Goal: Task Accomplishment & Management: Complete application form

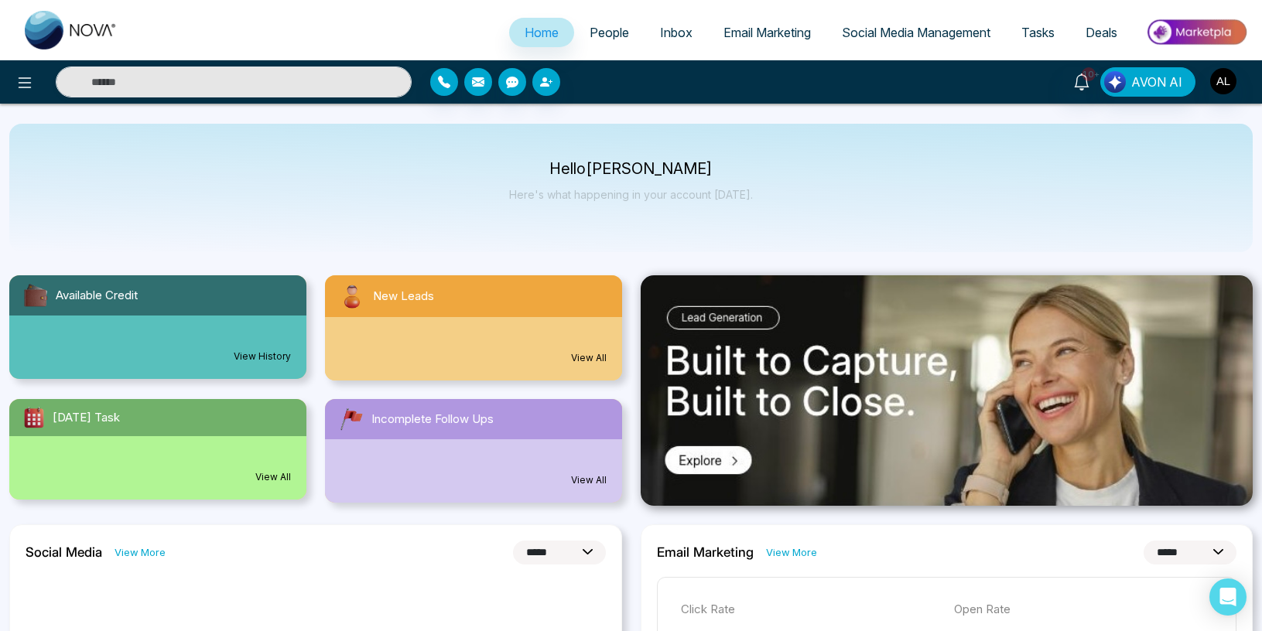
select select "*"
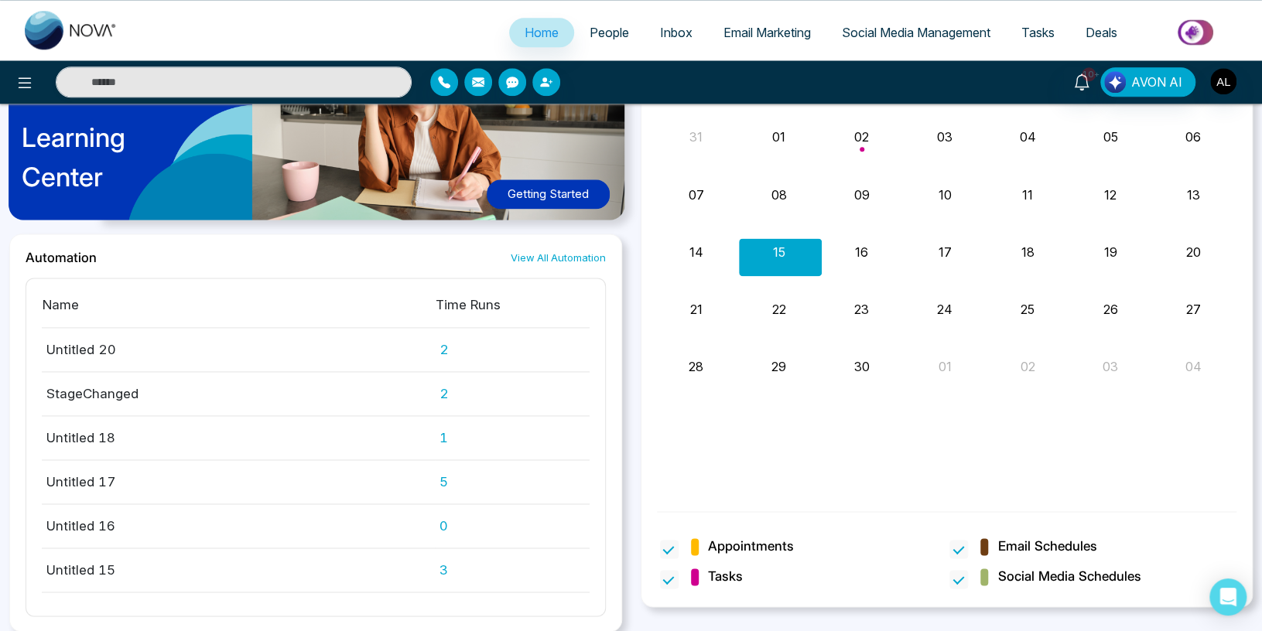
scroll to position [429, 0]
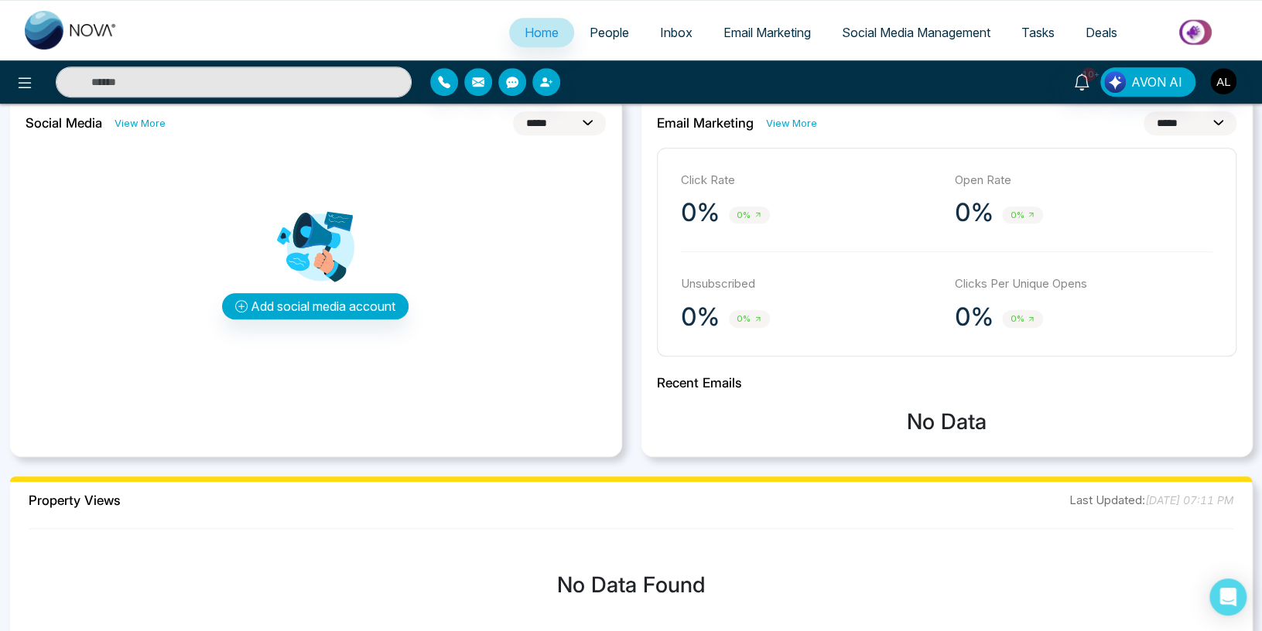
click at [606, 29] on span "People" at bounding box center [609, 32] width 39 height 15
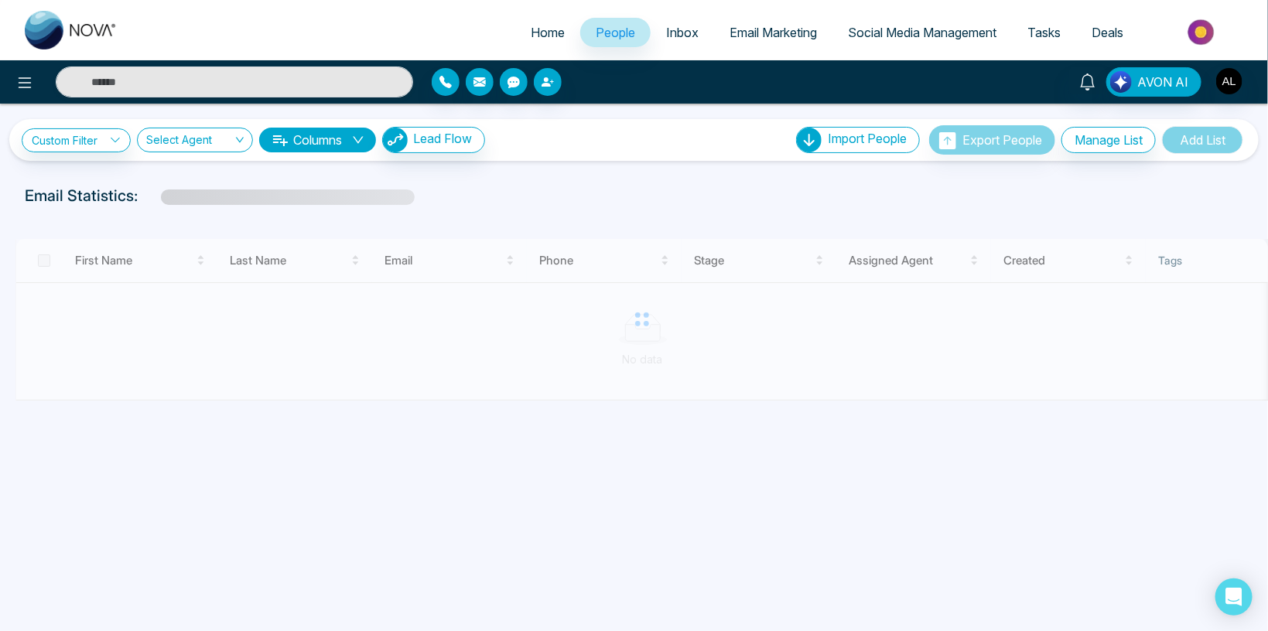
drag, startPoint x: 281, startPoint y: 402, endPoint x: 849, endPoint y: 402, distance: 568.0
click at [786, 401] on div at bounding box center [641, 320] width 1253 height 162
click at [1224, 82] on img "button" at bounding box center [1230, 81] width 26 height 26
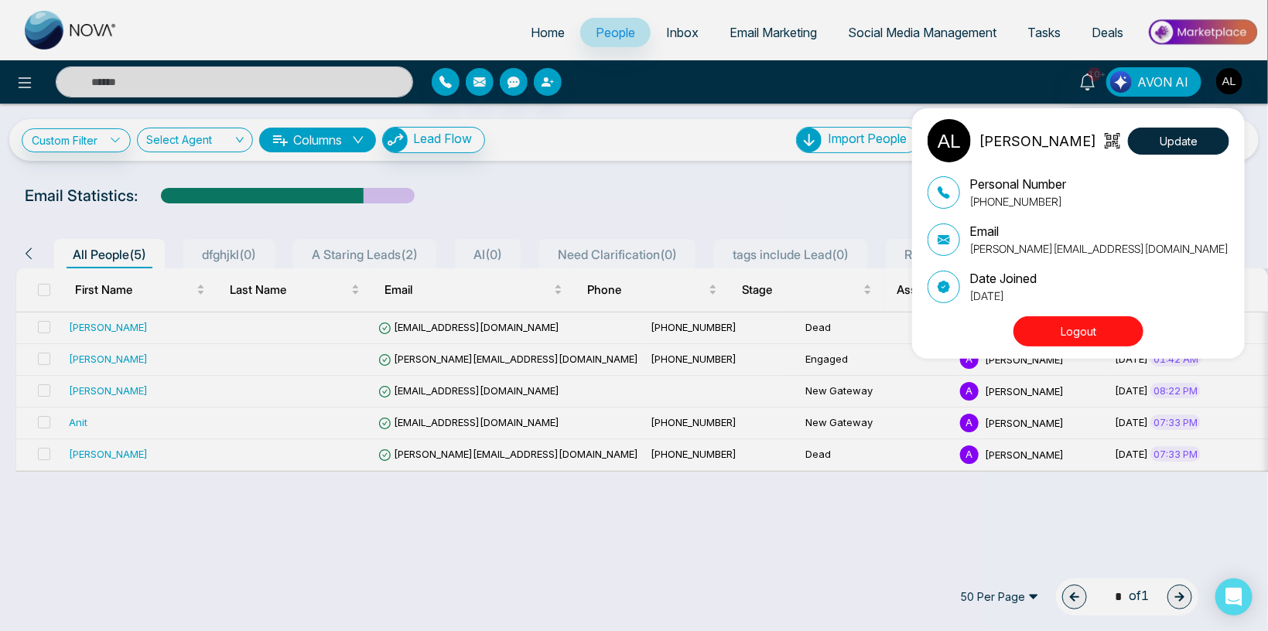
click at [438, 319] on div "ADMIN [PERSON_NAME] Update Personal Number [PHONE_NUMBER] Email [PERSON_NAME][E…" at bounding box center [634, 315] width 1268 height 631
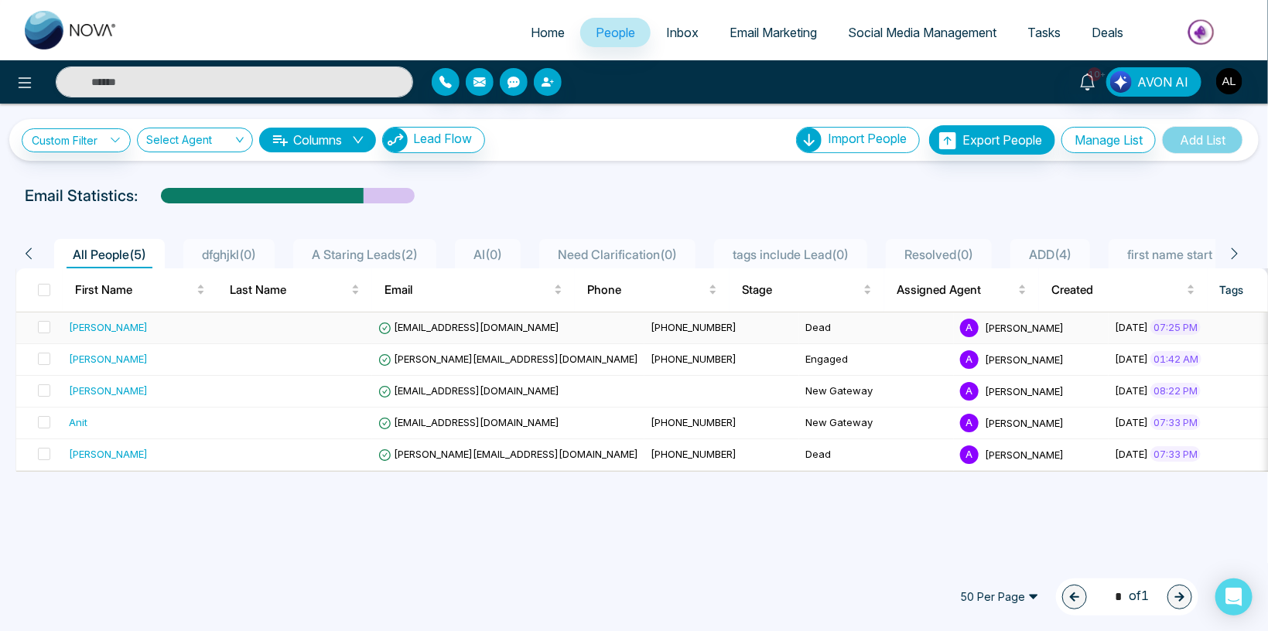
click at [440, 323] on span "[EMAIL_ADDRESS][DOMAIN_NAME]" at bounding box center [468, 327] width 181 height 12
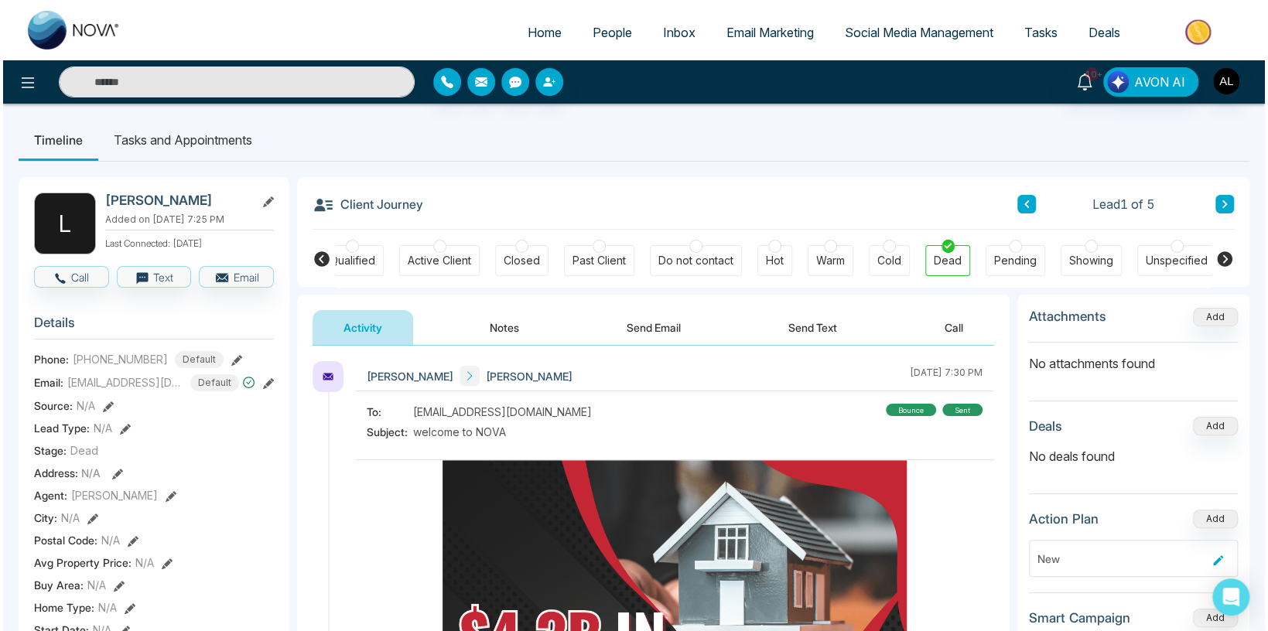
scroll to position [0, 255]
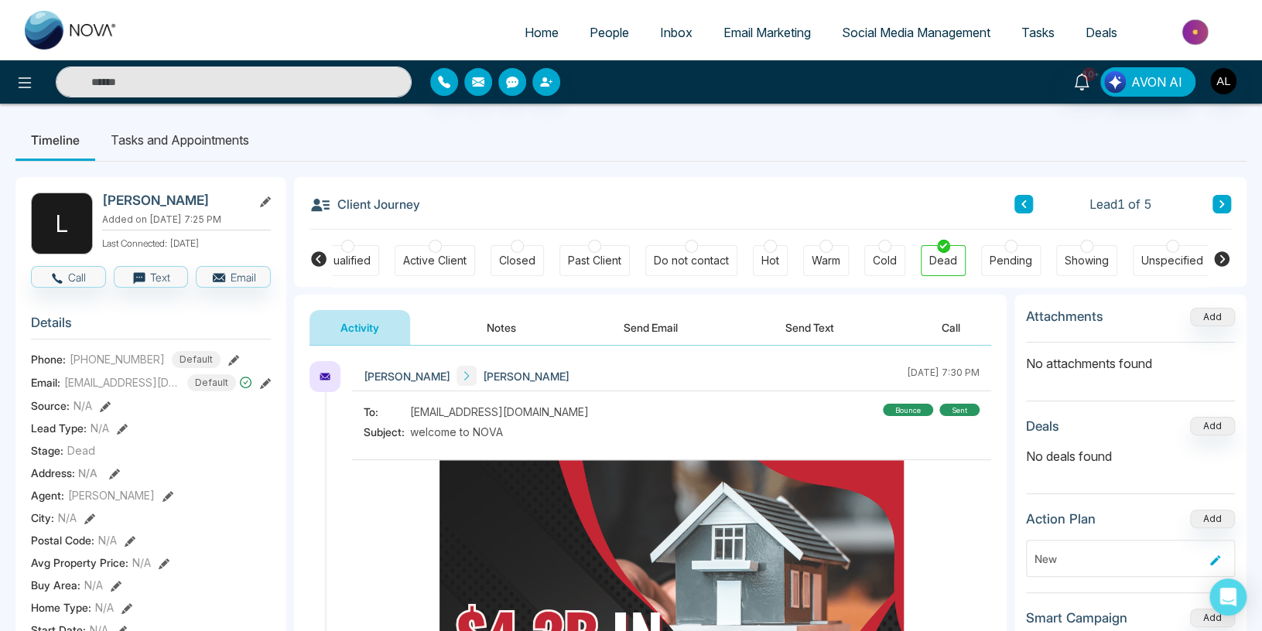
click at [574, 33] on link "People" at bounding box center [609, 32] width 70 height 29
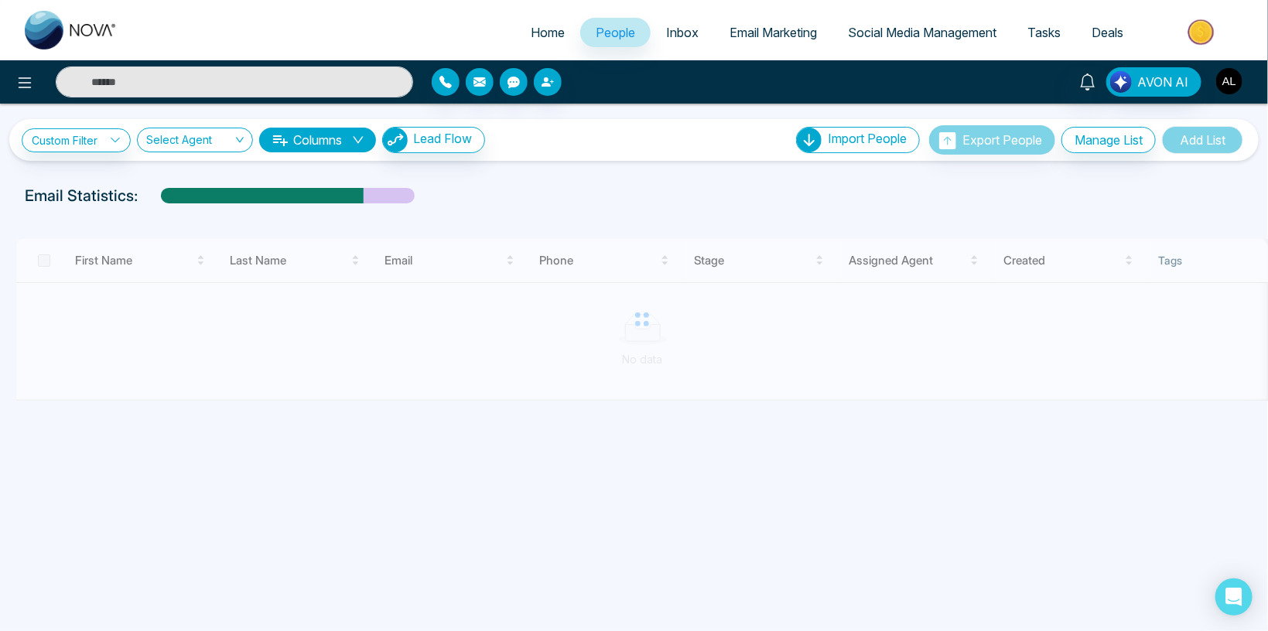
click at [1234, 79] on img "button" at bounding box center [1230, 81] width 26 height 26
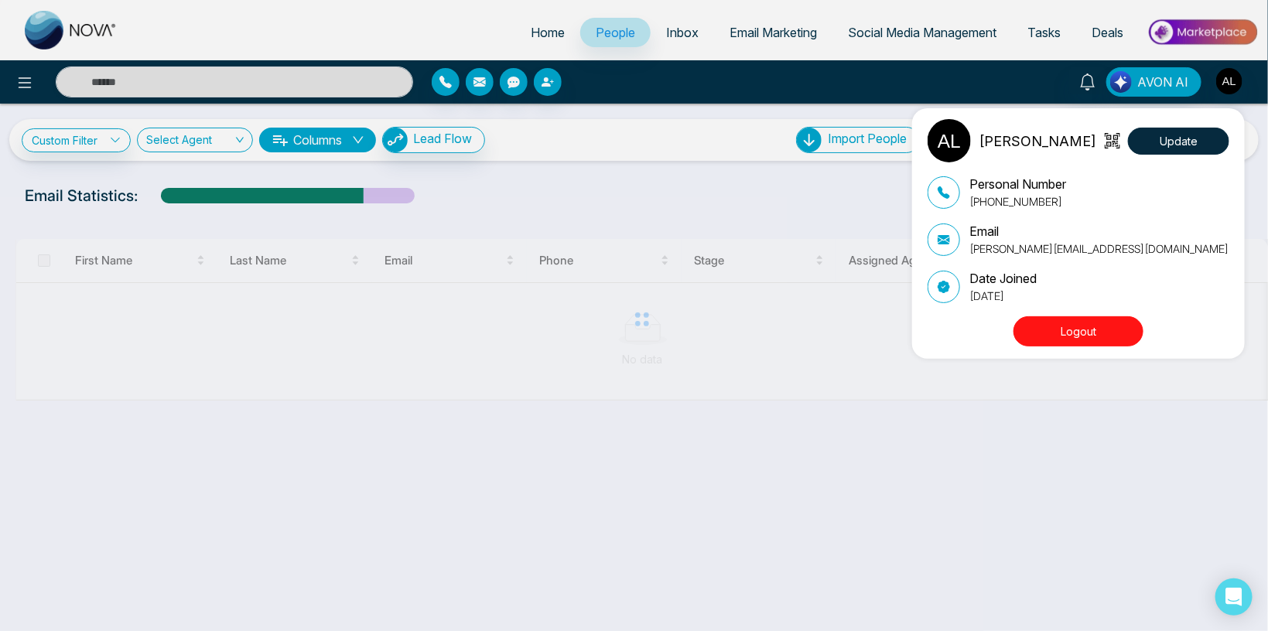
click at [376, 36] on div "ADMIN [PERSON_NAME] Update Personal Number [PHONE_NUMBER] Email [PERSON_NAME][E…" at bounding box center [634, 315] width 1268 height 631
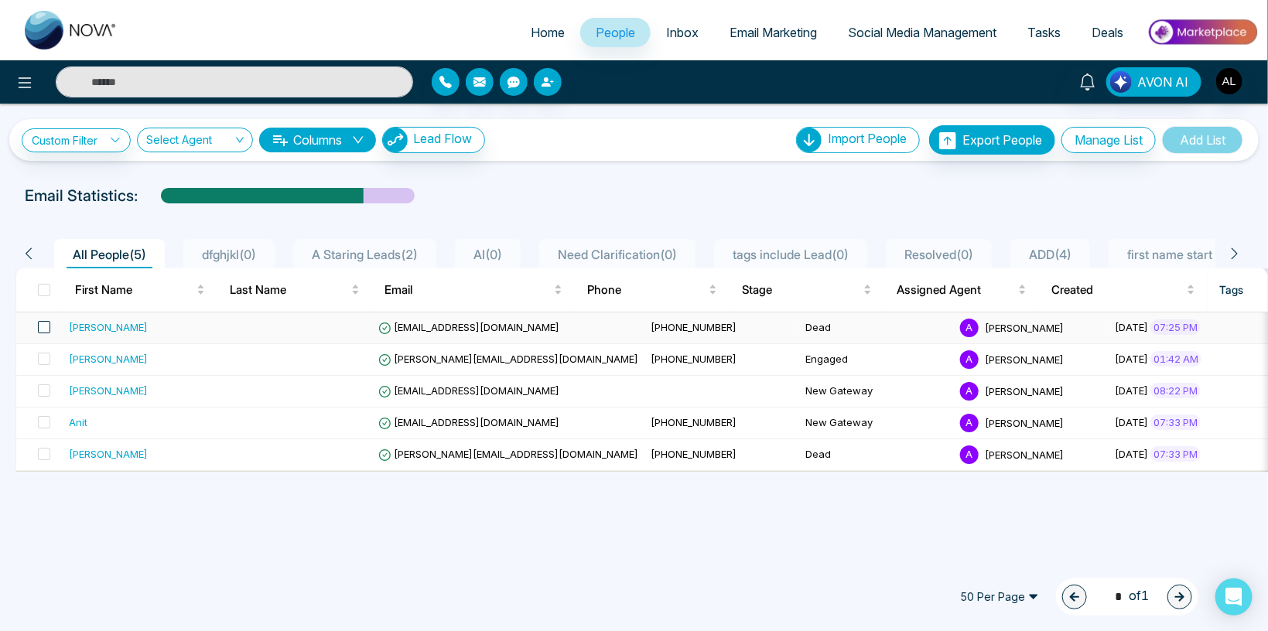
click at [38, 321] on span at bounding box center [44, 327] width 12 height 12
click at [41, 327] on span at bounding box center [44, 327] width 12 height 12
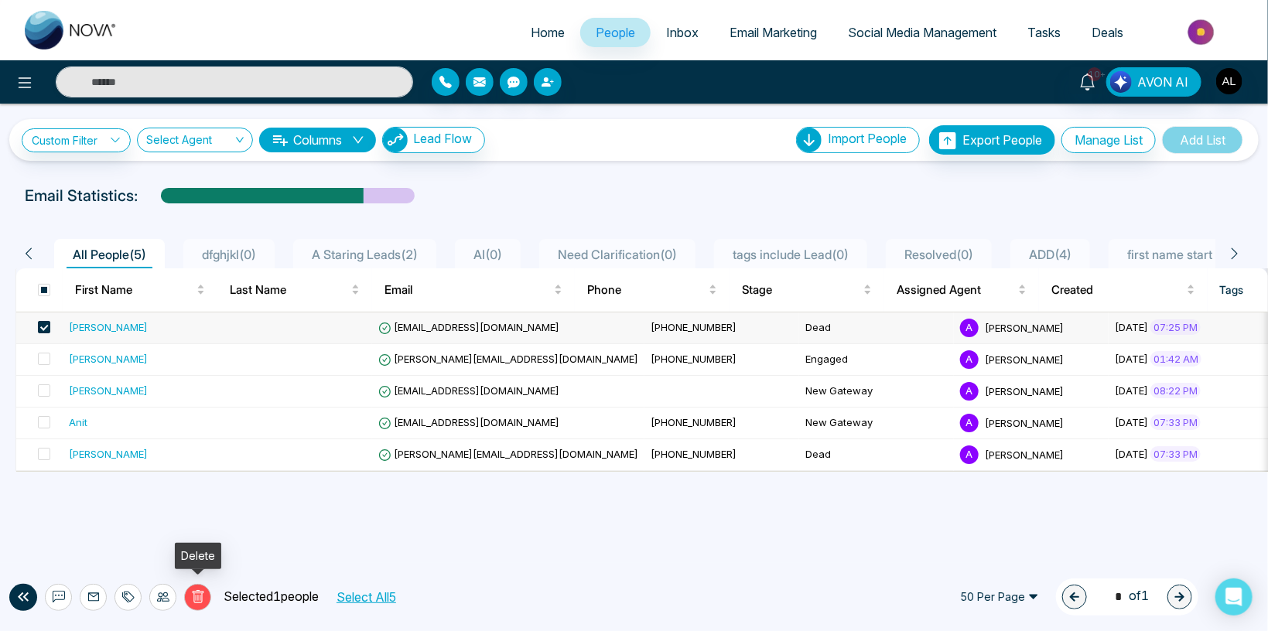
click at [187, 600] on button "Delete" at bounding box center [197, 597] width 27 height 27
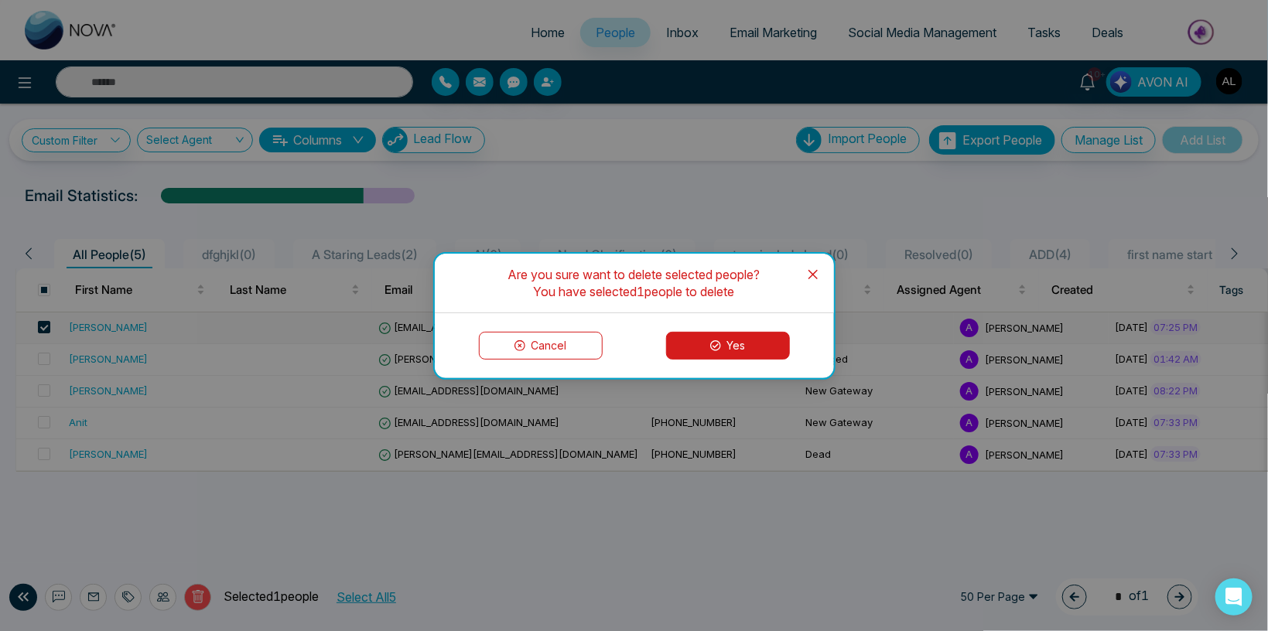
click at [706, 336] on button "Yes" at bounding box center [728, 346] width 124 height 28
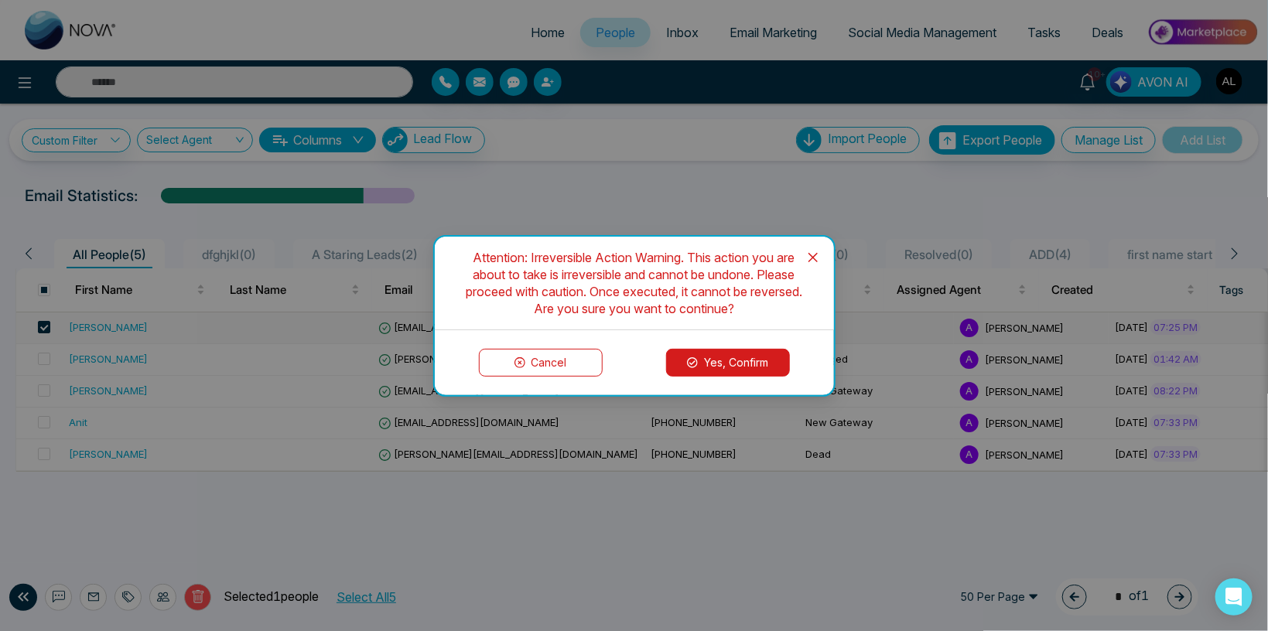
click at [700, 352] on button "Yes, Confirm" at bounding box center [728, 363] width 124 height 28
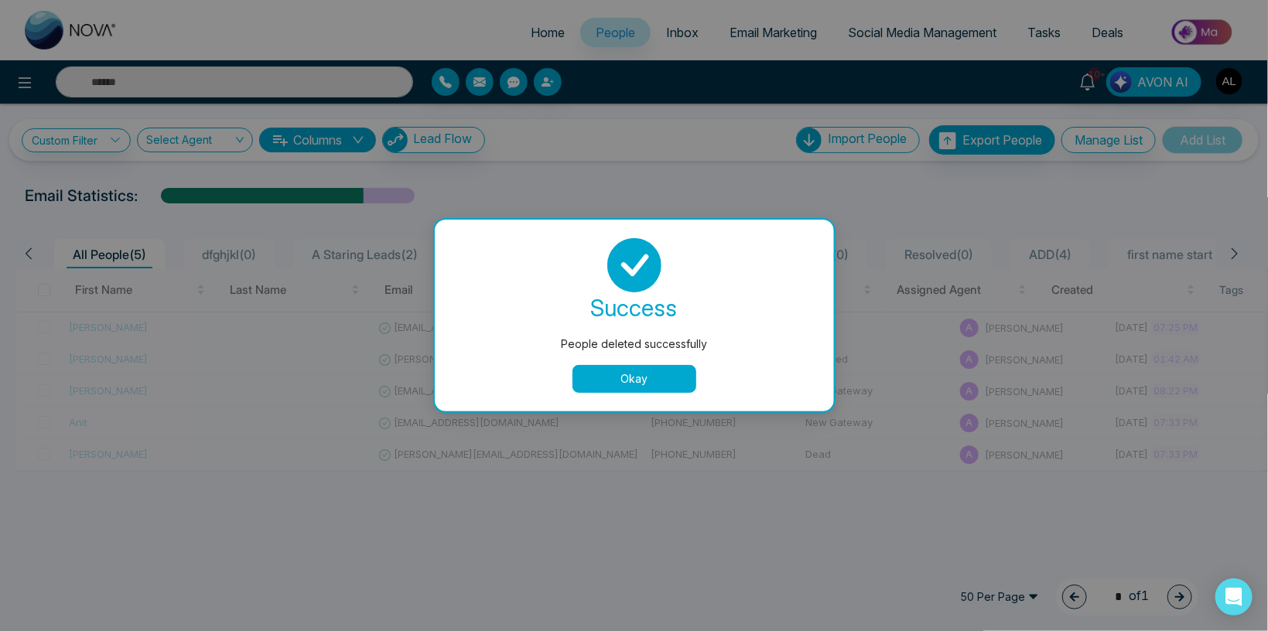
click at [633, 379] on button "Okay" at bounding box center [635, 379] width 124 height 28
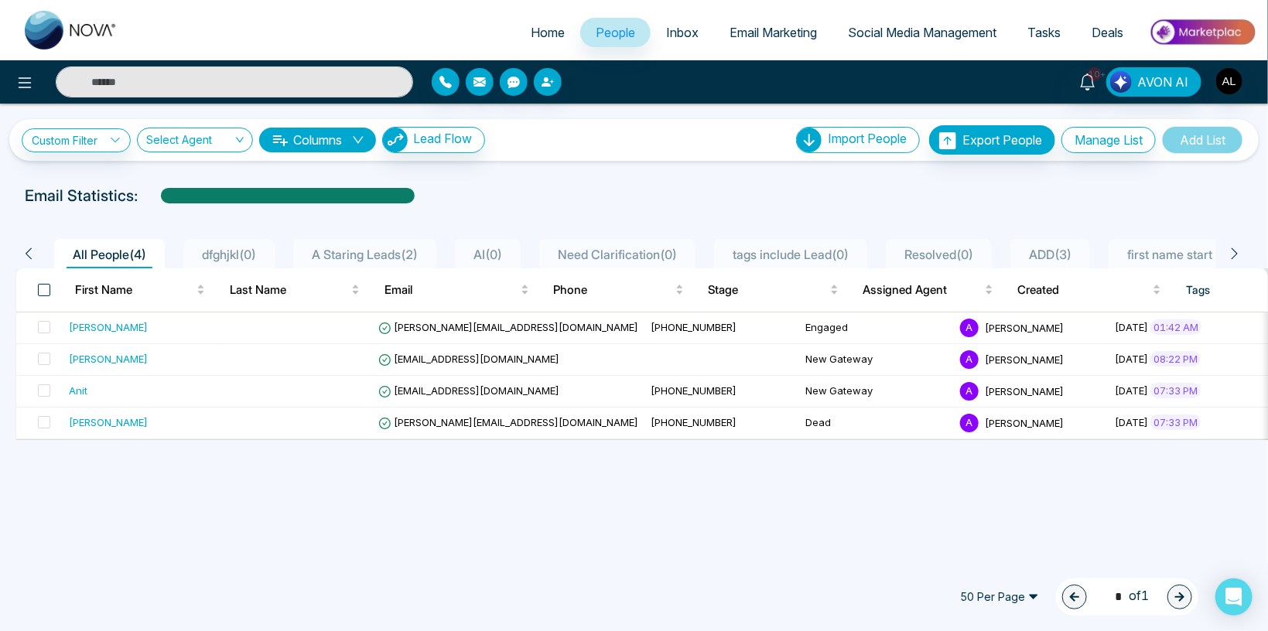
click at [41, 284] on span at bounding box center [44, 290] width 12 height 12
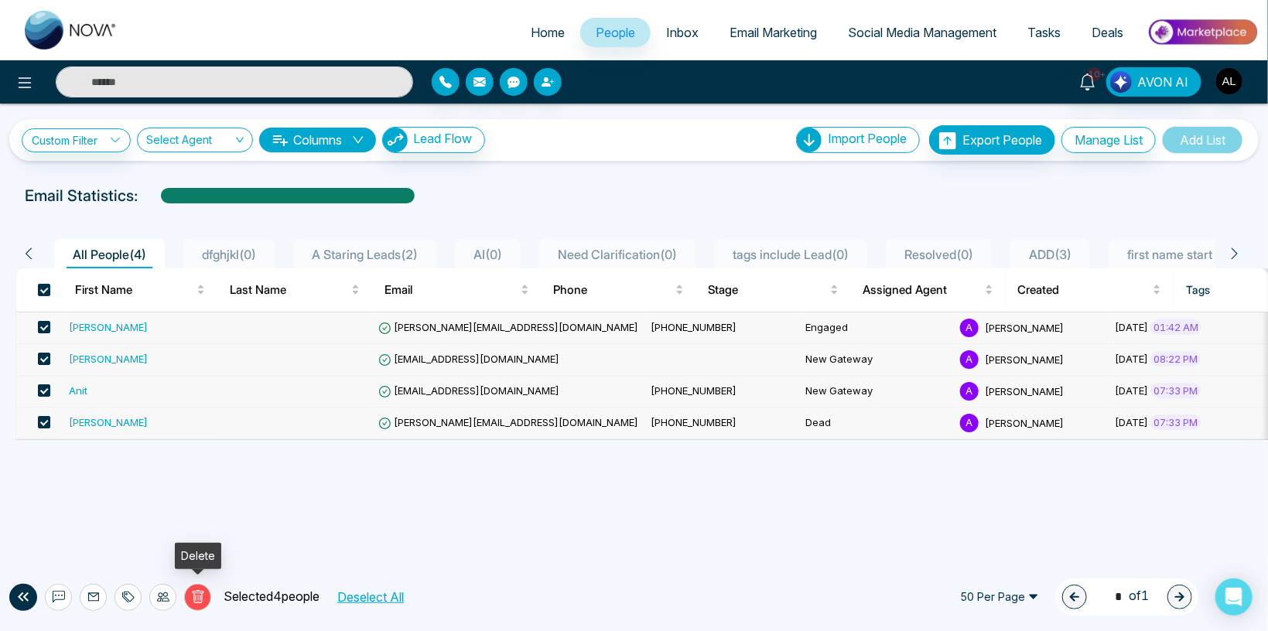
click at [202, 595] on icon at bounding box center [198, 597] width 14 height 14
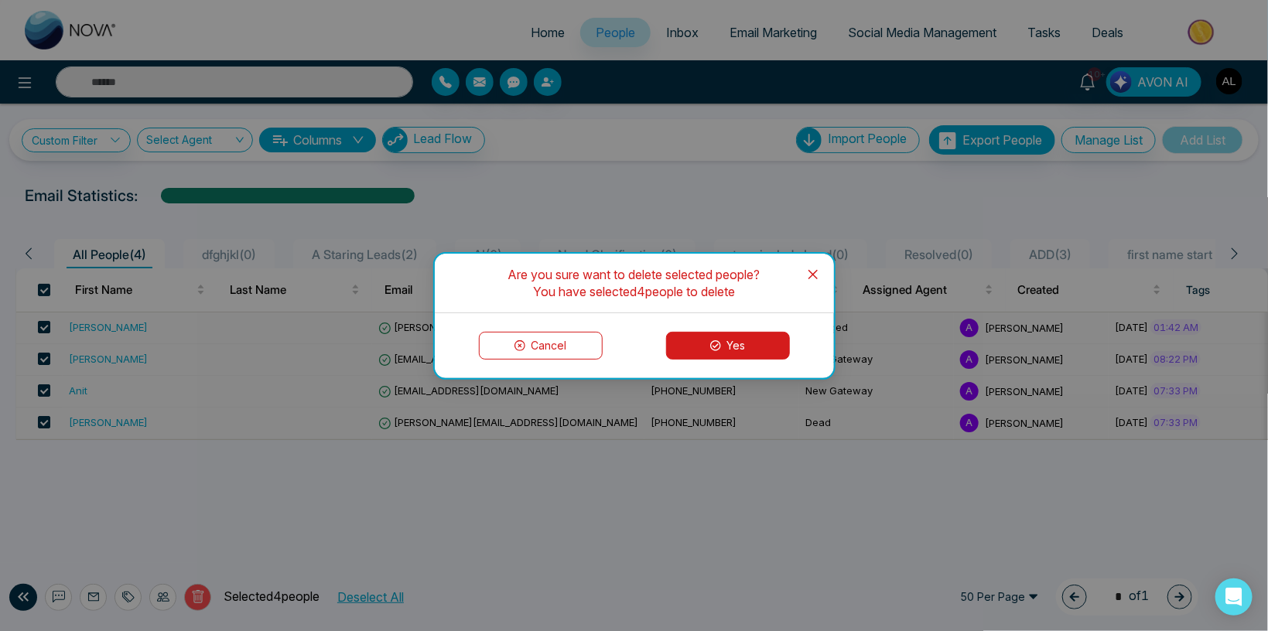
click at [727, 344] on button "Yes" at bounding box center [728, 346] width 124 height 28
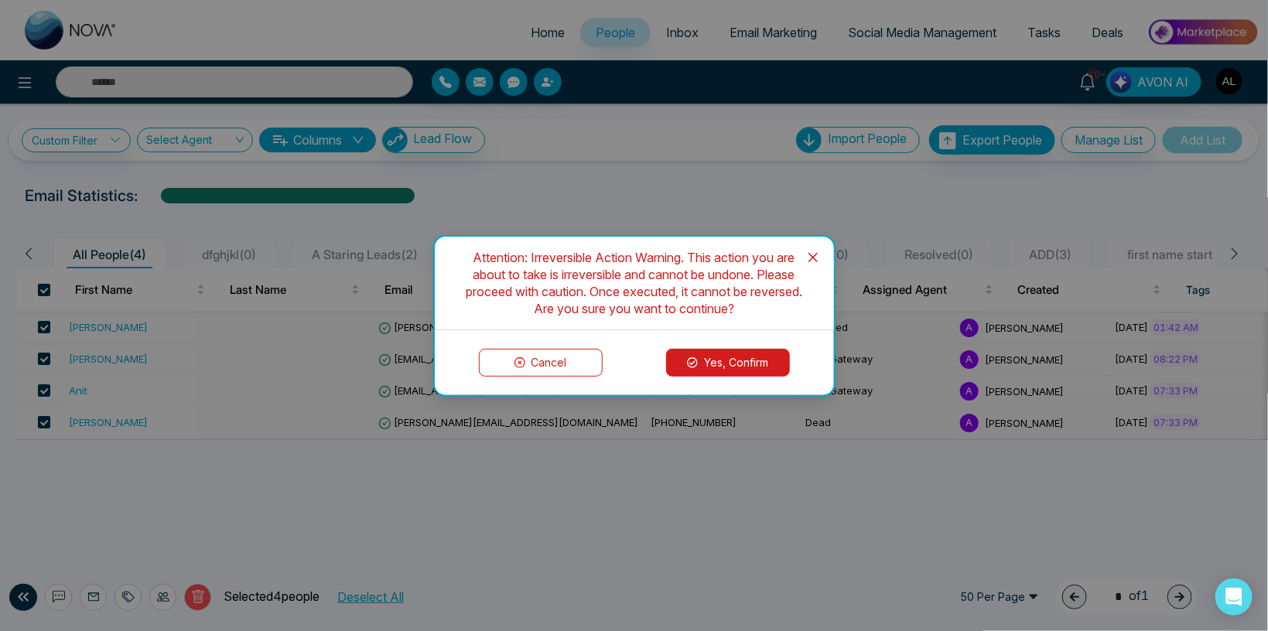
click at [535, 364] on button "Cancel" at bounding box center [541, 363] width 124 height 28
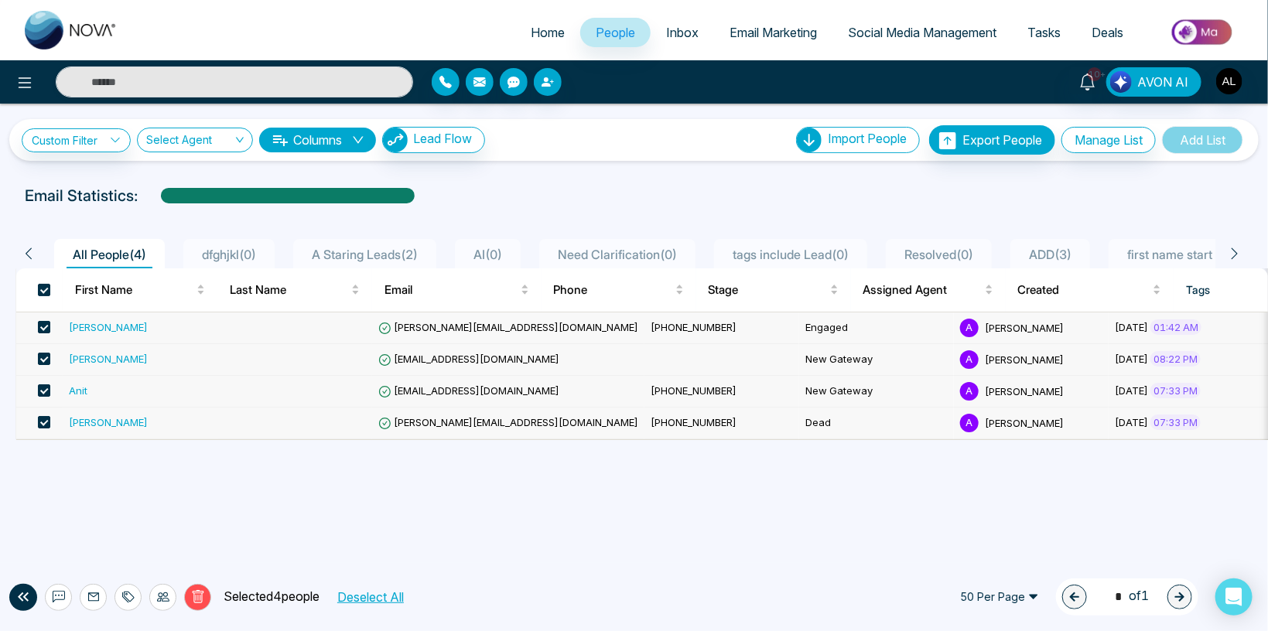
click at [535, 184] on div "Custom Filter Choose a filter Cancel Apply Select Agent Columns Lead Flow Impor…" at bounding box center [634, 330] width 1268 height 453
click at [43, 284] on span at bounding box center [44, 290] width 12 height 12
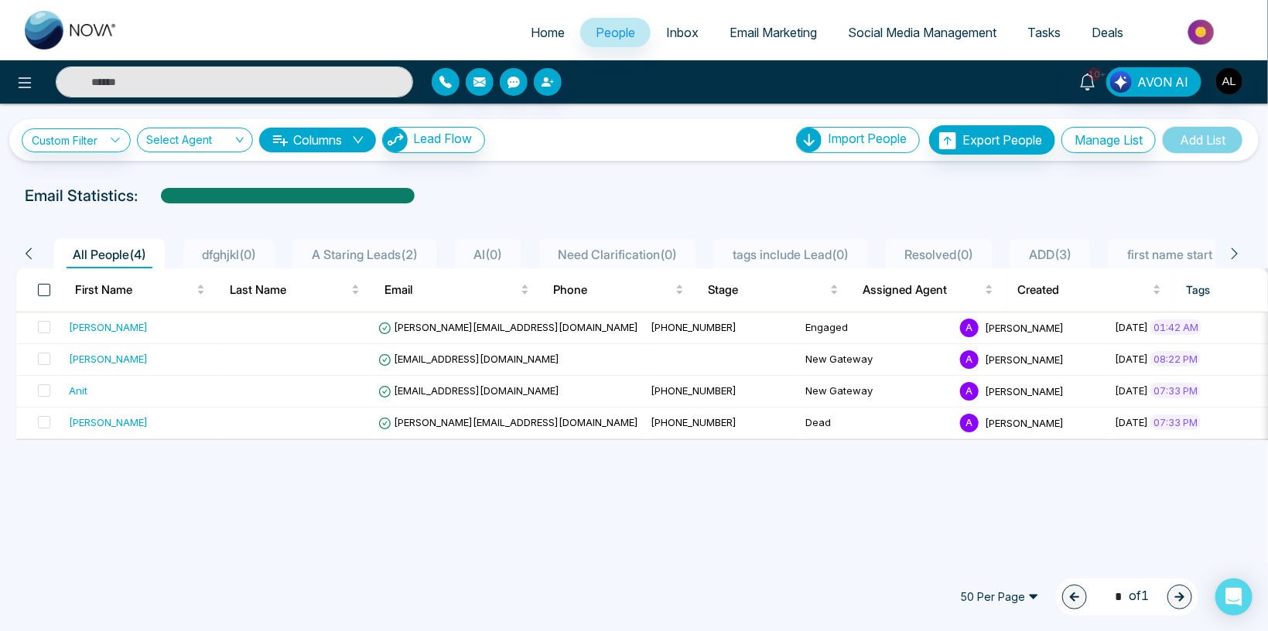
click at [43, 284] on span at bounding box center [44, 290] width 12 height 12
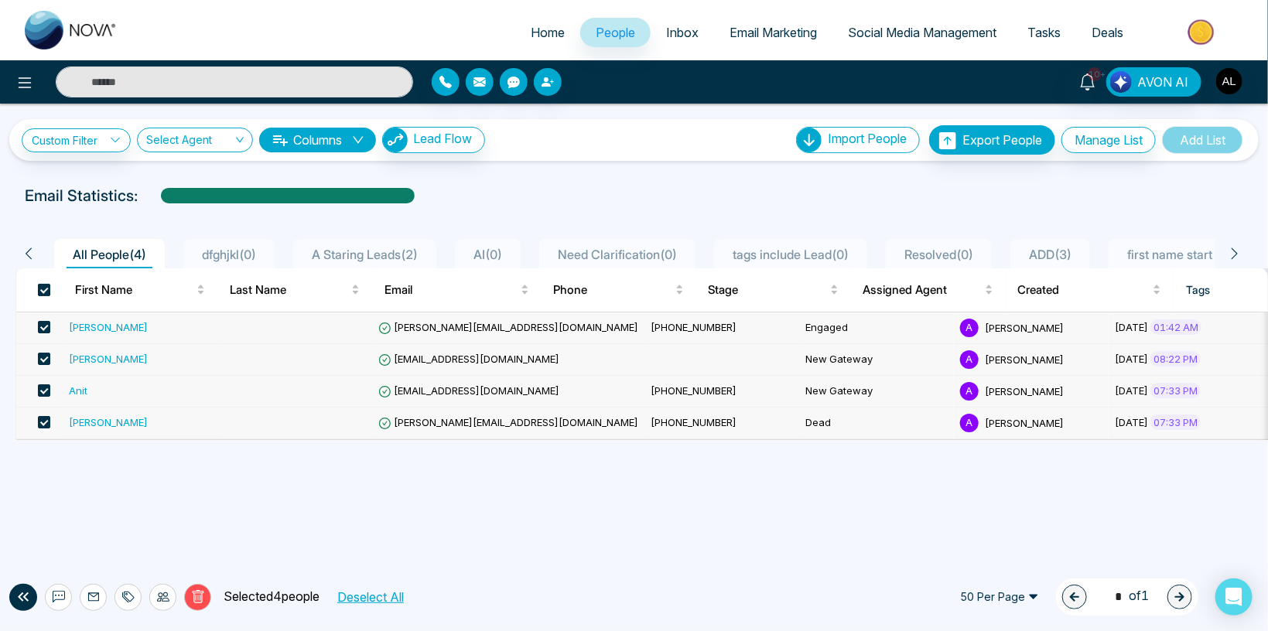
click at [43, 284] on span at bounding box center [44, 290] width 12 height 12
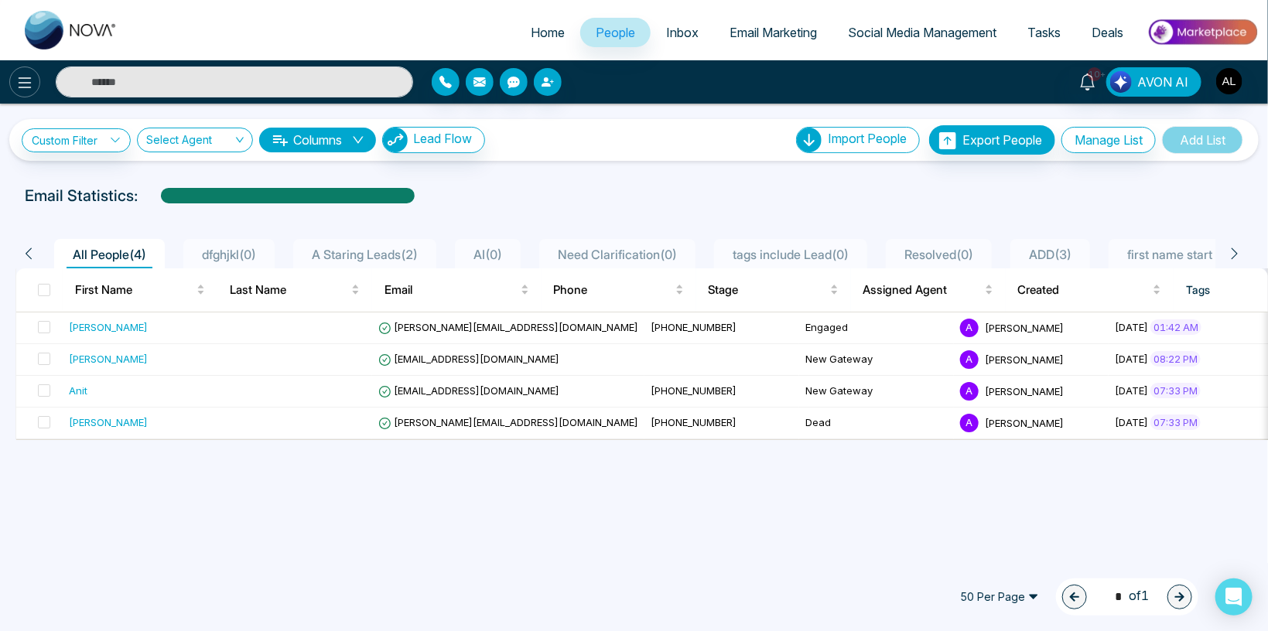
click at [28, 81] on icon at bounding box center [24, 83] width 19 height 19
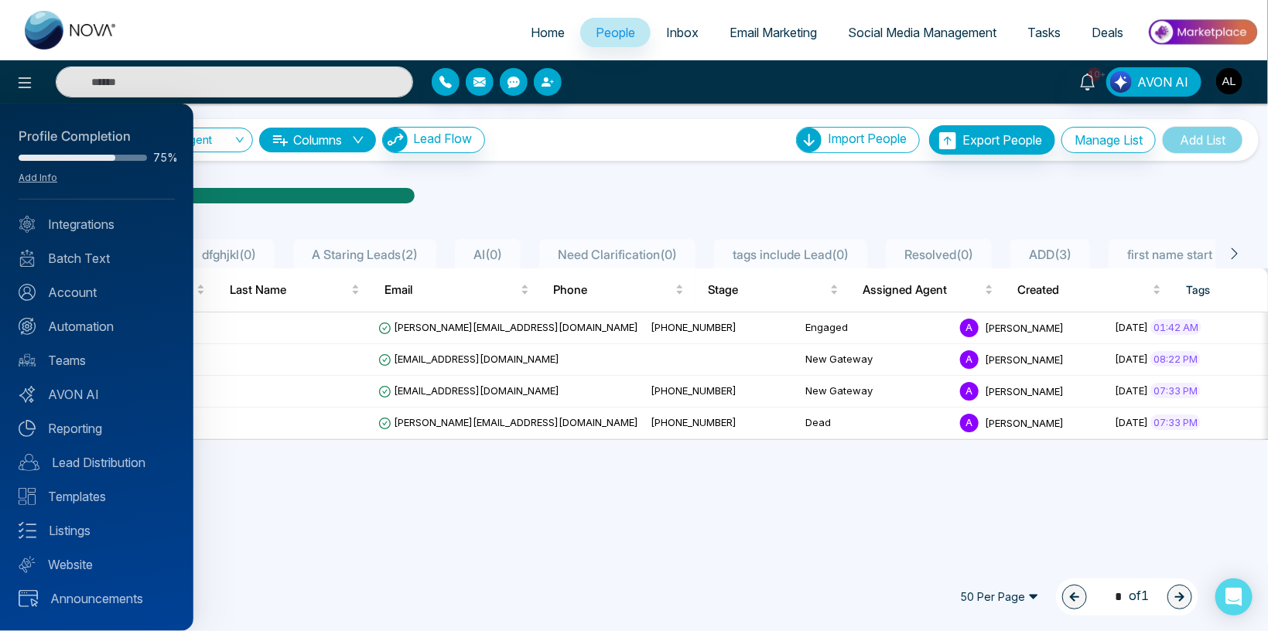
click at [74, 384] on div "Profile Completion 75% Add Info Integrations Batch Text Account Automation Team…" at bounding box center [96, 368] width 193 height 528
click at [80, 392] on link "AVON AI" at bounding box center [97, 394] width 156 height 19
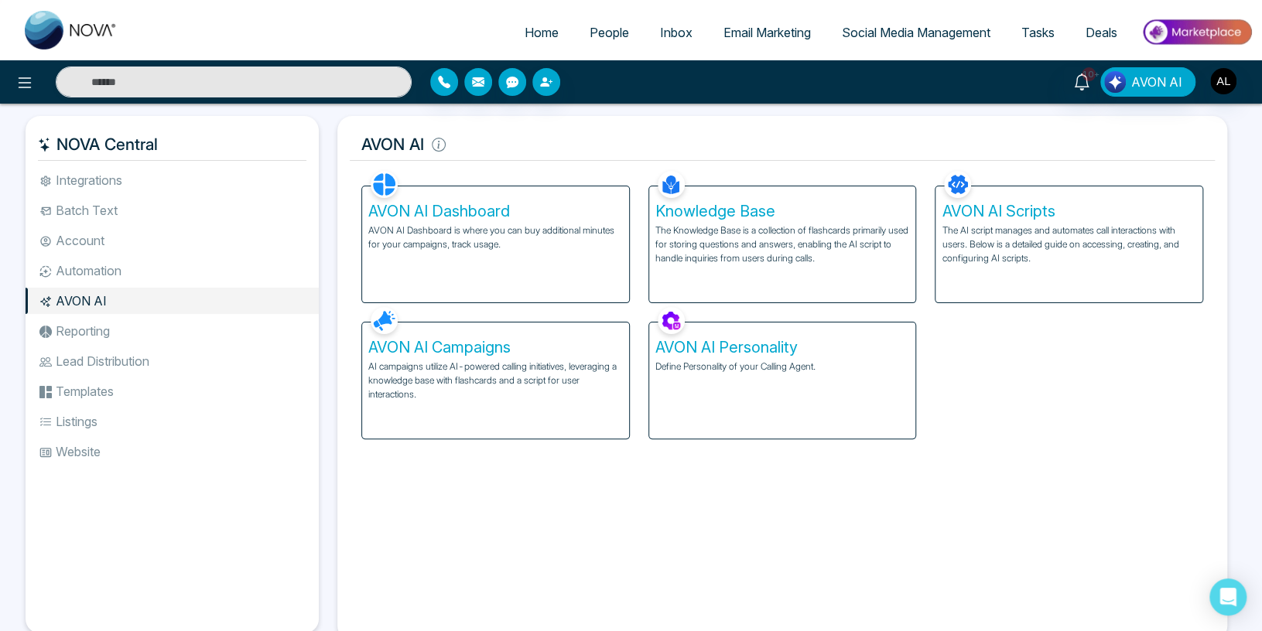
click at [499, 218] on h5 "AVON AI Dashboard" at bounding box center [495, 211] width 255 height 19
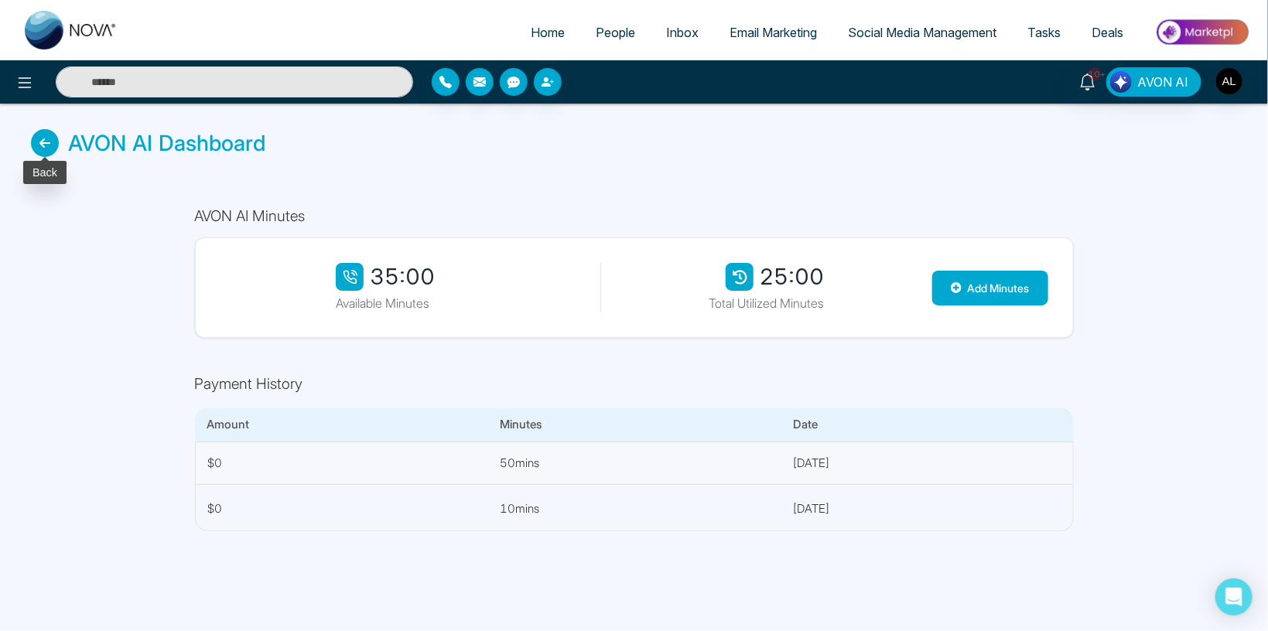
click at [44, 138] on icon at bounding box center [45, 143] width 28 height 28
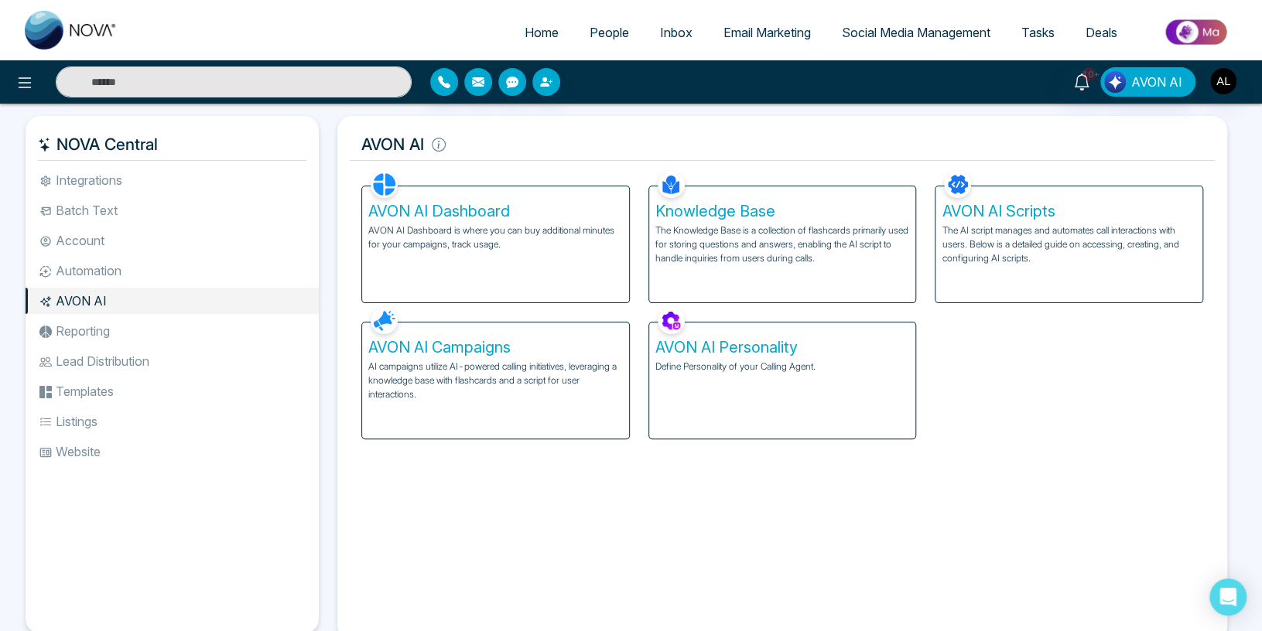
click at [590, 37] on span "People" at bounding box center [609, 32] width 39 height 15
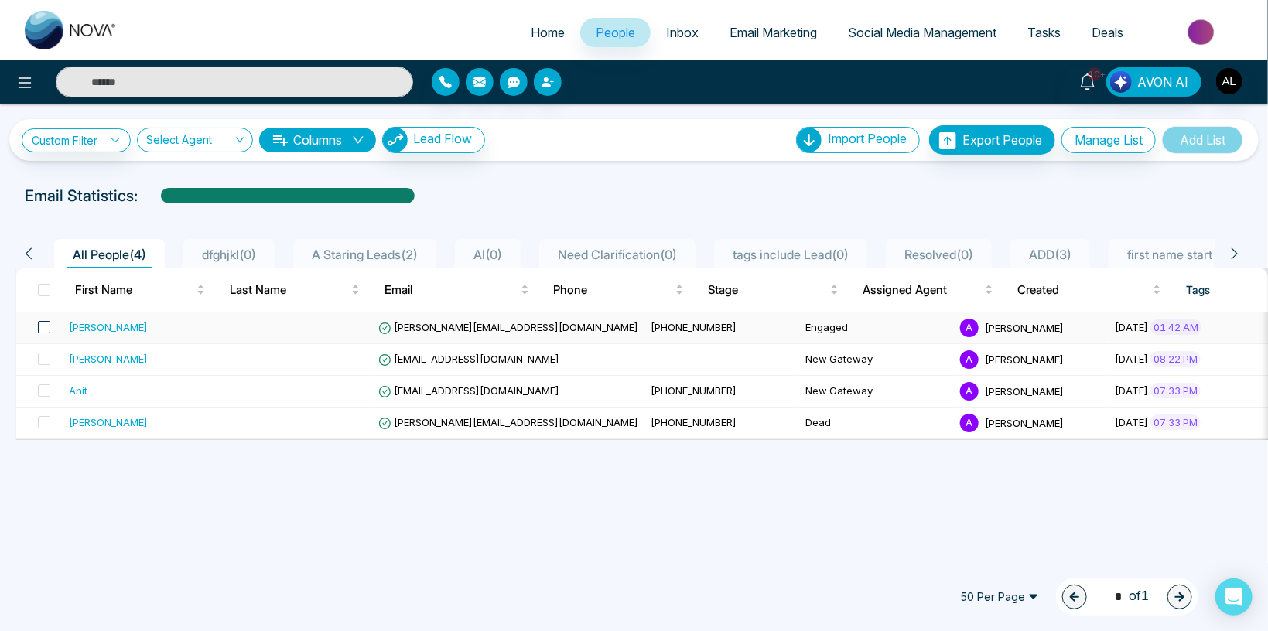
click at [44, 327] on span at bounding box center [44, 327] width 12 height 12
click at [43, 357] on span at bounding box center [44, 359] width 12 height 12
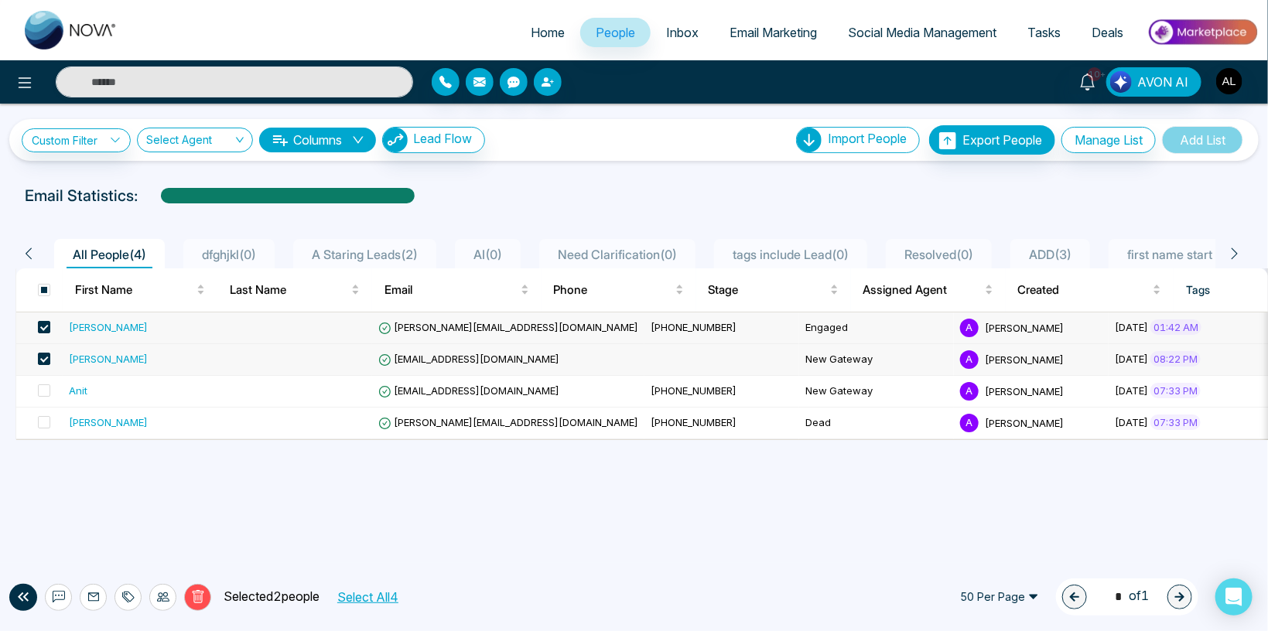
click at [195, 597] on icon at bounding box center [197, 598] width 5 height 6
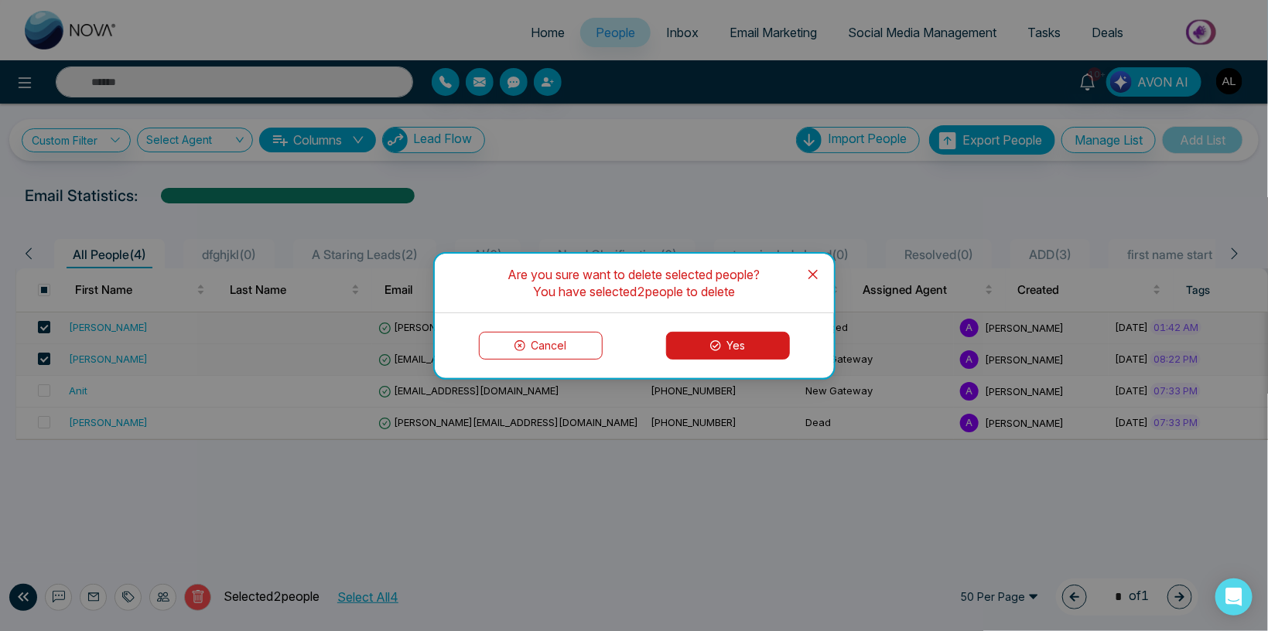
click at [700, 350] on button "Yes" at bounding box center [728, 346] width 124 height 28
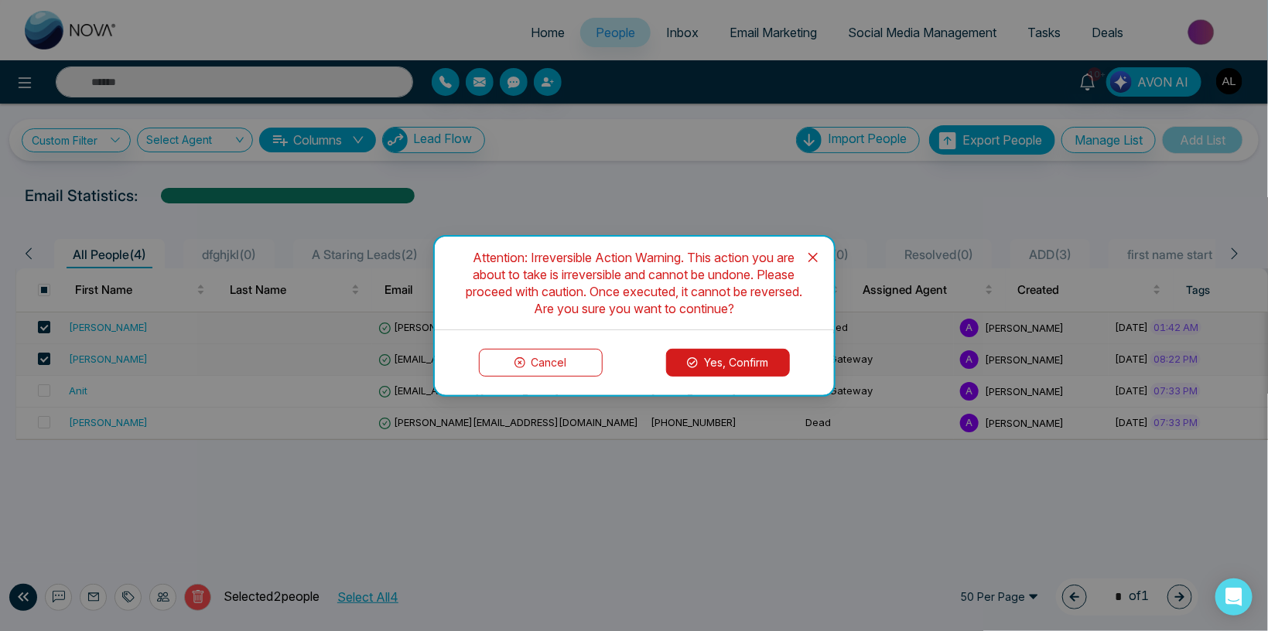
click at [735, 346] on div "Cancel Yes, Confirm" at bounding box center [634, 362] width 399 height 65
click at [735, 357] on button "Yes, Confirm" at bounding box center [728, 363] width 124 height 28
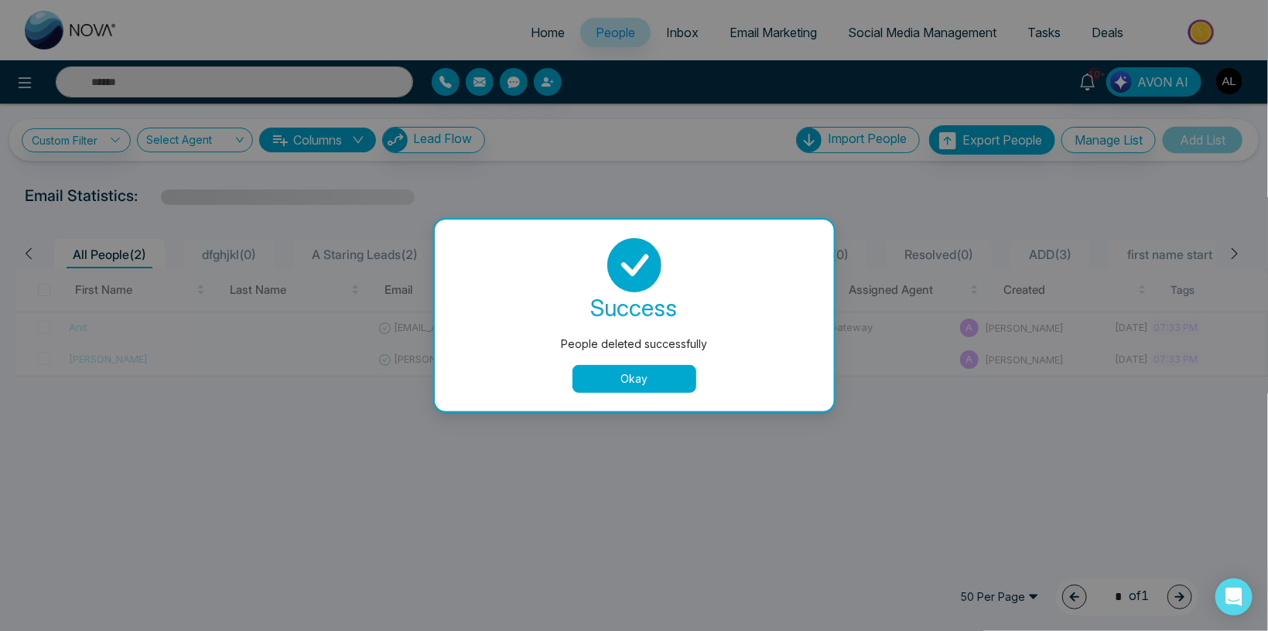
click at [642, 381] on button "Okay" at bounding box center [635, 379] width 124 height 28
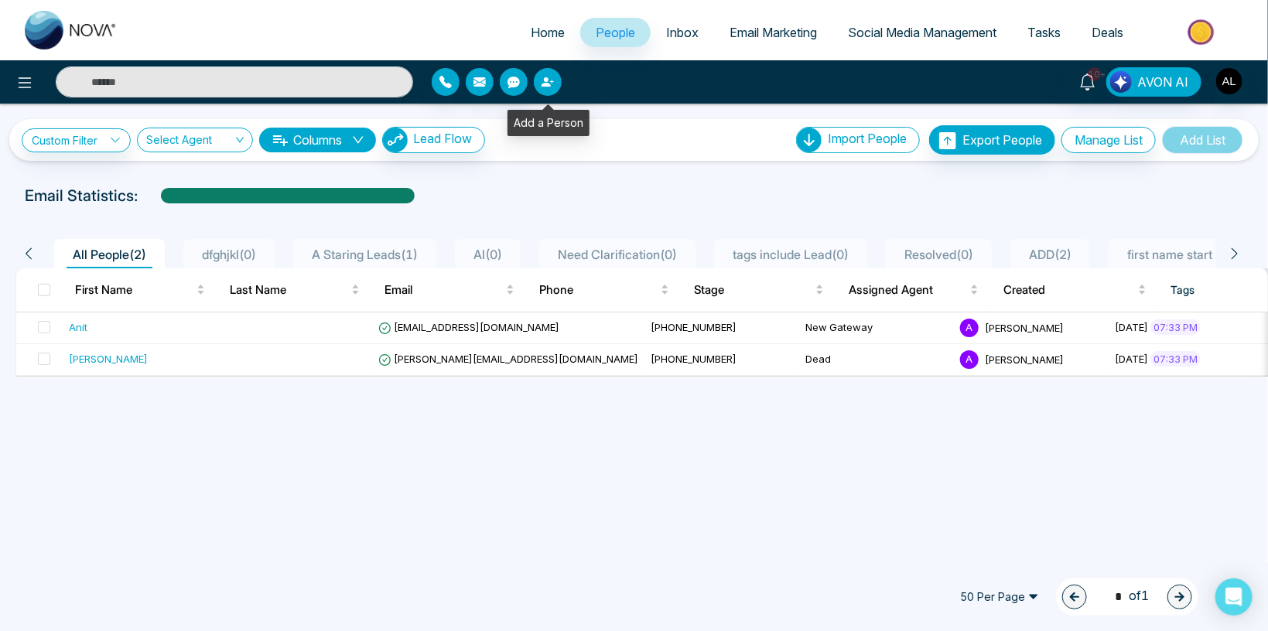
click at [553, 79] on icon "button" at bounding box center [548, 82] width 12 height 12
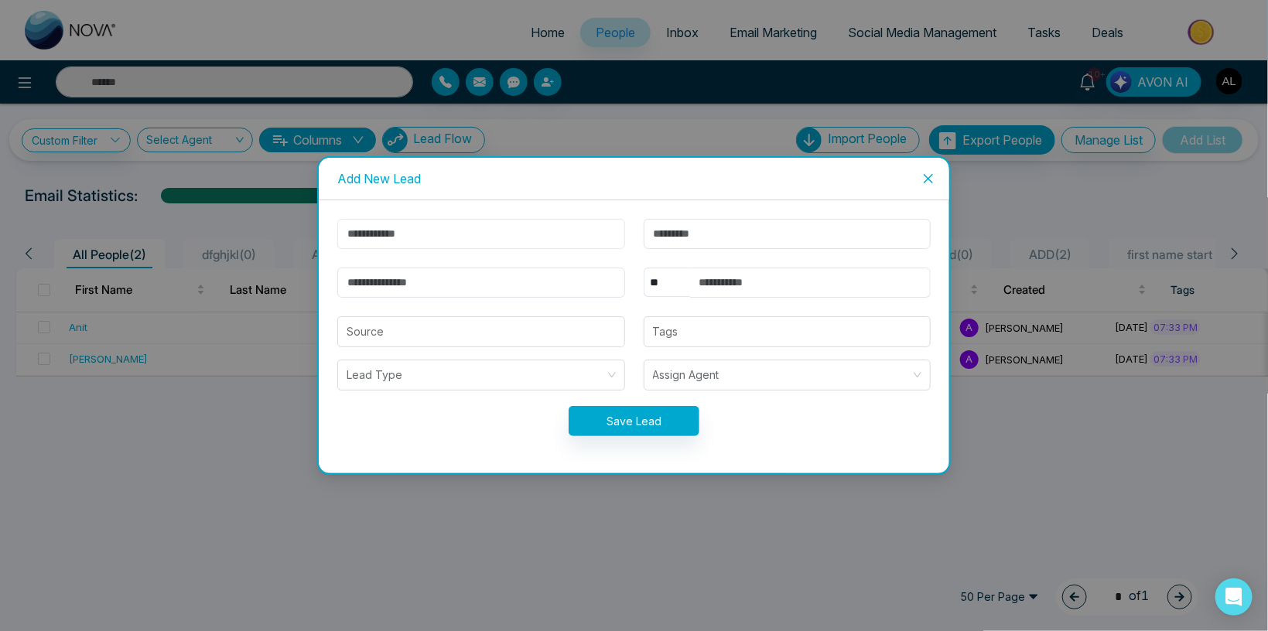
click at [369, 236] on input "text" at bounding box center [481, 234] width 288 height 30
type input "*****"
click at [383, 280] on input "email" at bounding box center [481, 283] width 288 height 30
drag, startPoint x: 379, startPoint y: 284, endPoint x: 290, endPoint y: 280, distance: 89.1
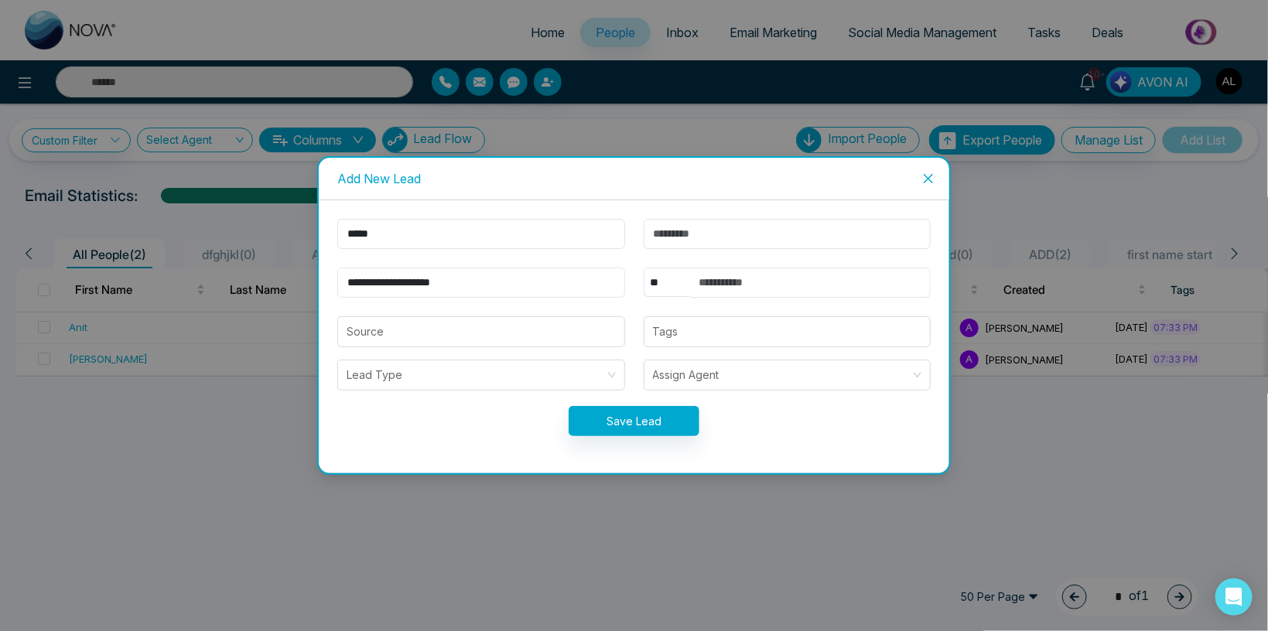
click at [337, 280] on input "**********" at bounding box center [481, 283] width 288 height 30
type input "**********"
click at [718, 270] on input "text" at bounding box center [810, 283] width 241 height 30
paste input "**********"
type input "**********"
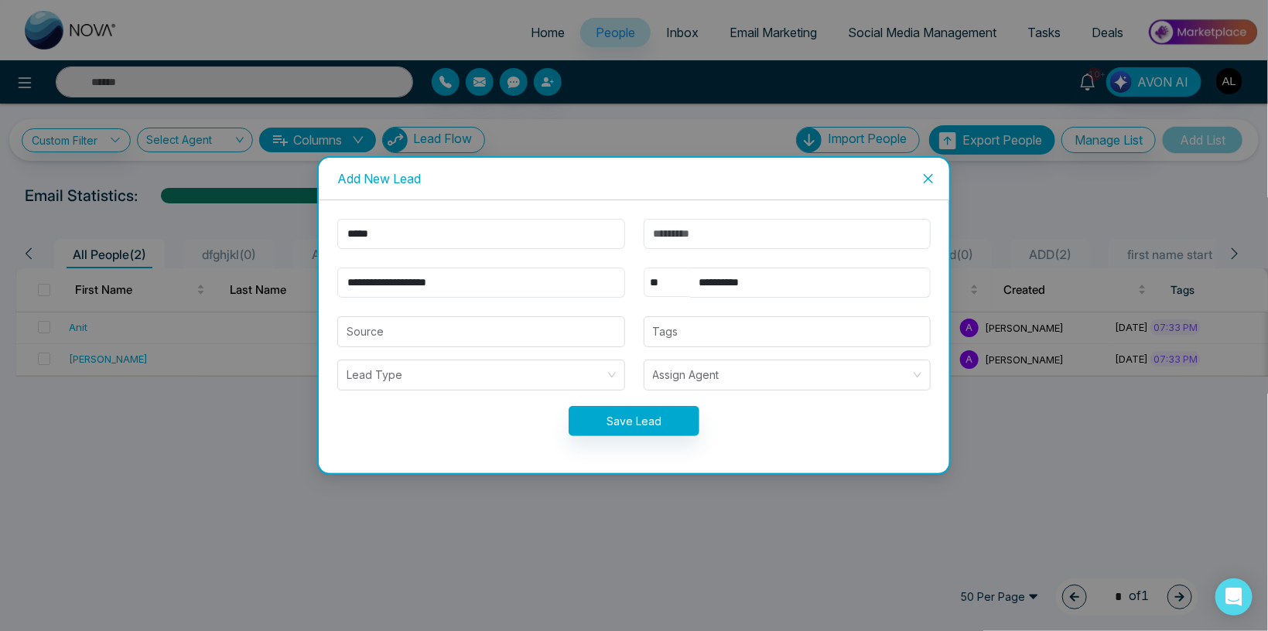
select select "***"
click option "***" at bounding box center [0, 0] width 0 height 0
click at [662, 422] on button "Save Lead" at bounding box center [634, 421] width 131 height 30
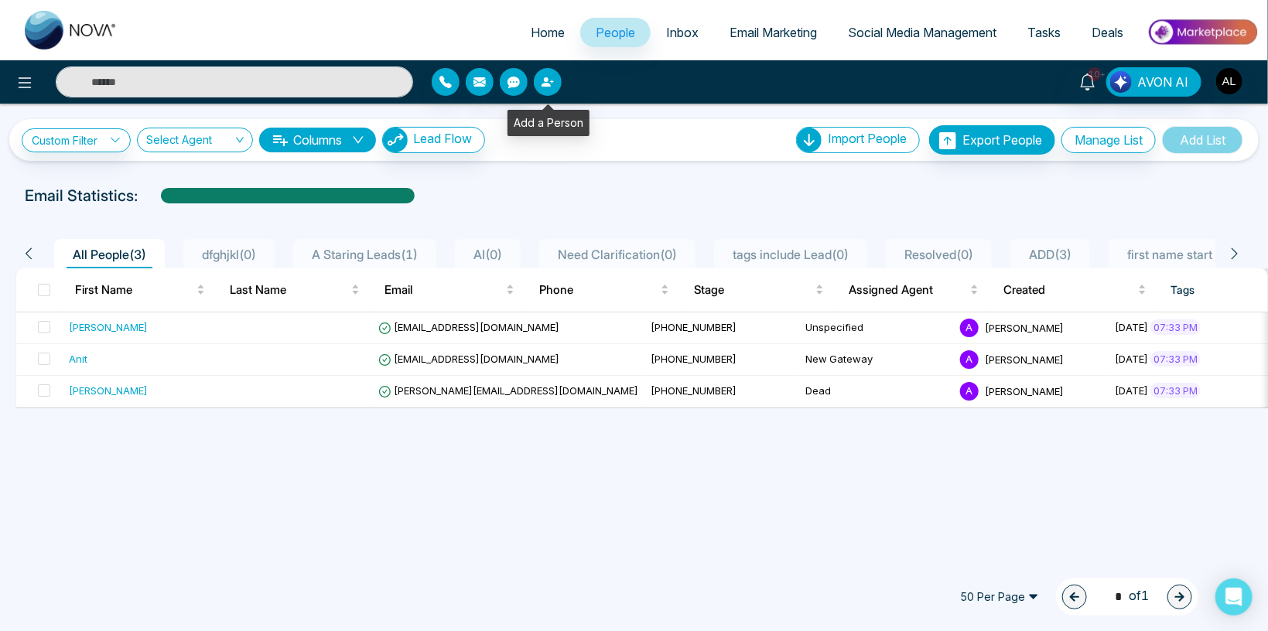
click at [545, 77] on icon "button" at bounding box center [548, 82] width 12 height 12
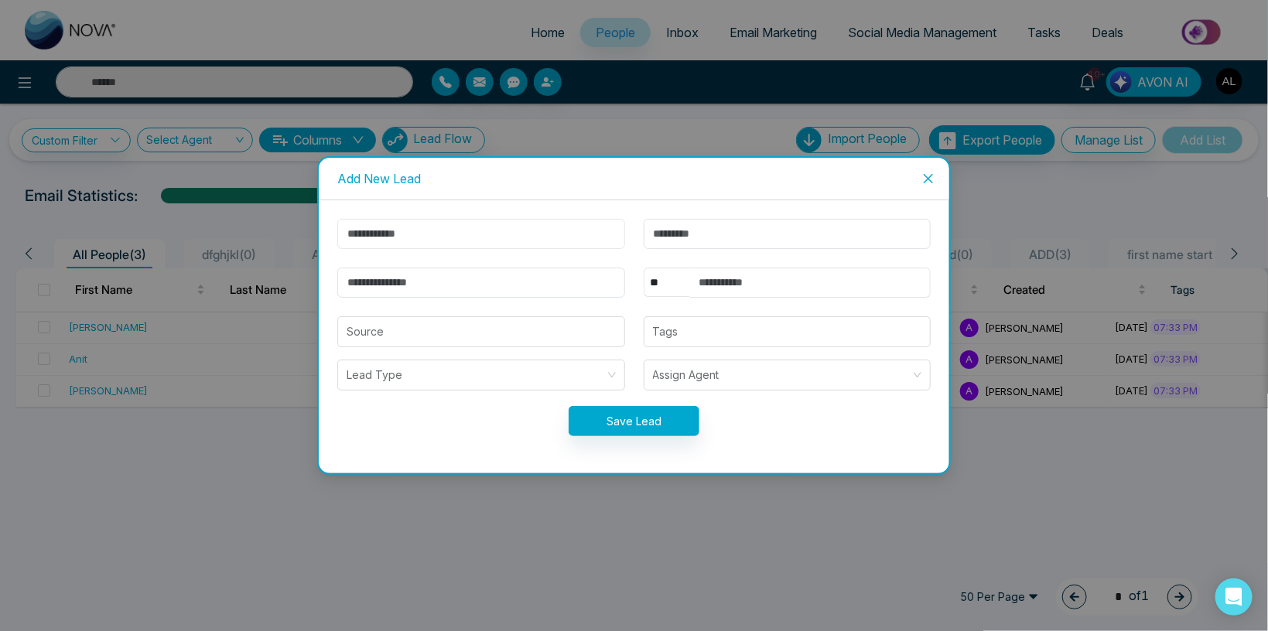
click at [388, 239] on input "text" at bounding box center [481, 234] width 288 height 30
type input "*******"
click at [402, 282] on input "email" at bounding box center [481, 283] width 288 height 30
click at [401, 282] on input "email" at bounding box center [481, 283] width 288 height 30
drag, startPoint x: 380, startPoint y: 281, endPoint x: 297, endPoint y: 282, distance: 82.8
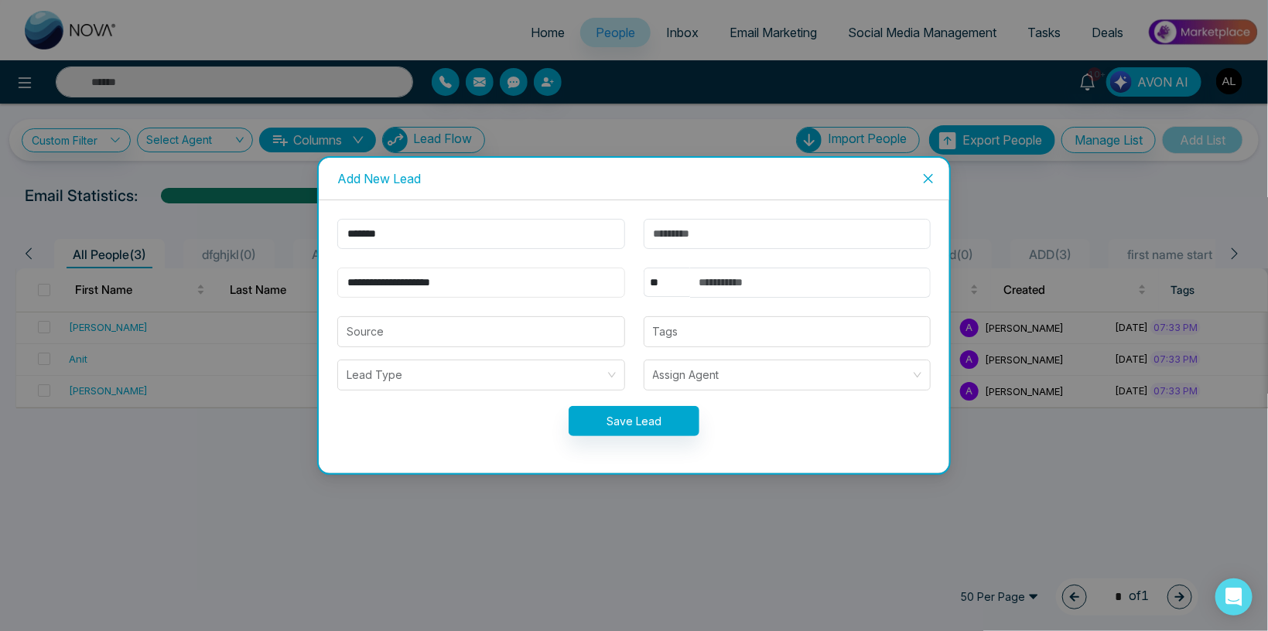
click at [337, 282] on input "**********" at bounding box center [481, 283] width 288 height 30
type input "**********"
click at [644, 268] on select "** **** *** *** *** **** ***" at bounding box center [667, 282] width 46 height 29
select select "***"
click option "***" at bounding box center [0, 0] width 0 height 0
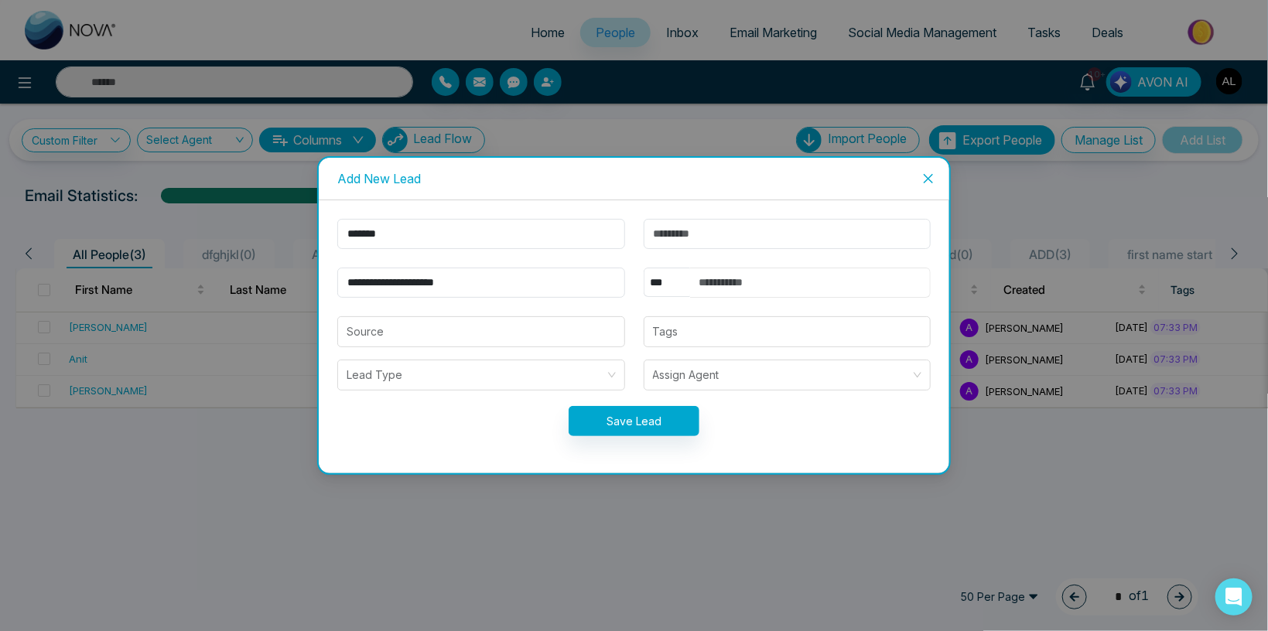
click at [718, 289] on input "text" at bounding box center [810, 283] width 241 height 30
type input "**********"
click at [623, 420] on button "Save Lead" at bounding box center [634, 421] width 131 height 30
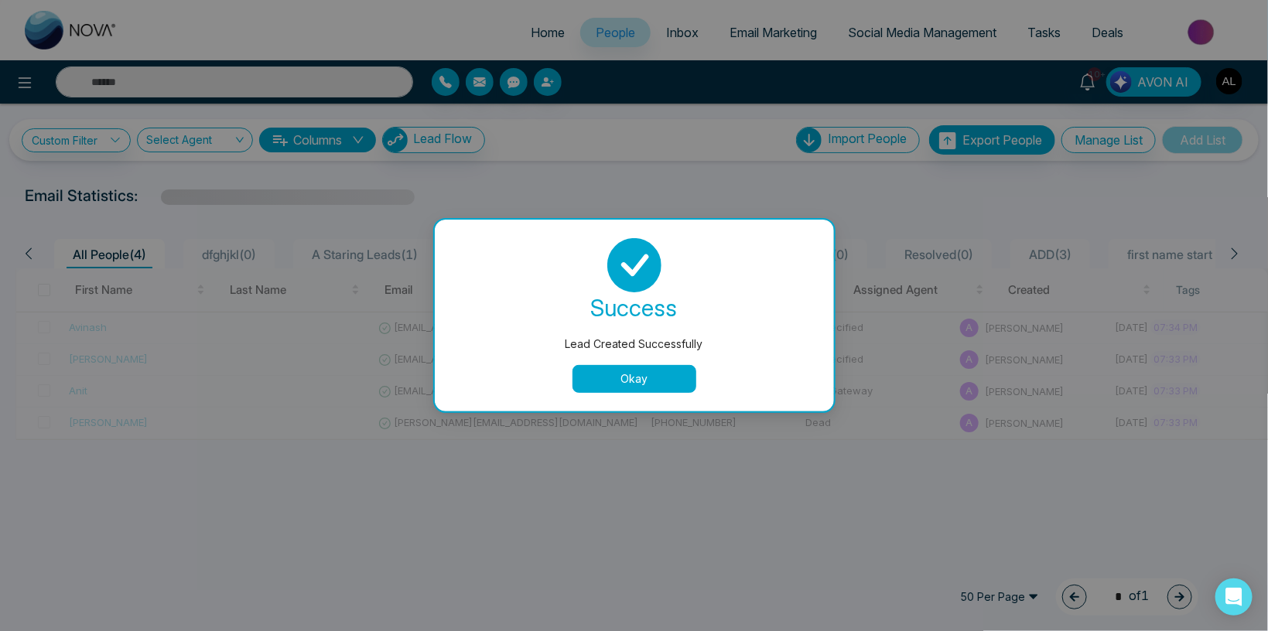
click at [618, 373] on button "Okay" at bounding box center [635, 379] width 124 height 28
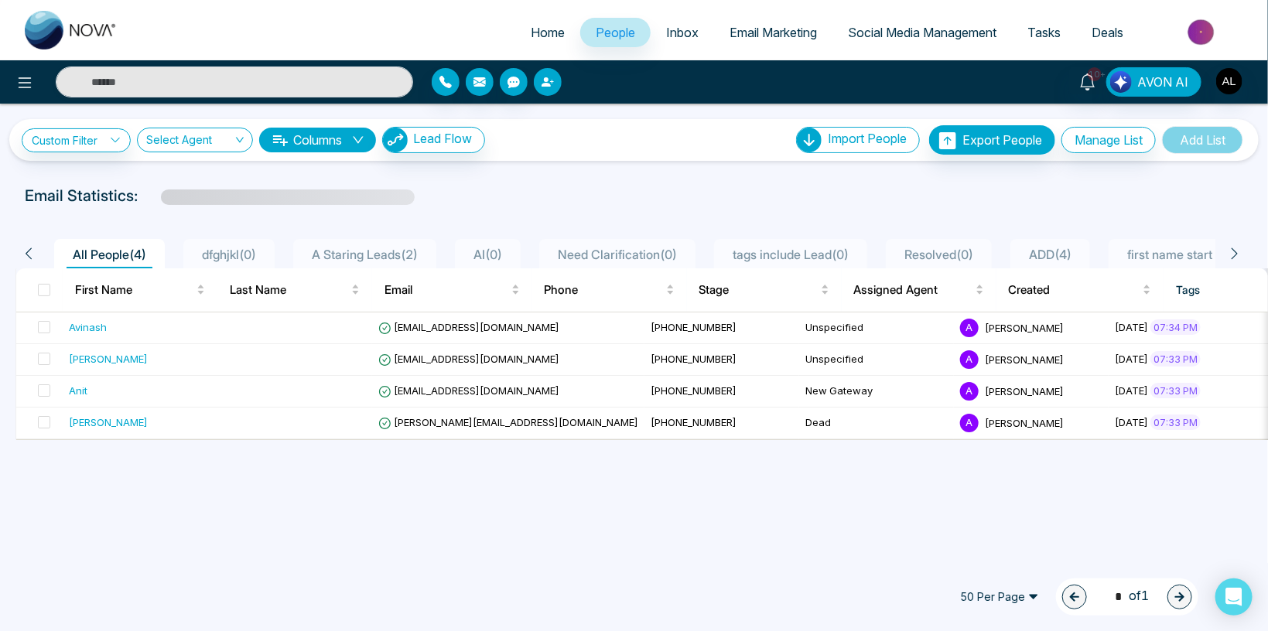
click at [551, 79] on icon "button" at bounding box center [548, 82] width 12 height 12
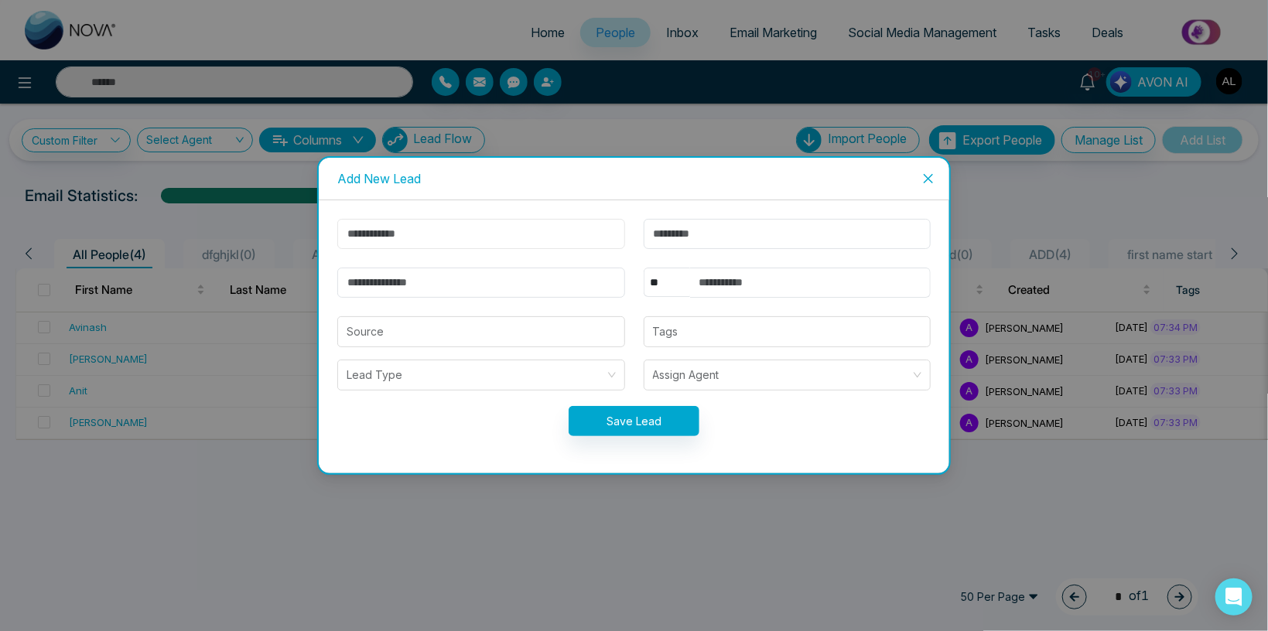
click at [352, 228] on input "text" at bounding box center [481, 234] width 288 height 30
type input "******"
click at [363, 280] on input "email" at bounding box center [481, 283] width 288 height 30
drag, startPoint x: 380, startPoint y: 281, endPoint x: 292, endPoint y: 285, distance: 88.3
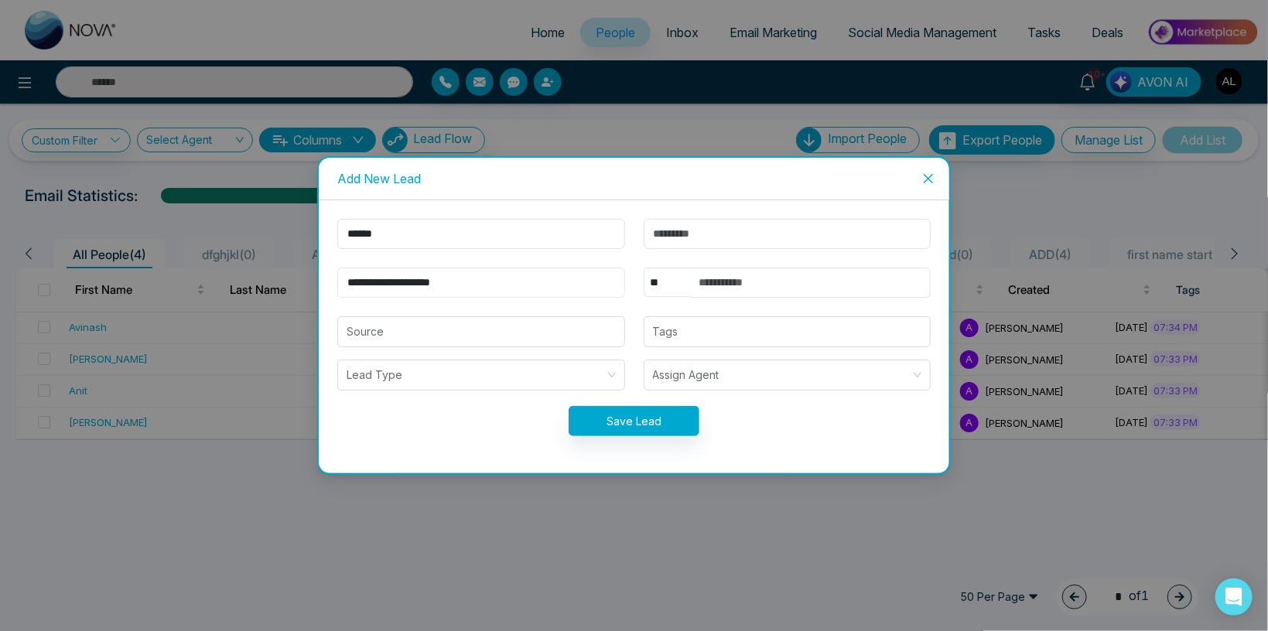
click at [337, 285] on input "**********" at bounding box center [481, 283] width 288 height 30
type input "**********"
click at [644, 268] on select "** **** *** *** *** **** ***" at bounding box center [667, 282] width 46 height 29
select select "***"
click option "***" at bounding box center [0, 0] width 0 height 0
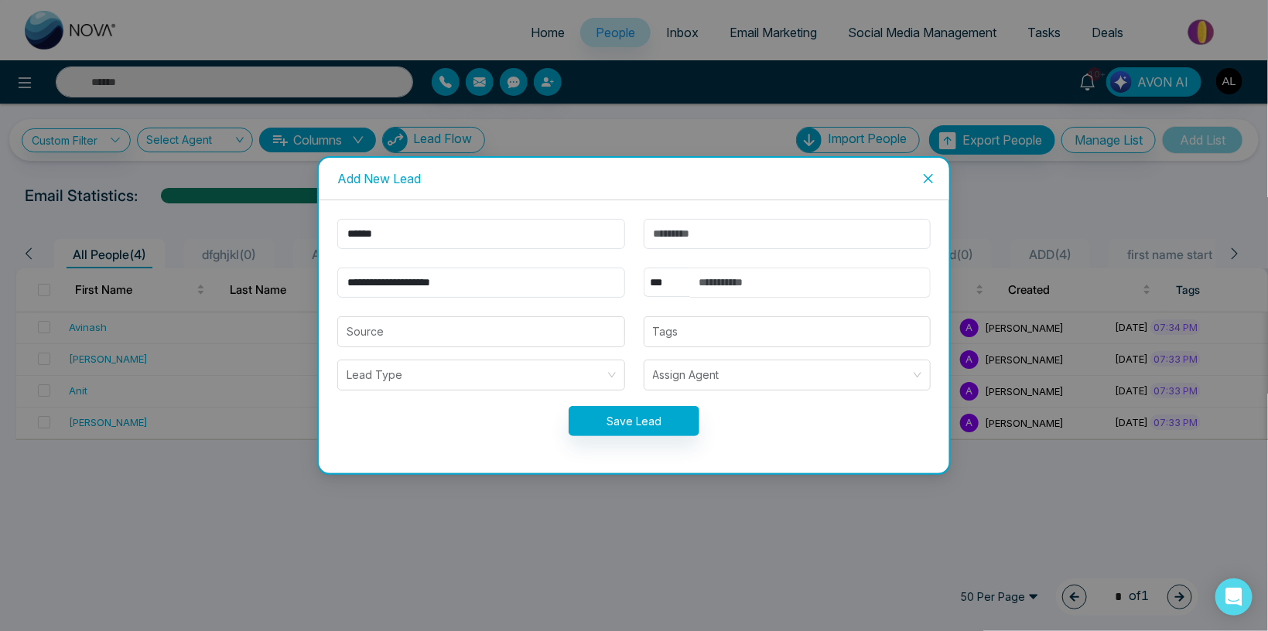
click at [724, 286] on input "text" at bounding box center [810, 283] width 241 height 30
click at [721, 283] on input "text" at bounding box center [810, 283] width 241 height 30
drag, startPoint x: 726, startPoint y: 294, endPoint x: 658, endPoint y: 286, distance: 68.6
click at [690, 286] on input "**" at bounding box center [810, 283] width 241 height 30
paste input "********"
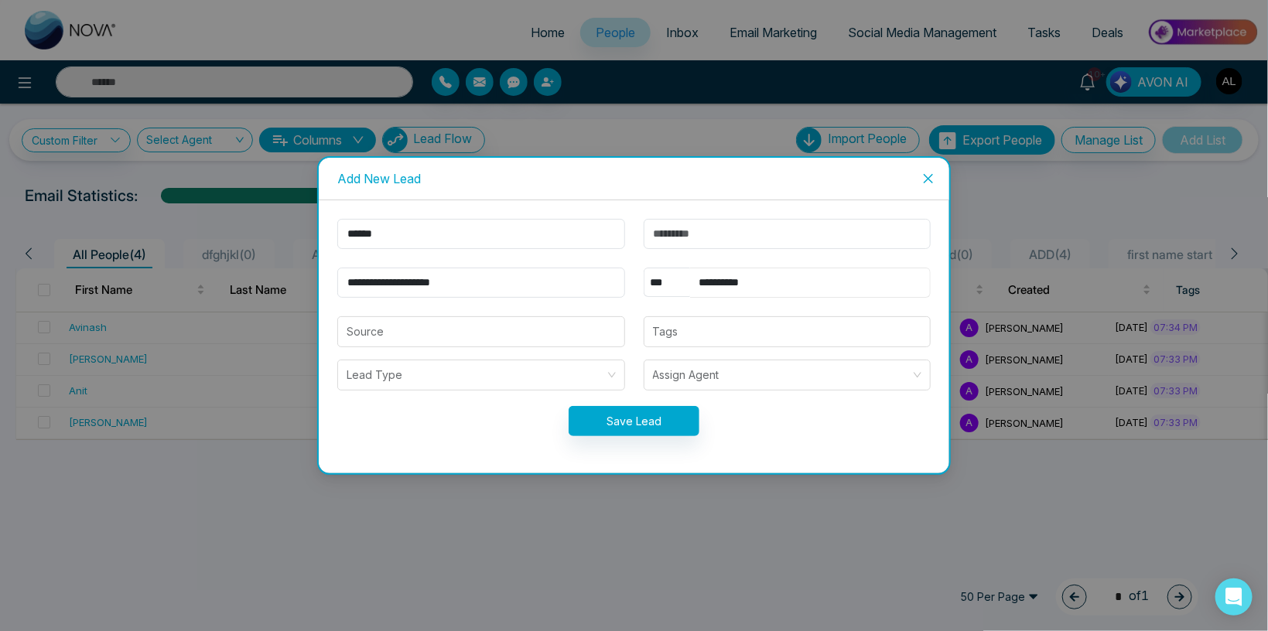
type input "**********"
click at [656, 413] on button "Save Lead" at bounding box center [634, 421] width 131 height 30
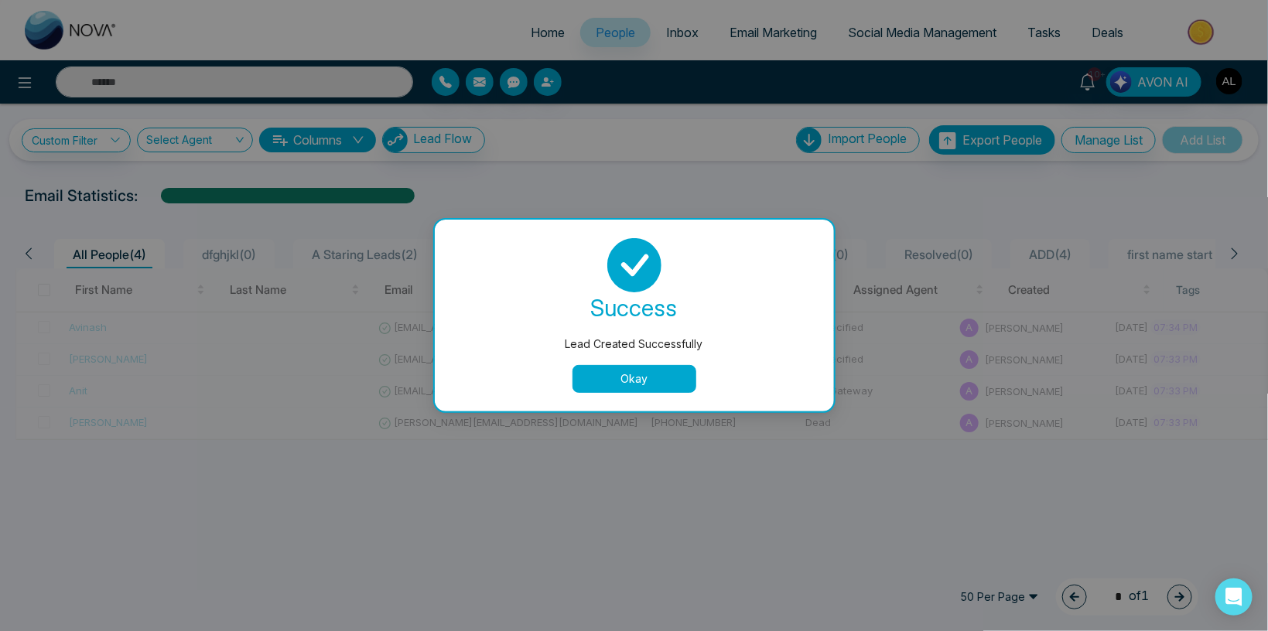
click at [597, 376] on button "Okay" at bounding box center [635, 379] width 124 height 28
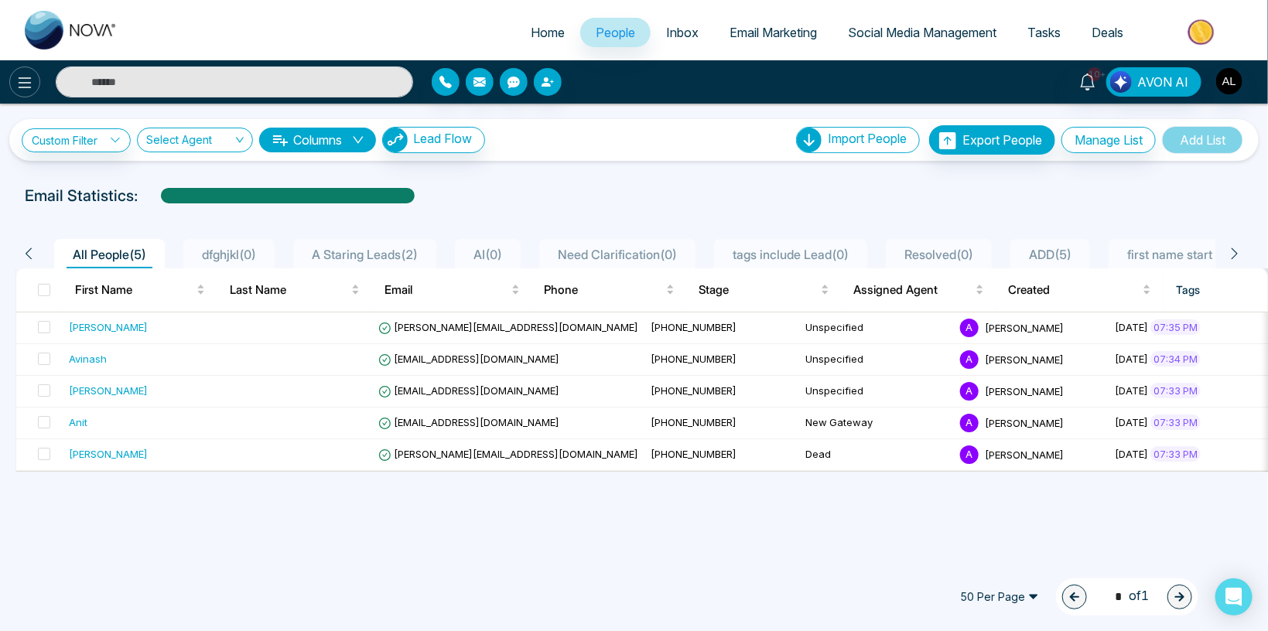
click at [19, 77] on icon at bounding box center [24, 83] width 19 height 19
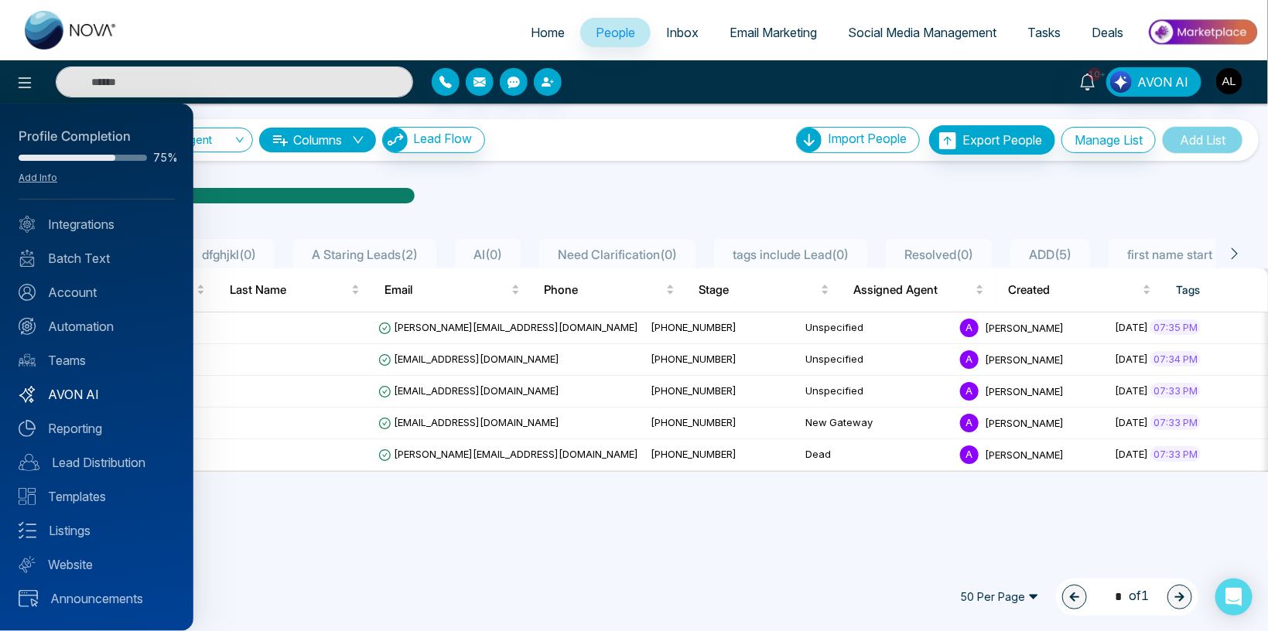
click at [80, 392] on link "AVON AI" at bounding box center [97, 394] width 156 height 19
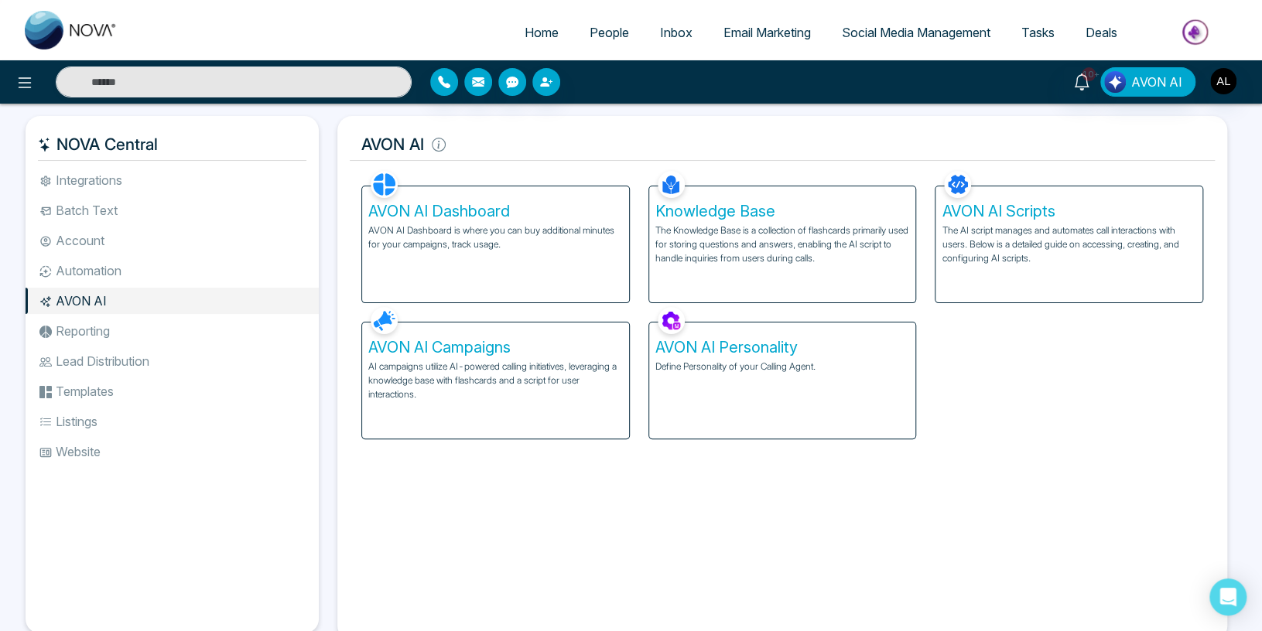
click at [456, 372] on p "AI campaigns utilize AI-powered calling initiatives, leveraging a knowledge bas…" at bounding box center [495, 381] width 255 height 42
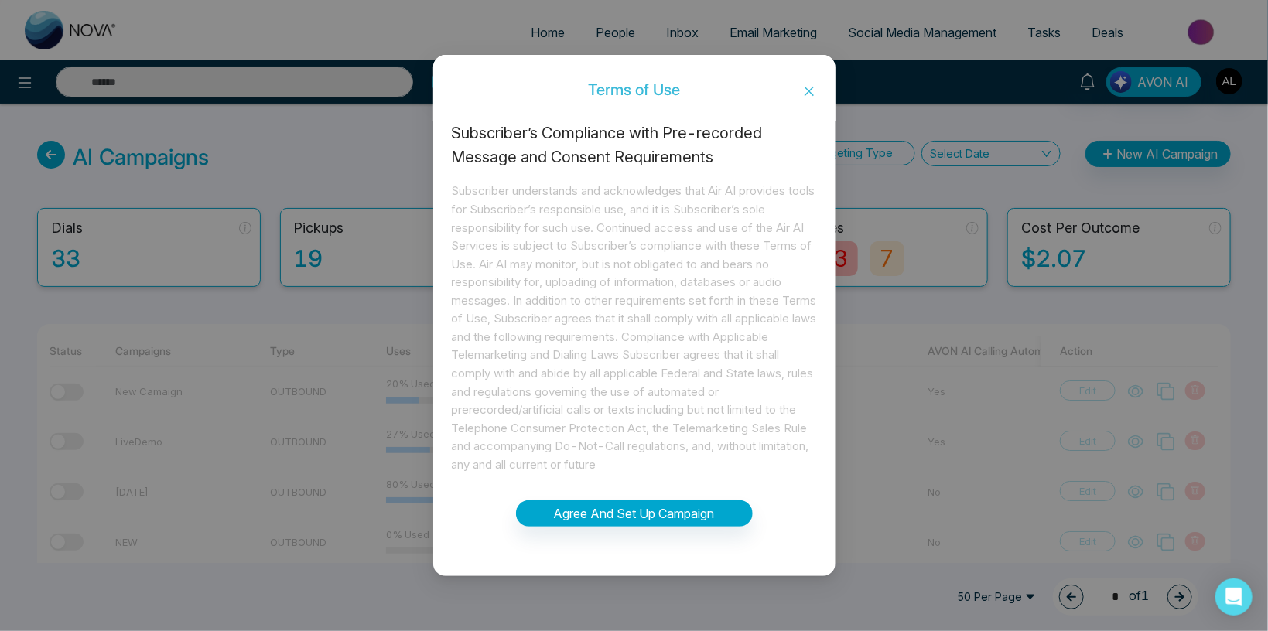
click at [806, 91] on icon "close" at bounding box center [809, 91] width 12 height 12
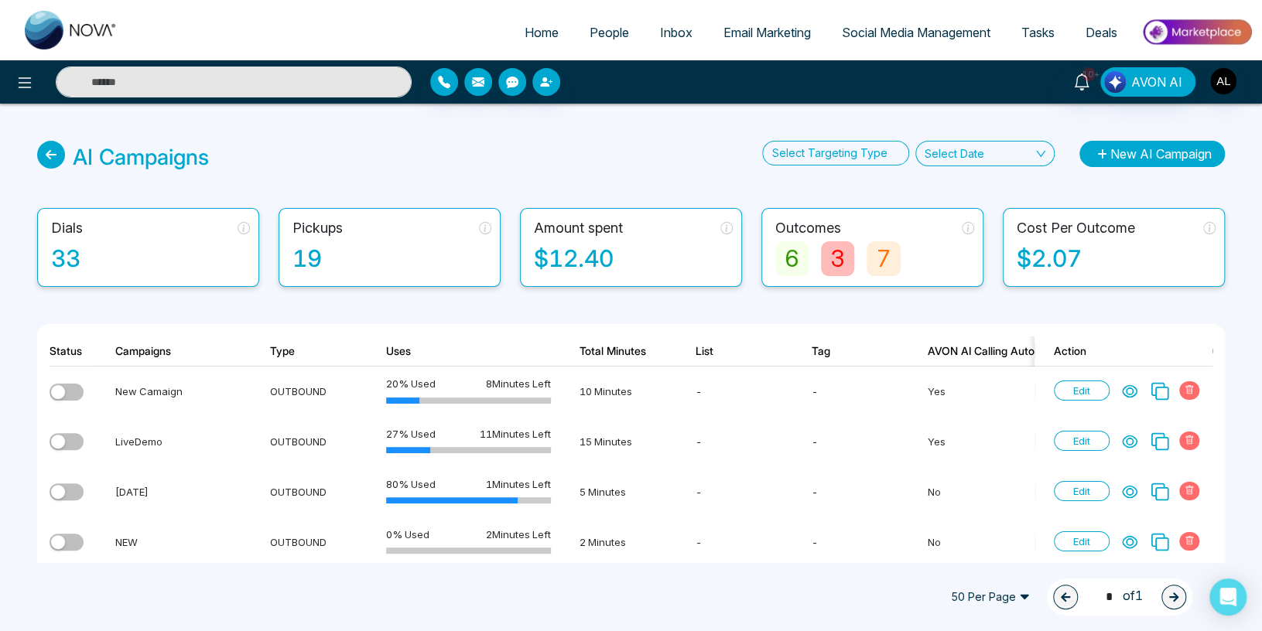
click at [1119, 154] on button "New AI Campaign" at bounding box center [1152, 154] width 145 height 26
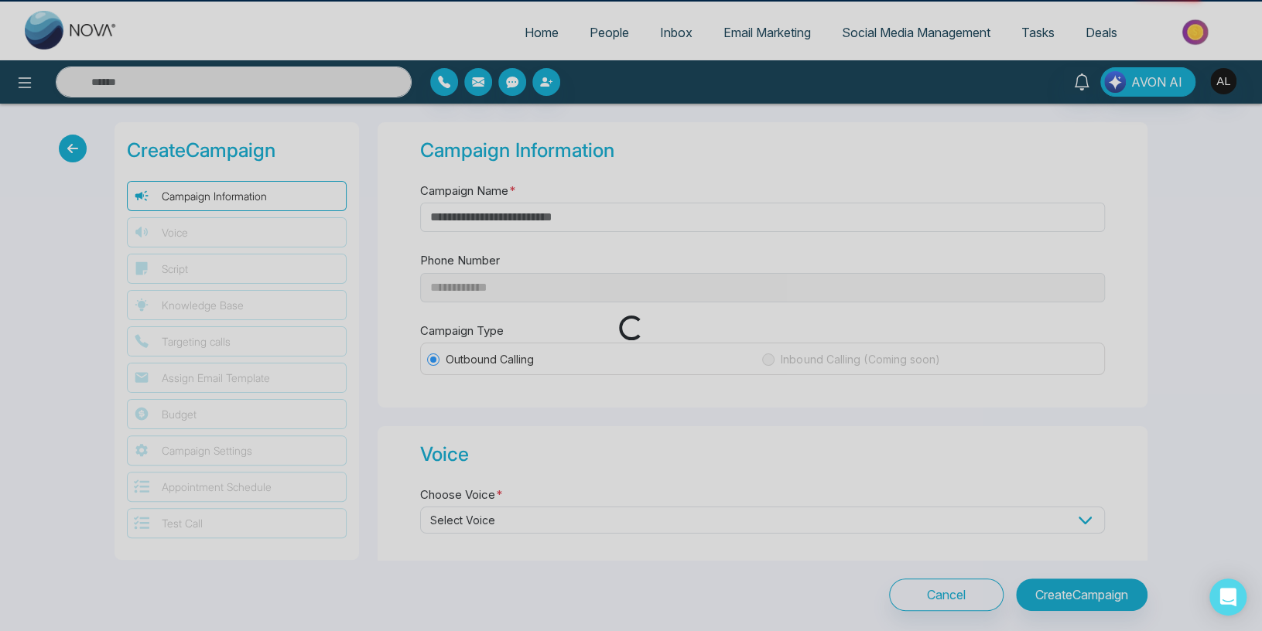
type input "**********"
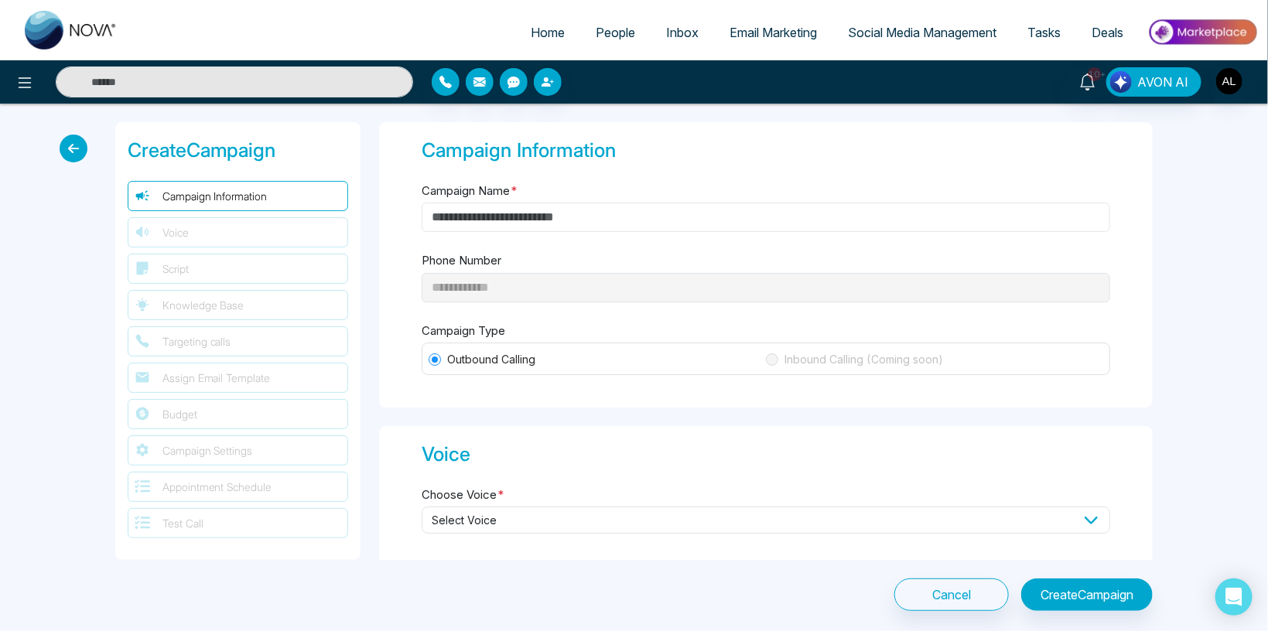
click at [467, 213] on input "Campaign Name *" at bounding box center [766, 217] width 689 height 29
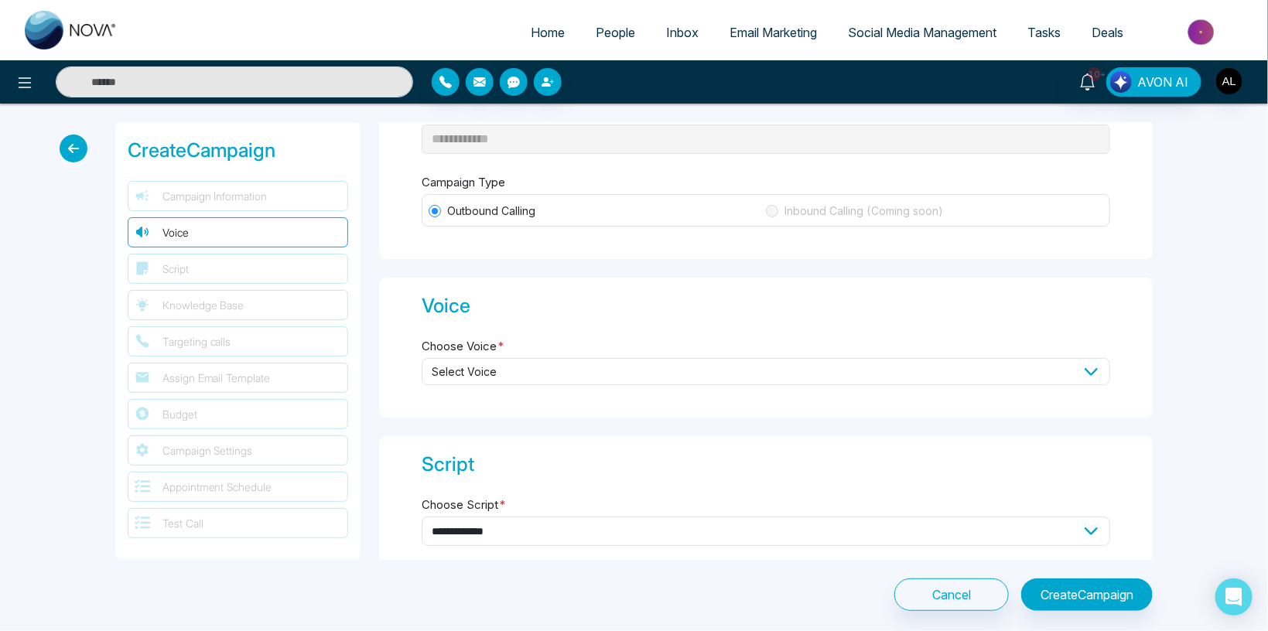
scroll to position [180, 0]
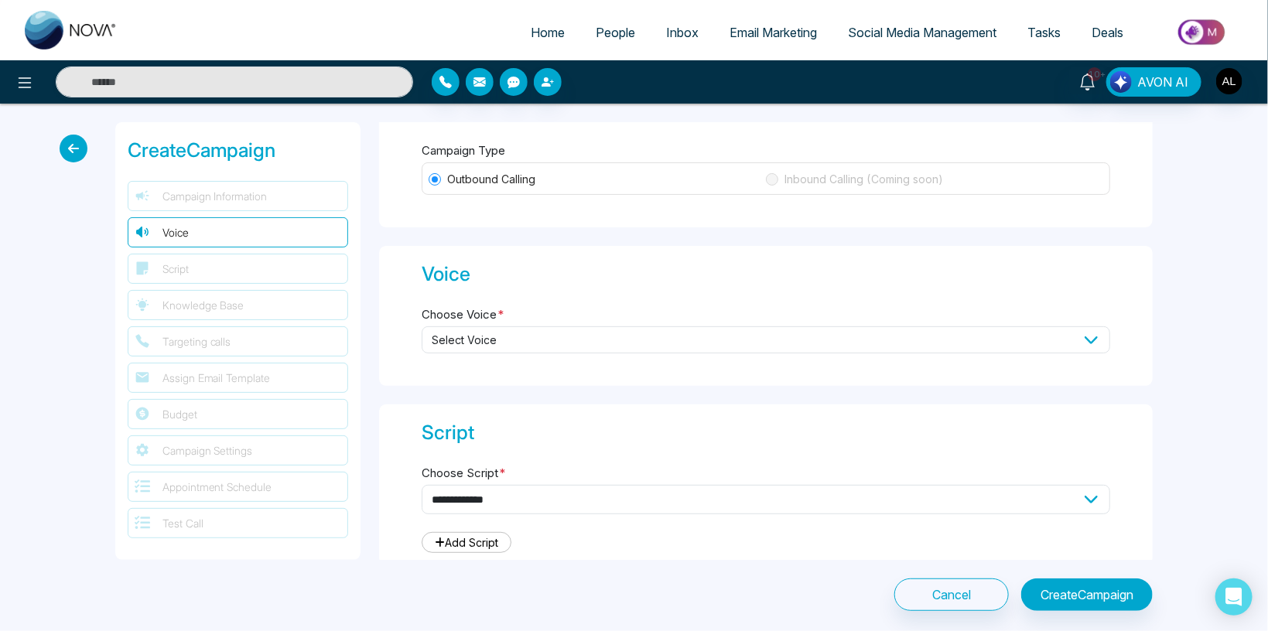
type input "**********"
click at [481, 336] on span "Select Voice" at bounding box center [766, 340] width 689 height 27
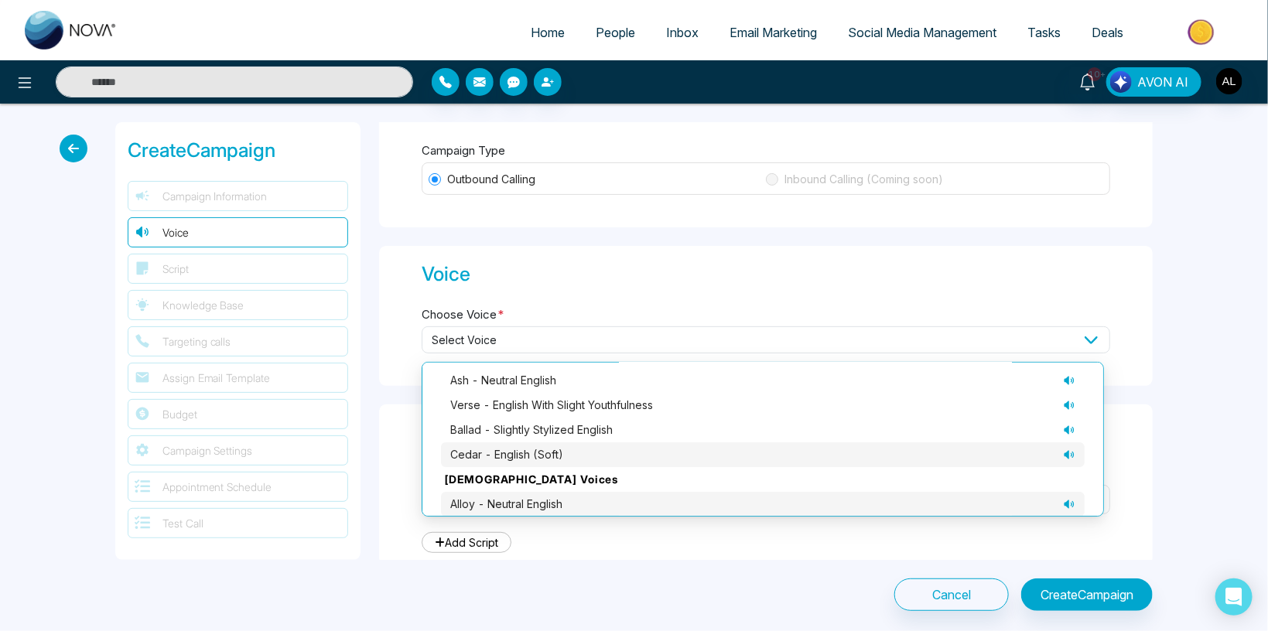
scroll to position [156, 0]
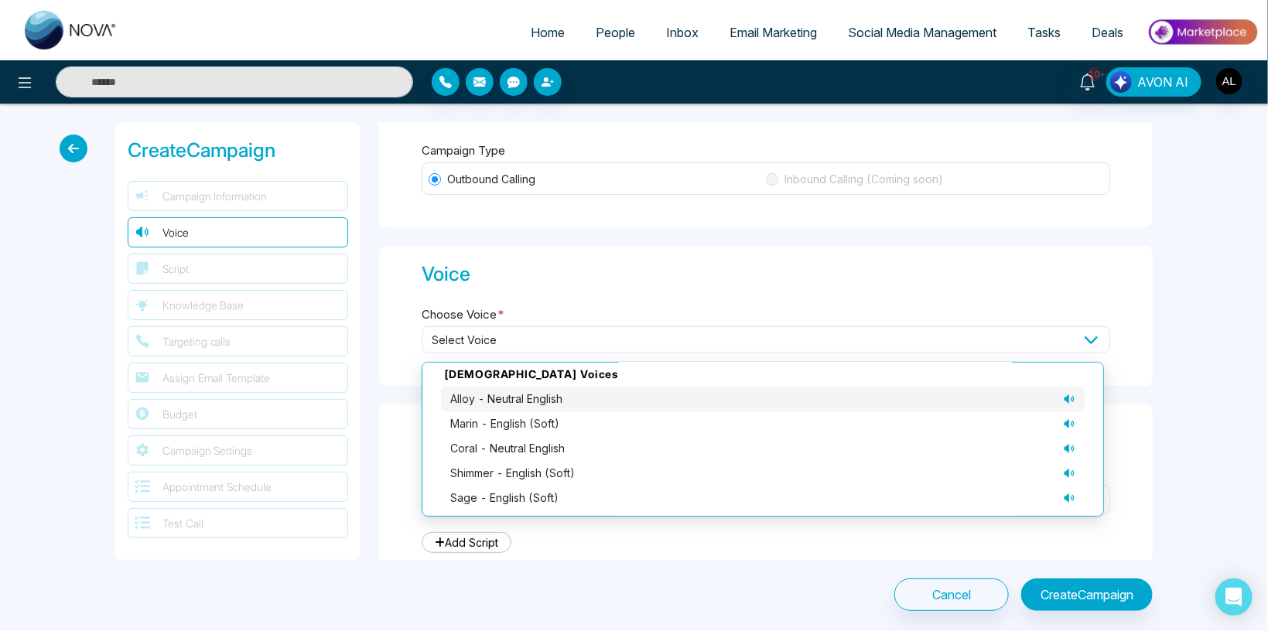
click at [484, 398] on span "alloy - neutral English" at bounding box center [506, 399] width 112 height 17
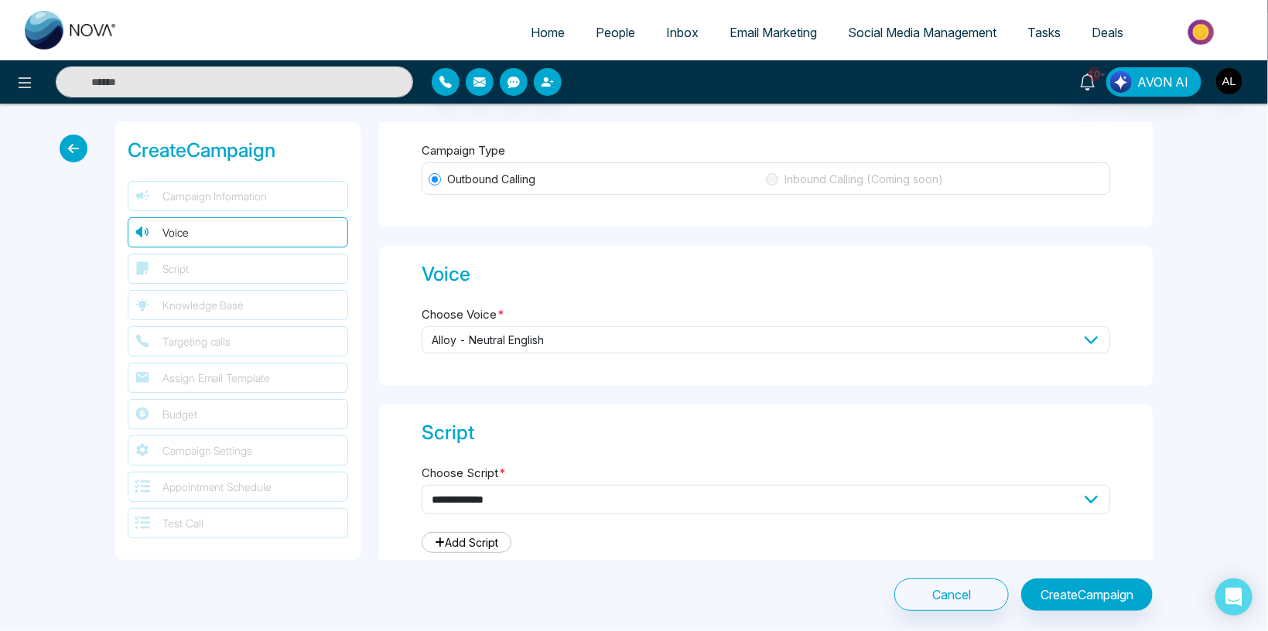
scroll to position [270, 0]
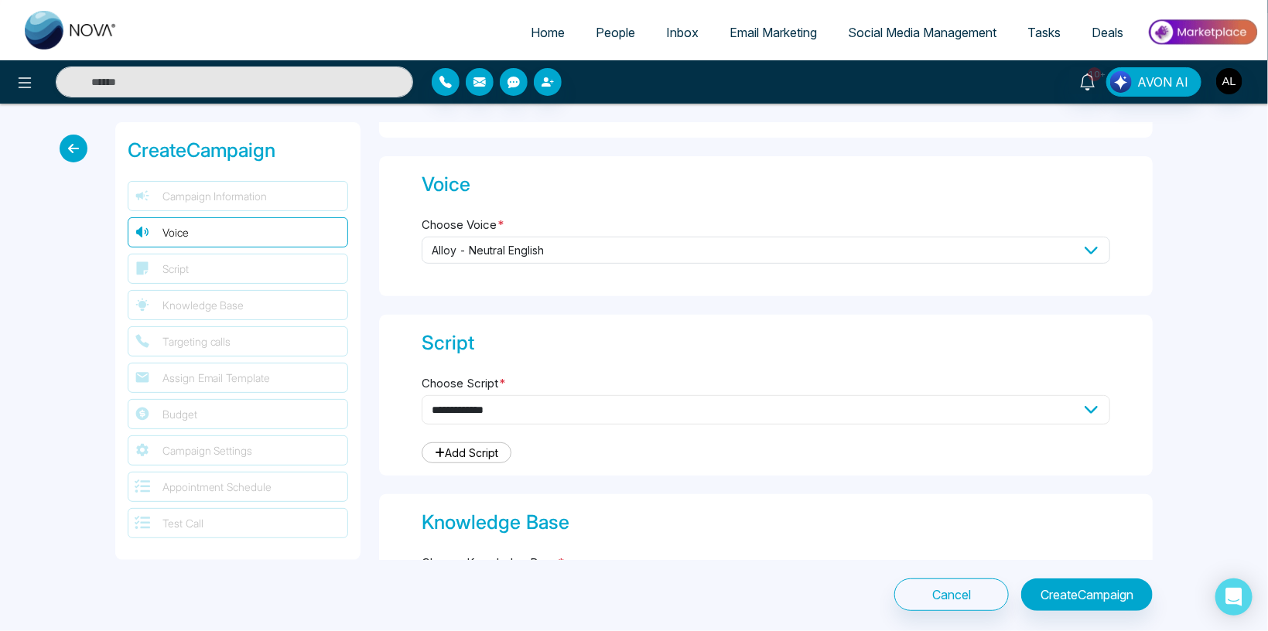
click at [422, 395] on select "**********" at bounding box center [766, 409] width 689 height 29
select select "***"
click option "**********" at bounding box center [0, 0] width 0 height 0
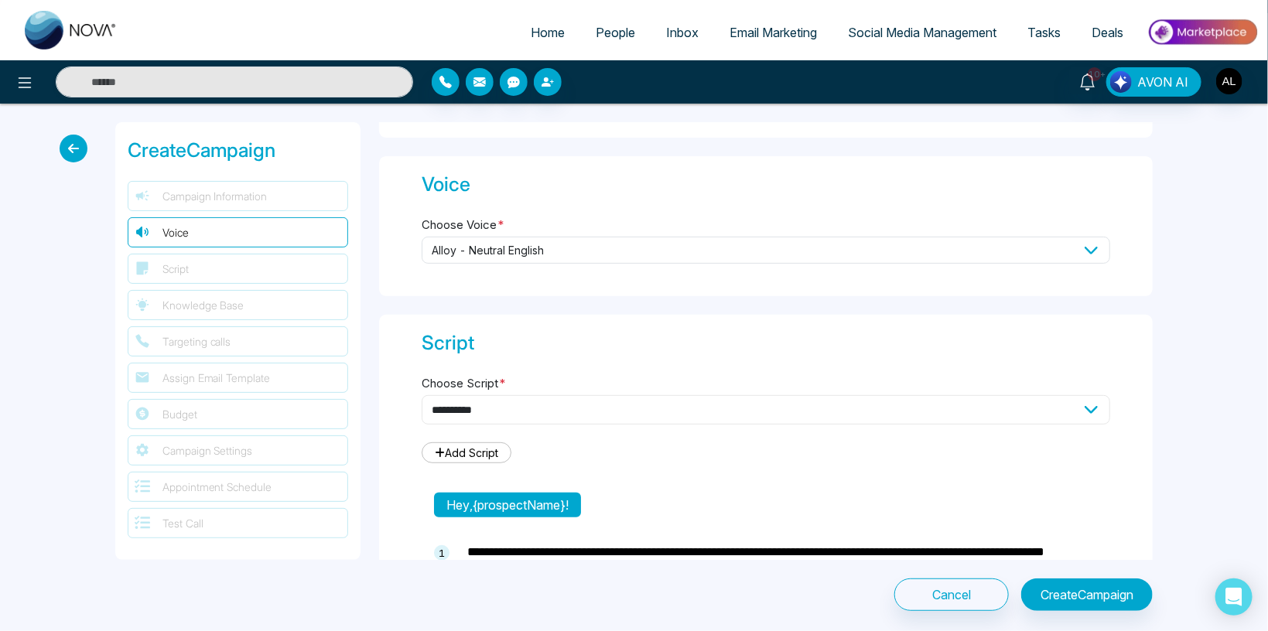
type textarea "**********"
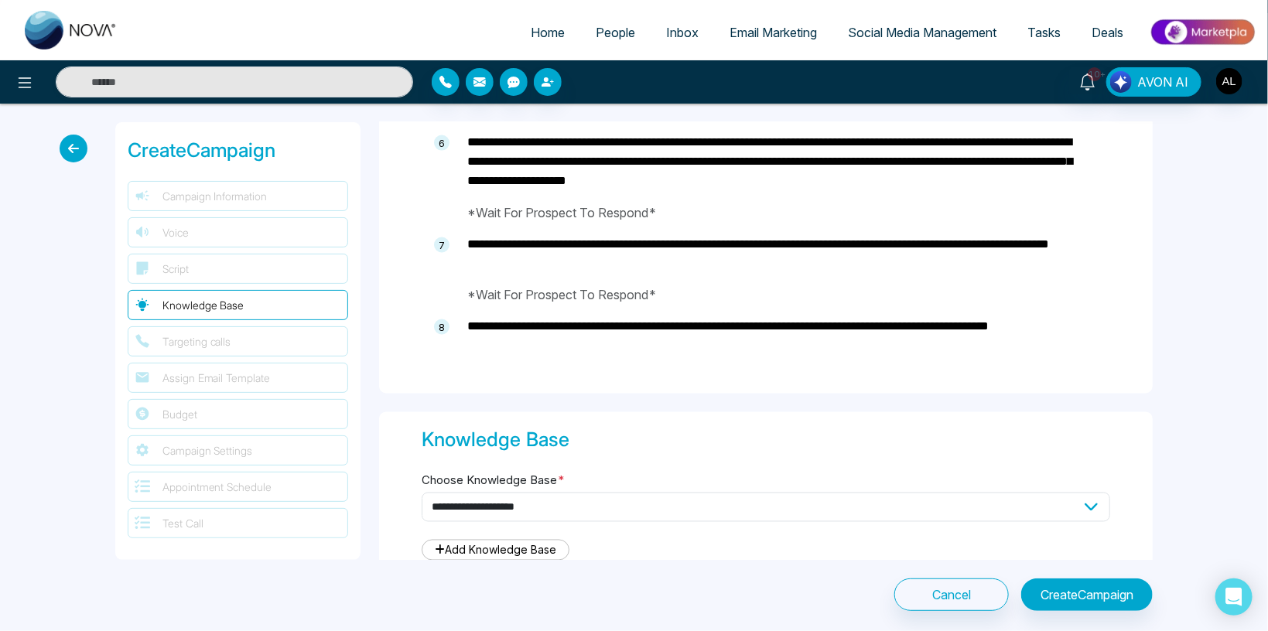
scroll to position [1263, 0]
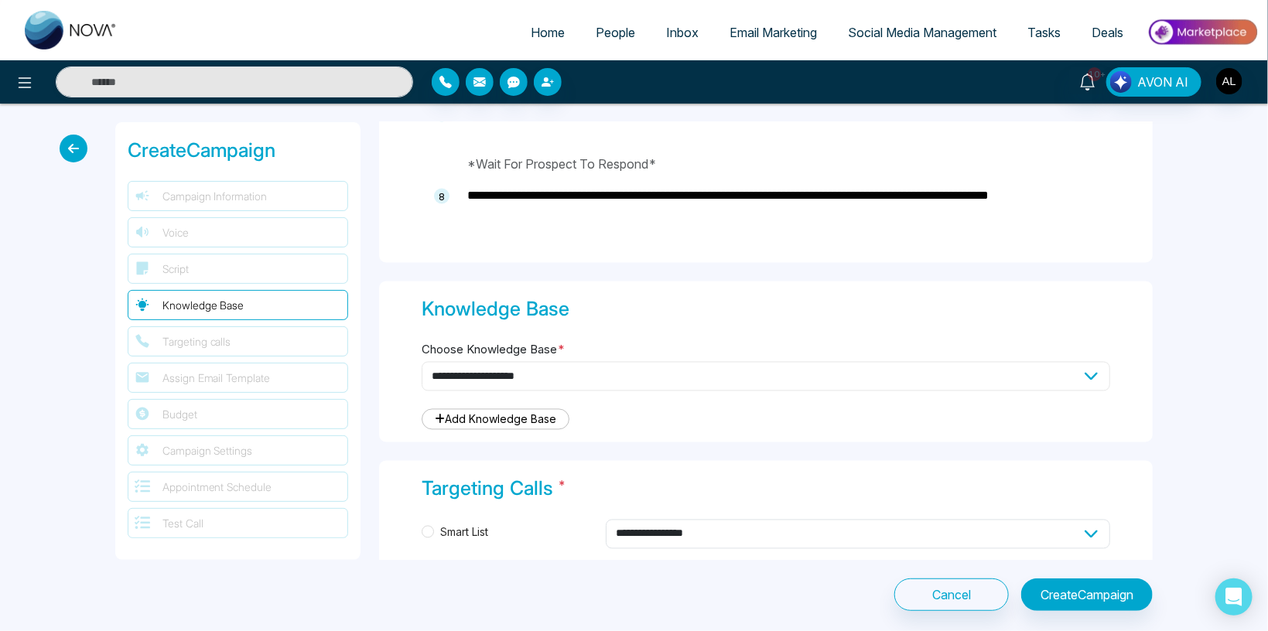
click at [422, 362] on select "**********" at bounding box center [766, 376] width 689 height 29
select select "***"
click option "**********" at bounding box center [0, 0] width 0 height 0
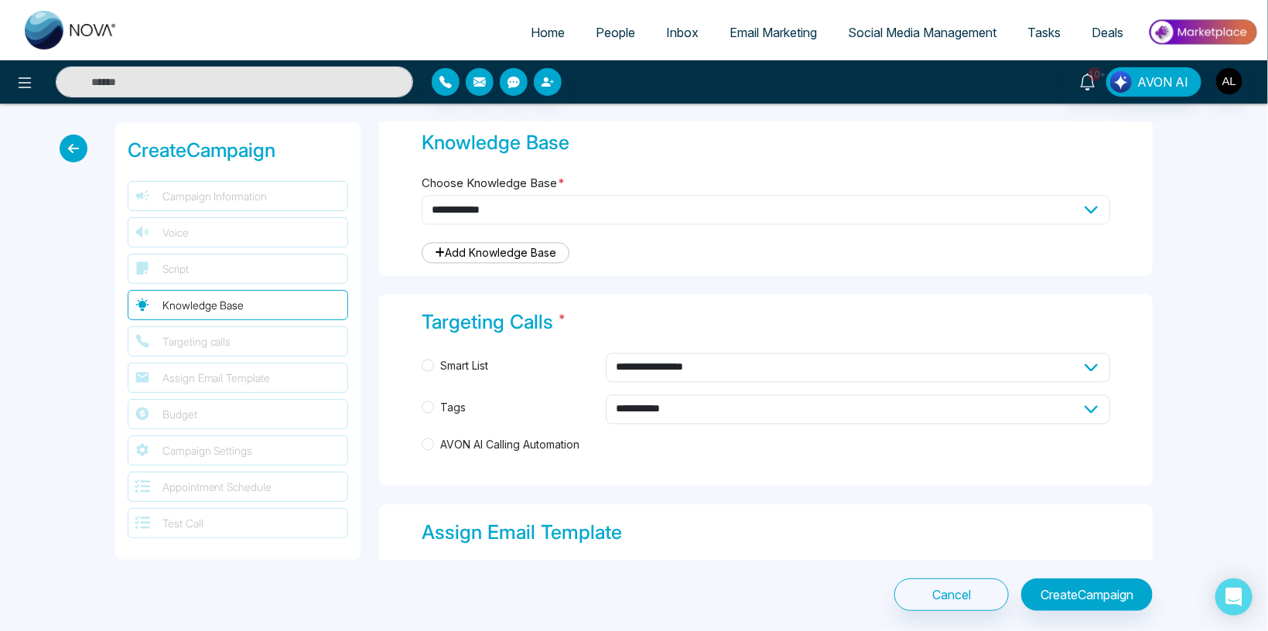
scroll to position [1534, 0]
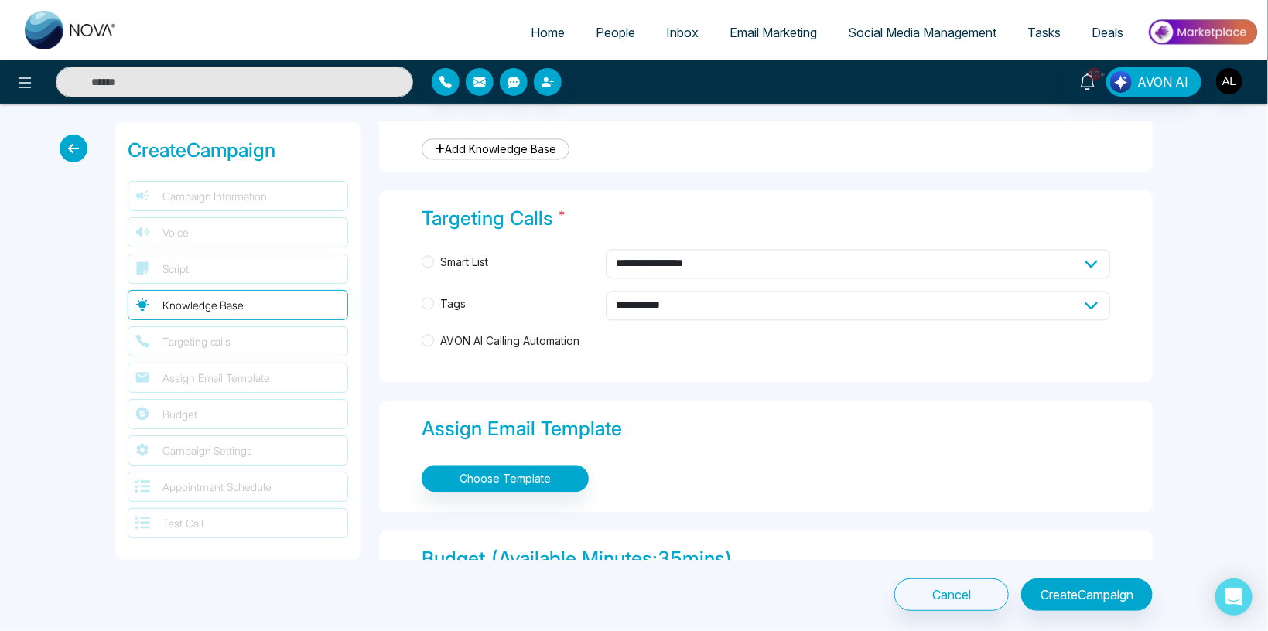
click at [471, 339] on span "AVON AI Calling Automation" at bounding box center [510, 341] width 152 height 17
click at [441, 303] on span "Tags" at bounding box center [453, 304] width 38 height 17
click at [606, 291] on select "**********" at bounding box center [858, 305] width 505 height 29
click at [490, 337] on span "AVON AI Calling Automation" at bounding box center [510, 341] width 152 height 17
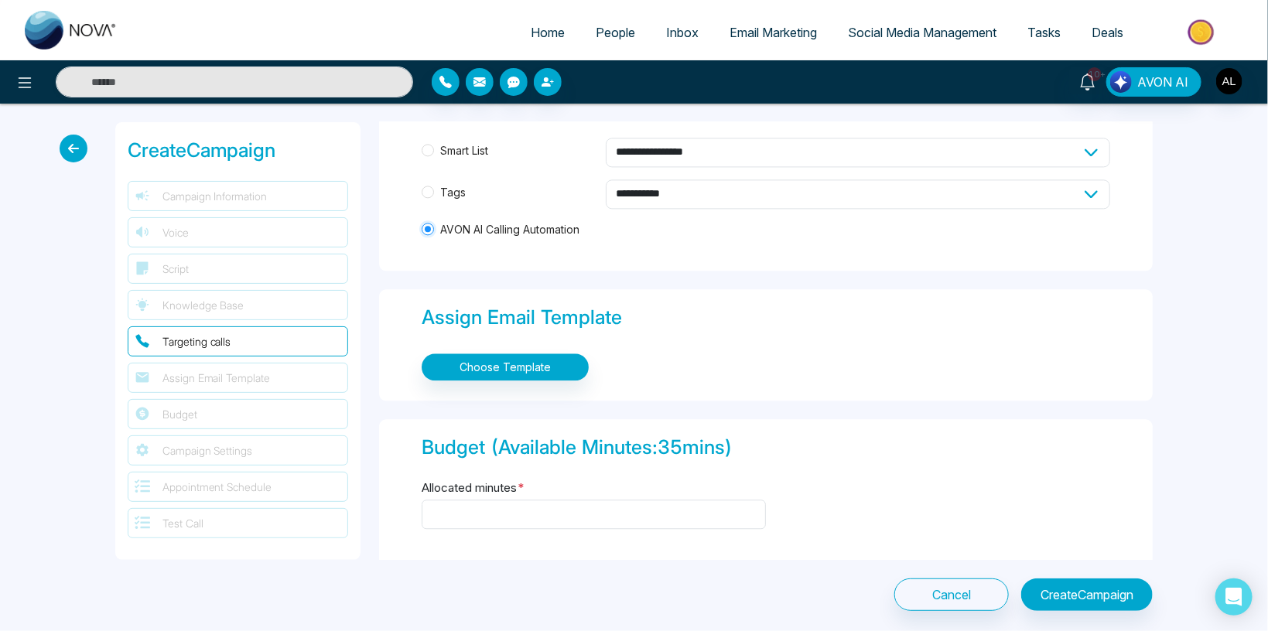
scroll to position [1714, 0]
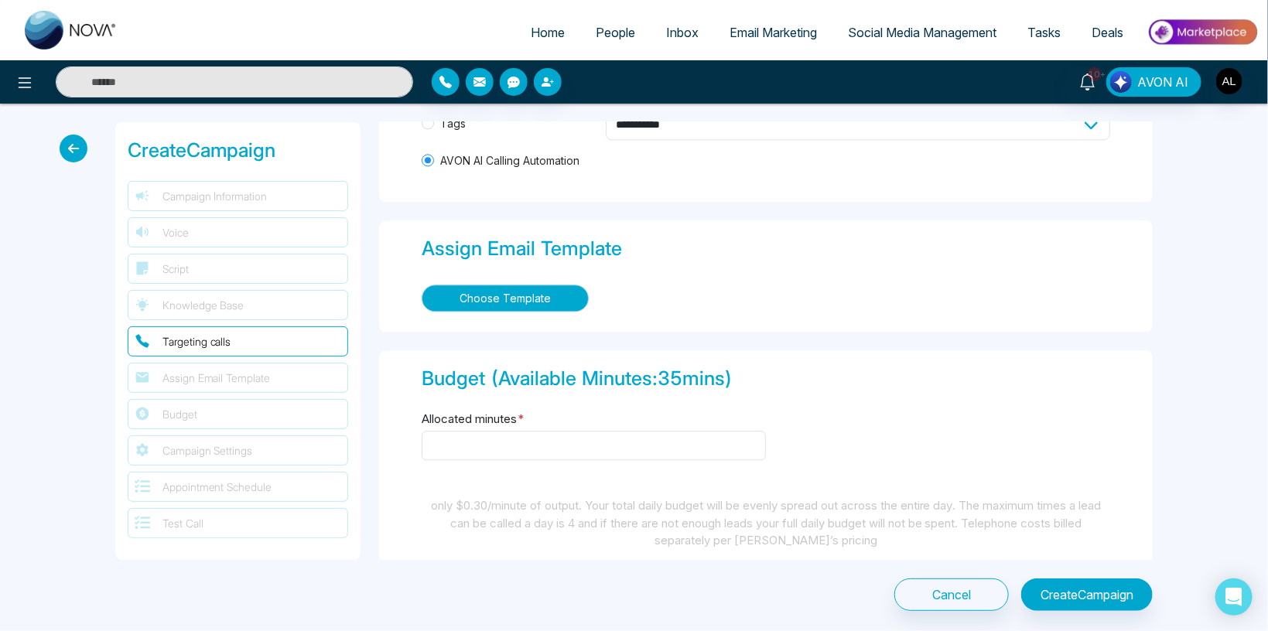
click at [494, 290] on button "Choose Template" at bounding box center [505, 298] width 167 height 27
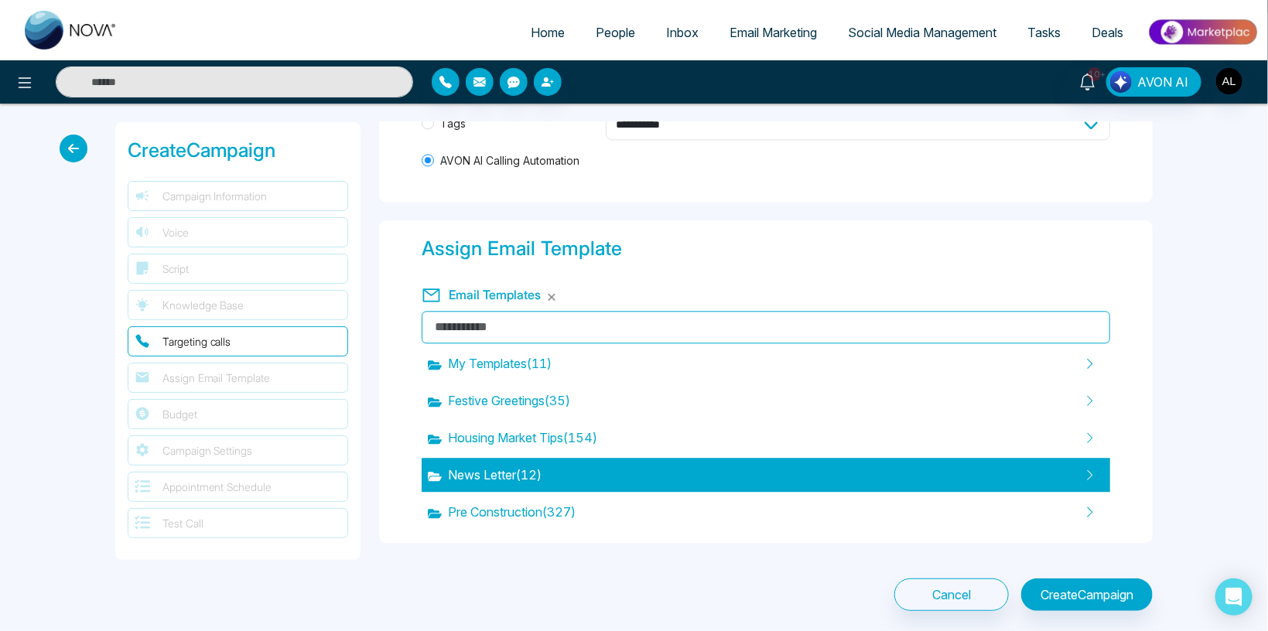
click at [506, 469] on span "News Letter ( 12 )" at bounding box center [485, 475] width 114 height 19
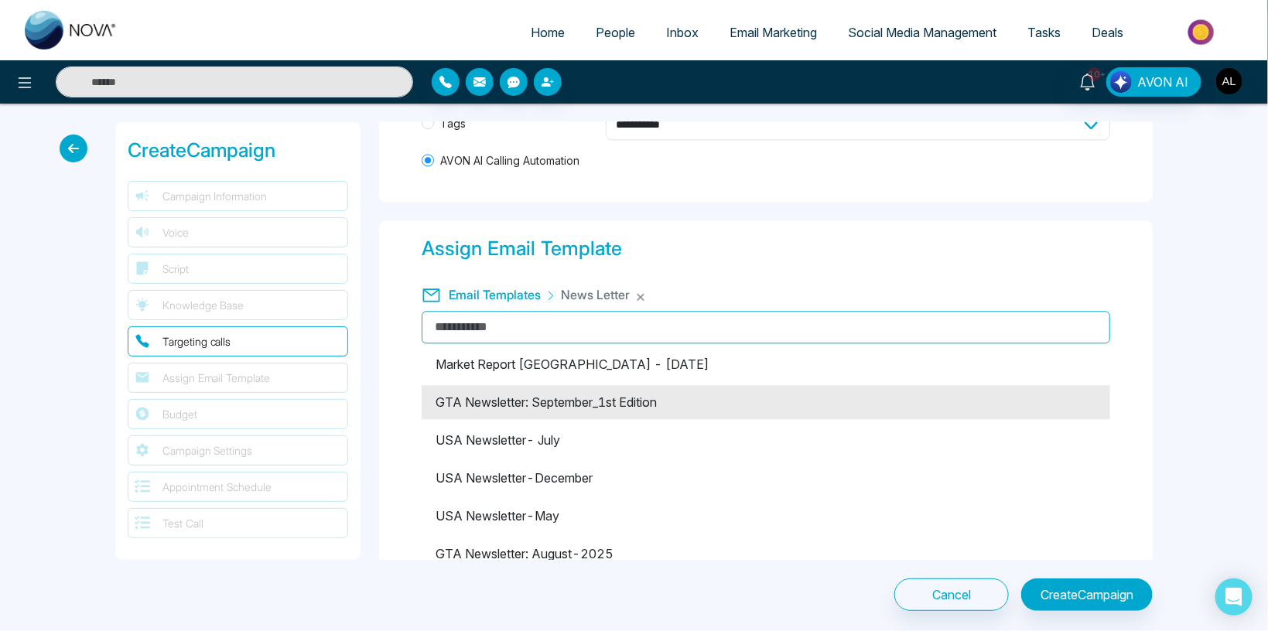
click at [483, 402] on li "GTA Newsletter: September_1st Edition" at bounding box center [766, 402] width 689 height 34
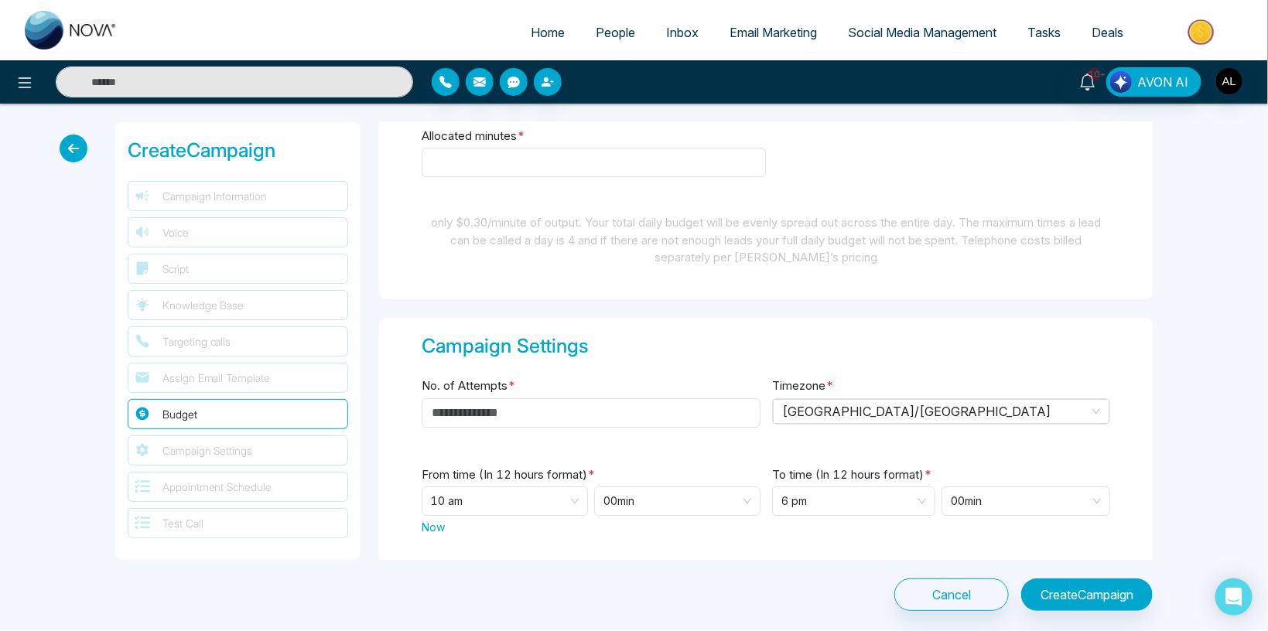
scroll to position [2346, 0]
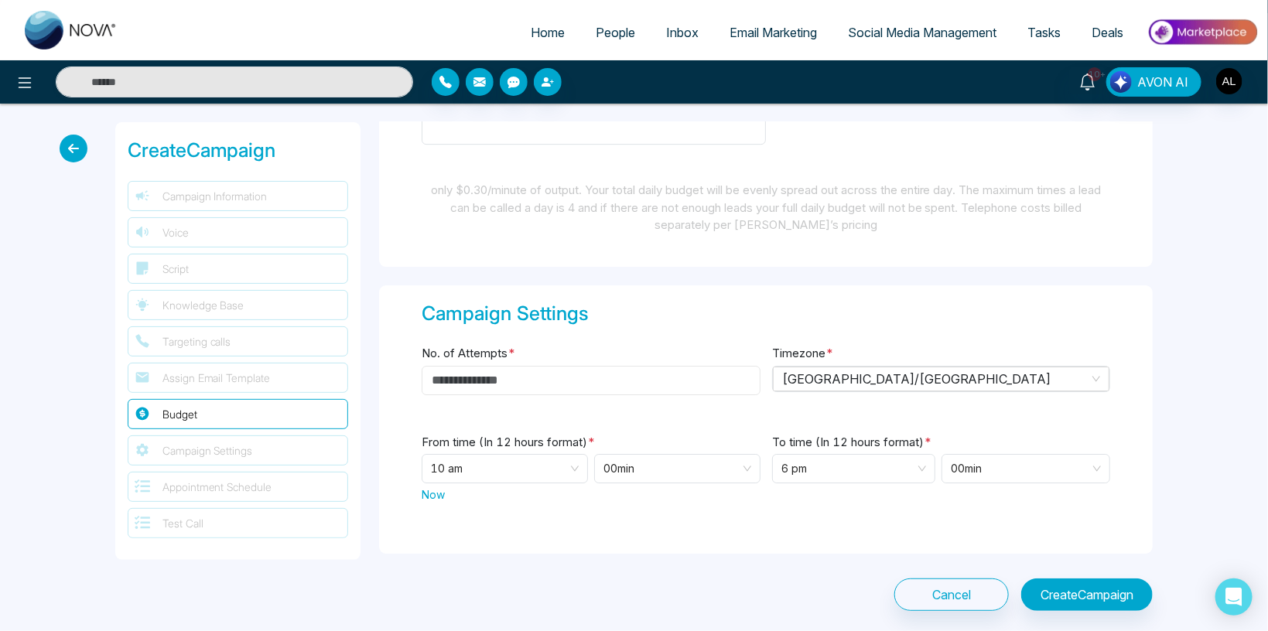
click at [465, 370] on input "No. of Attempts *" at bounding box center [591, 380] width 339 height 29
click at [823, 387] on span "[GEOGRAPHIC_DATA]/[GEOGRAPHIC_DATA]" at bounding box center [941, 379] width 319 height 23
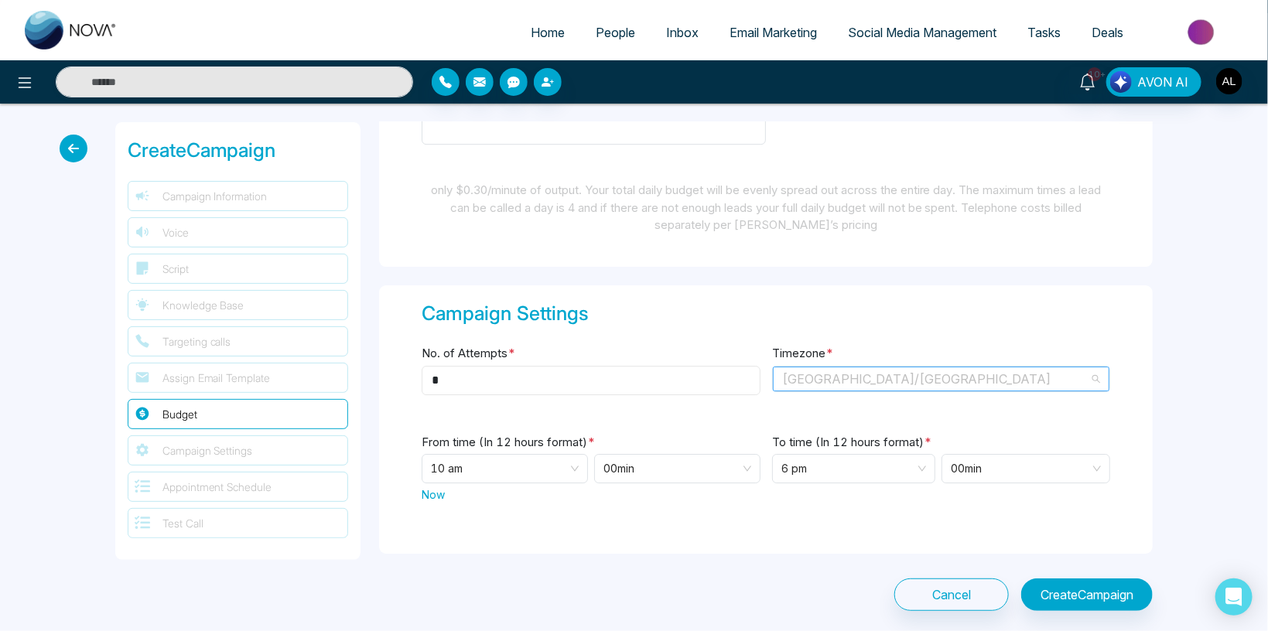
type input "*"
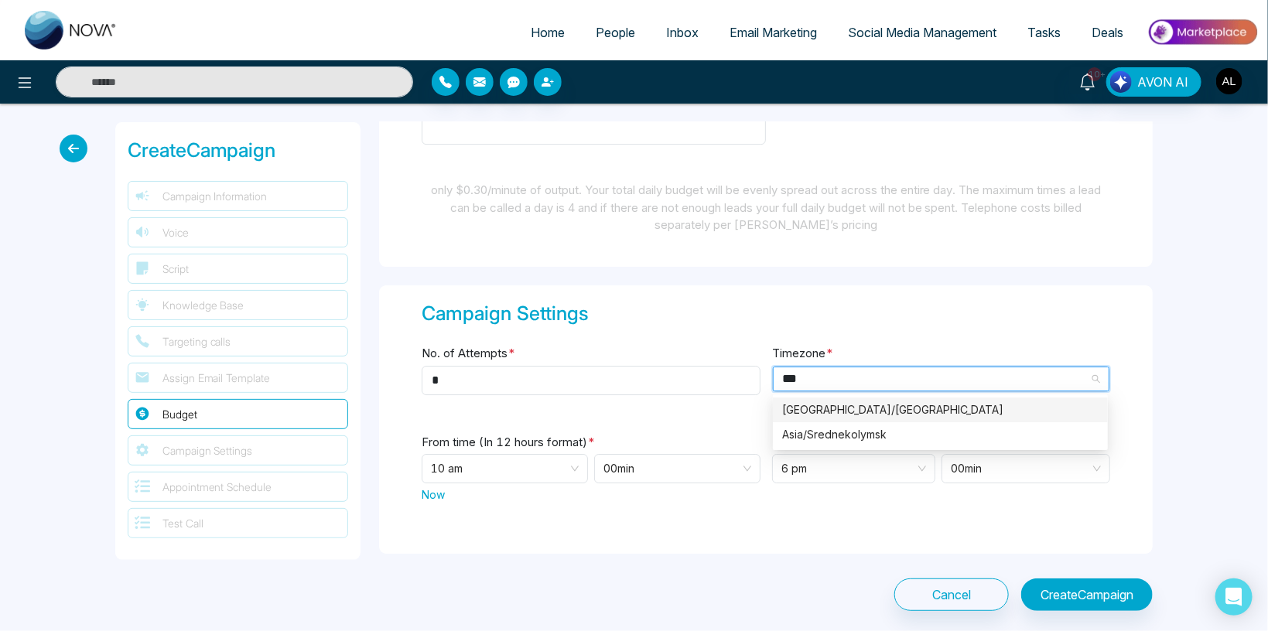
scroll to position [0, 0]
type input "****"
click at [808, 413] on div "[GEOGRAPHIC_DATA]/[GEOGRAPHIC_DATA]" at bounding box center [940, 410] width 317 height 17
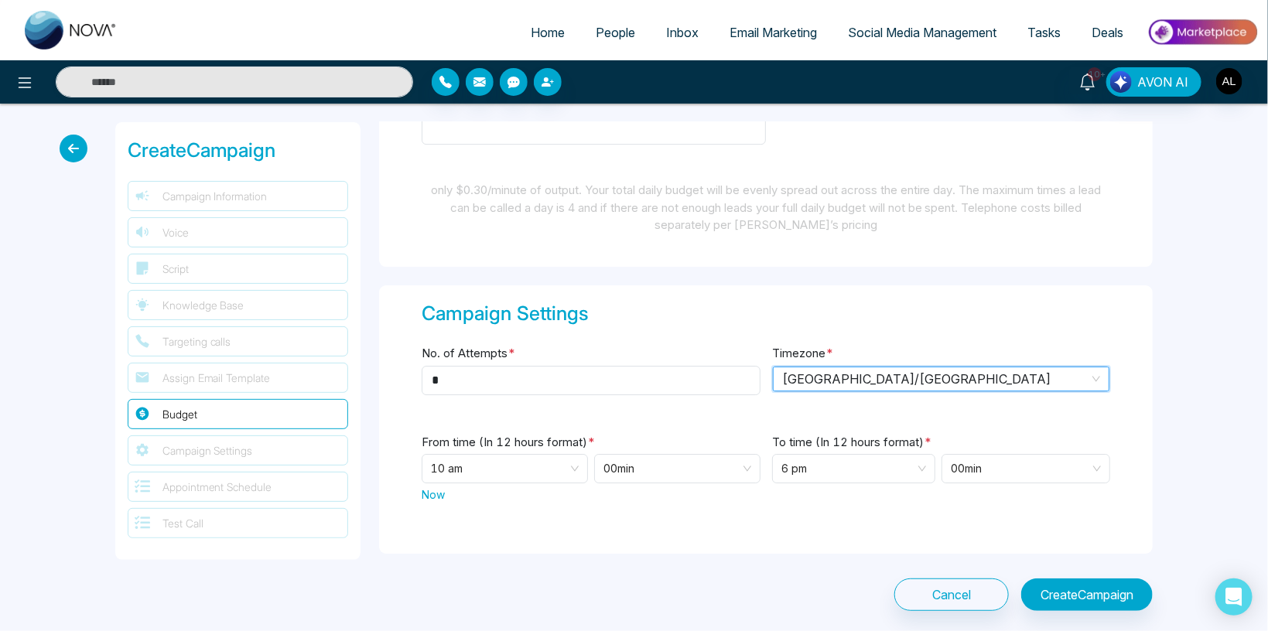
scroll to position [2436, 0]
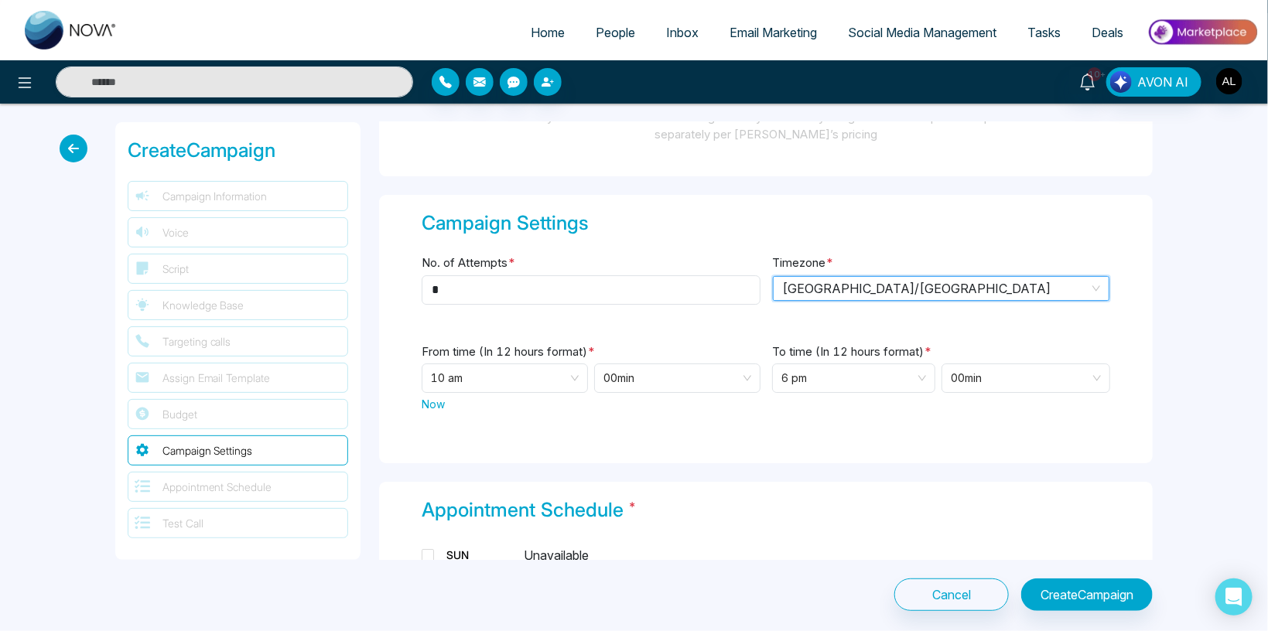
click at [441, 396] on span "Now" at bounding box center [433, 404] width 23 height 16
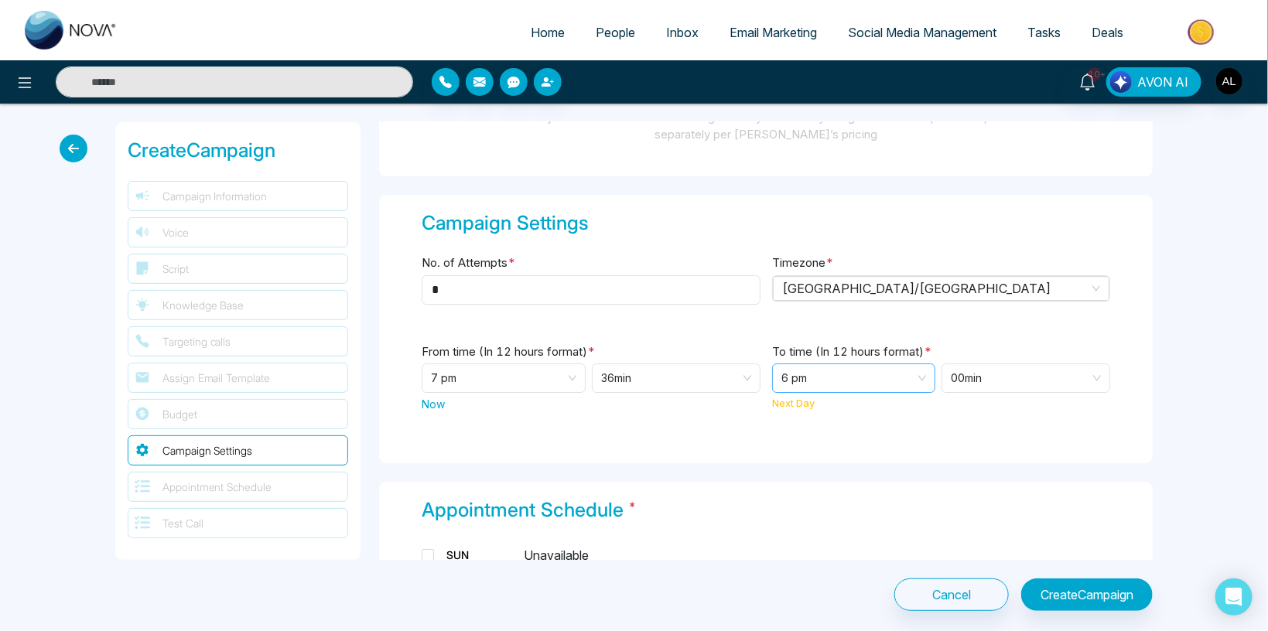
click at [825, 377] on span "6 pm" at bounding box center [854, 378] width 145 height 28
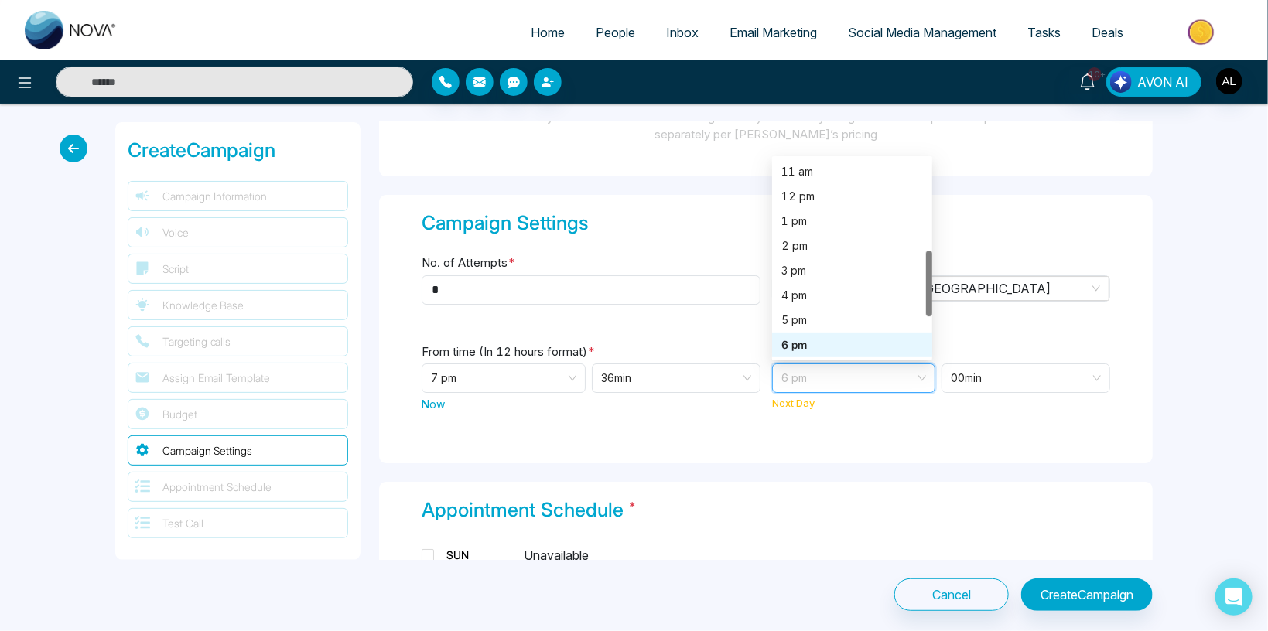
scroll to position [272, 0]
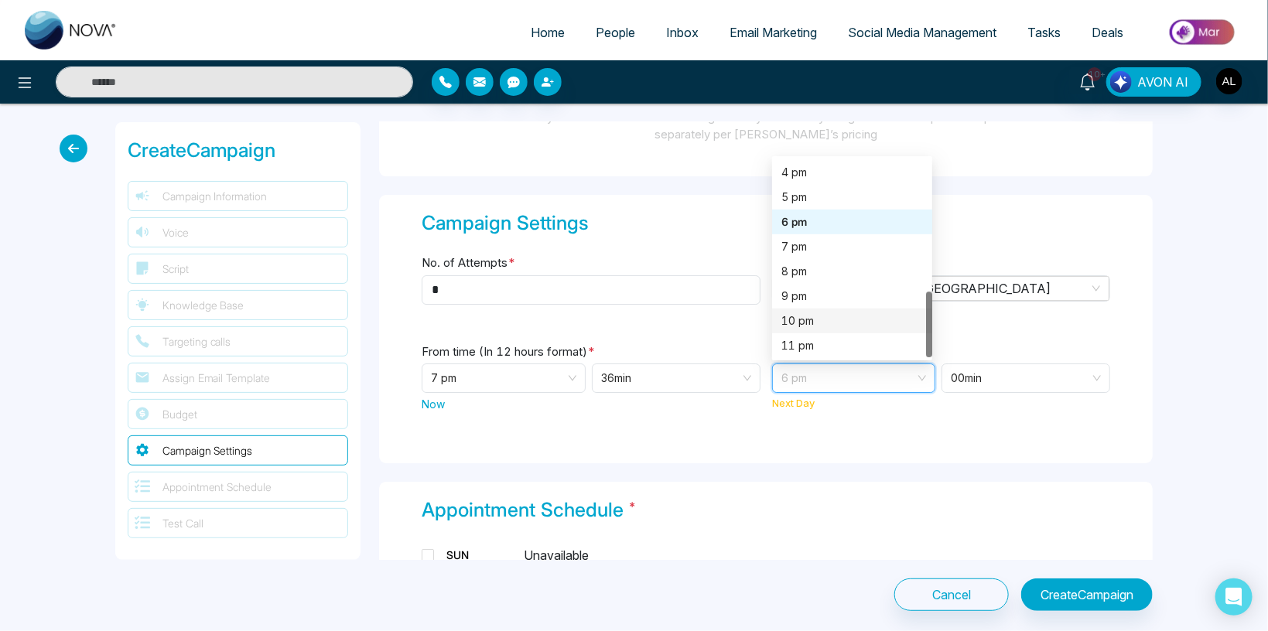
click at [803, 313] on div "10 pm" at bounding box center [853, 321] width 142 height 17
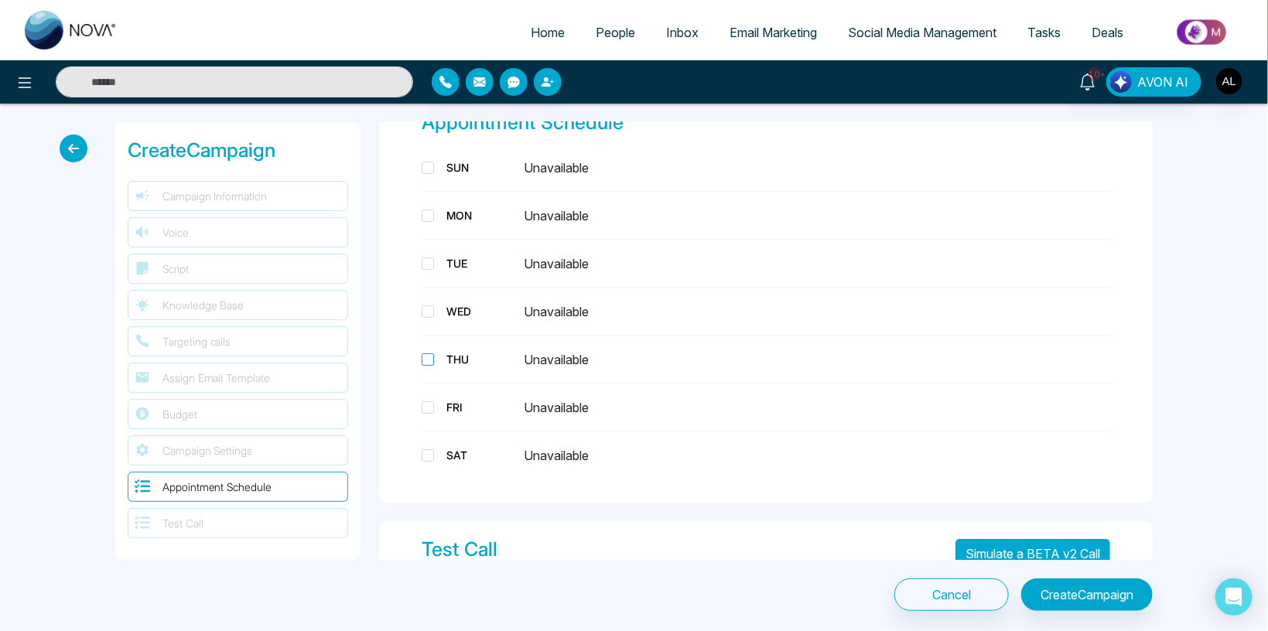
scroll to position [2797, 0]
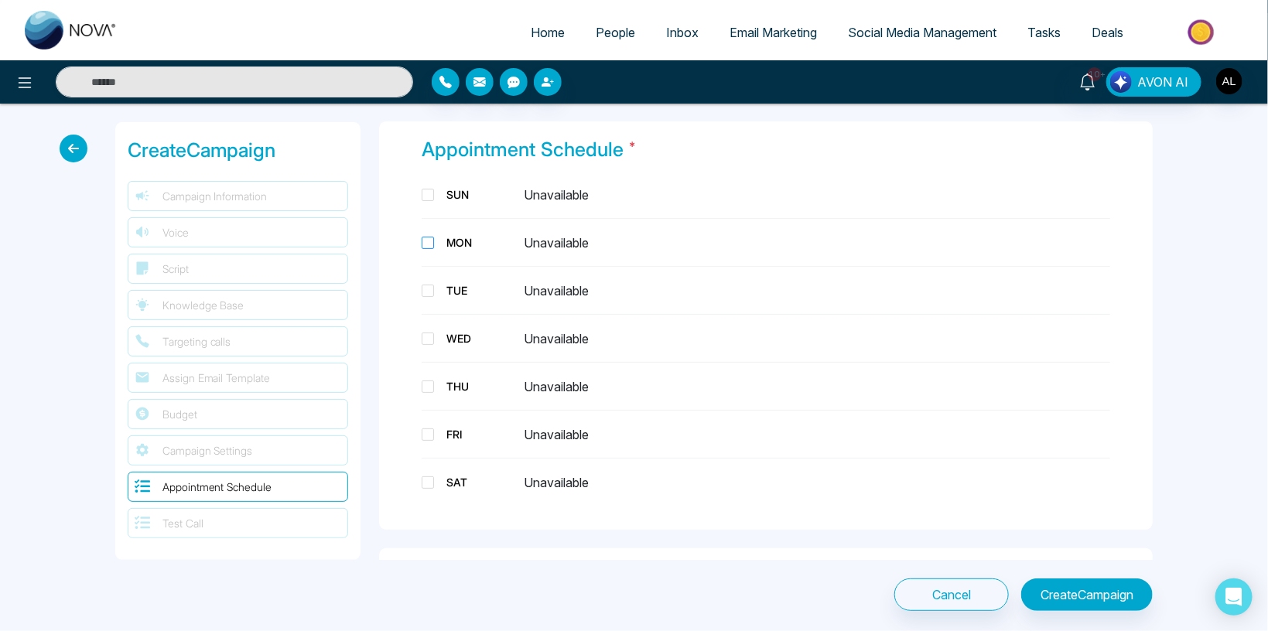
click at [445, 238] on div "MON" at bounding box center [478, 242] width 77 height 16
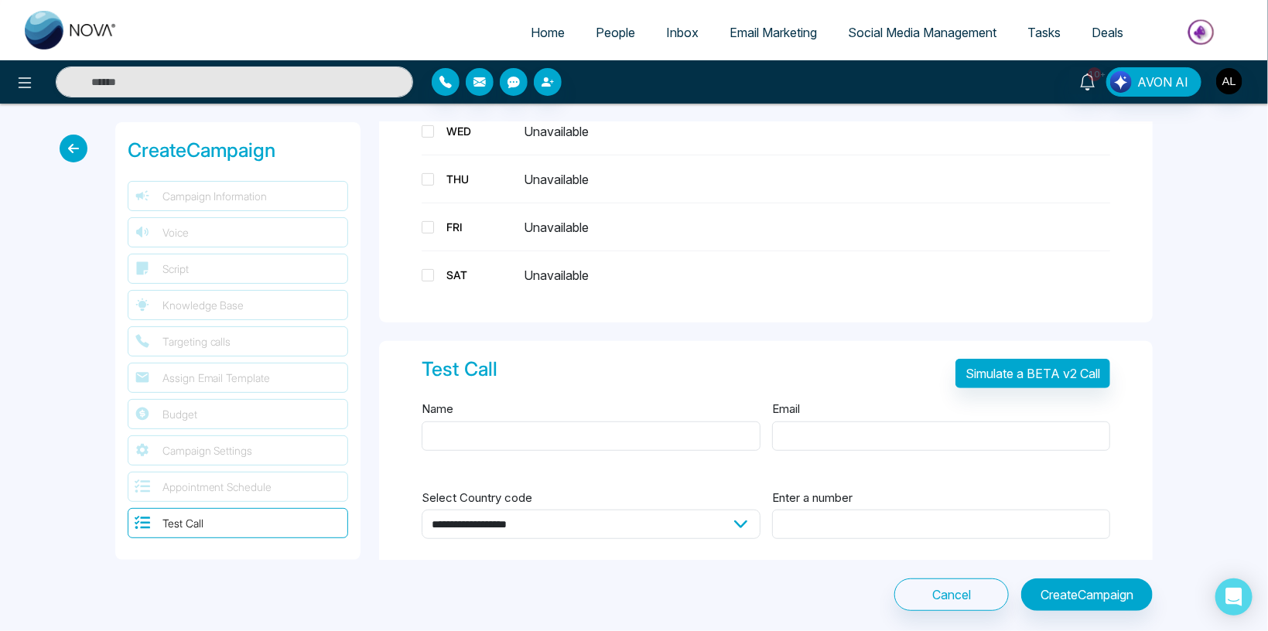
scroll to position [3041, 0]
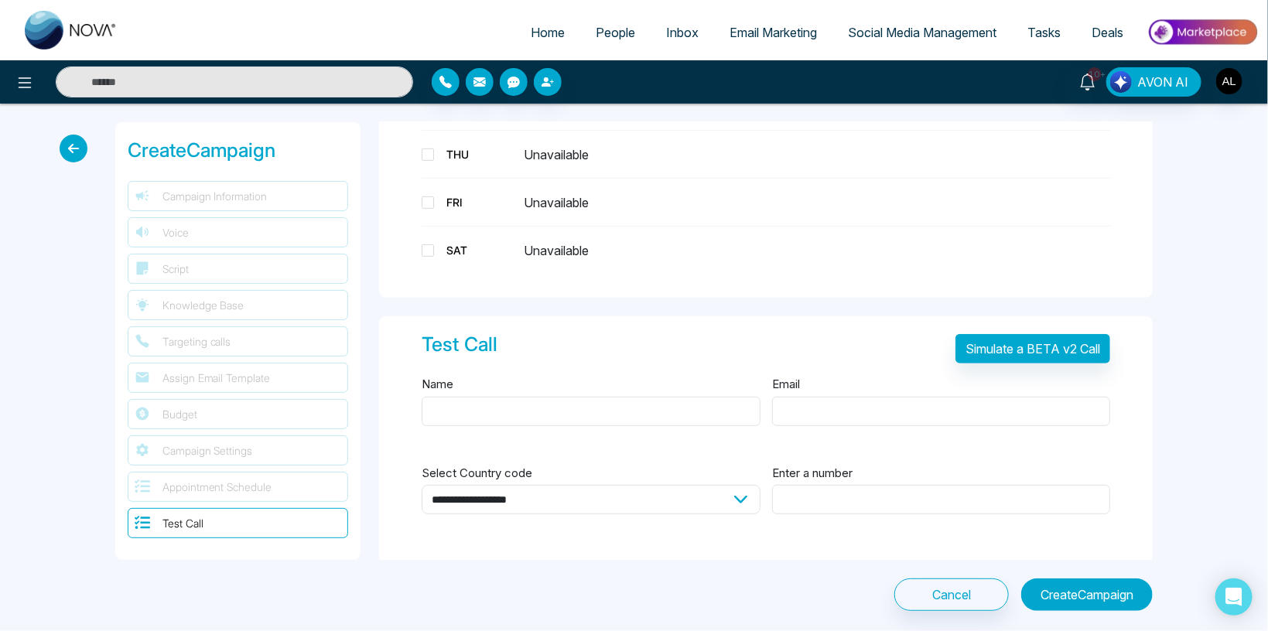
click at [1081, 599] on button "Create Campaign" at bounding box center [1087, 595] width 132 height 33
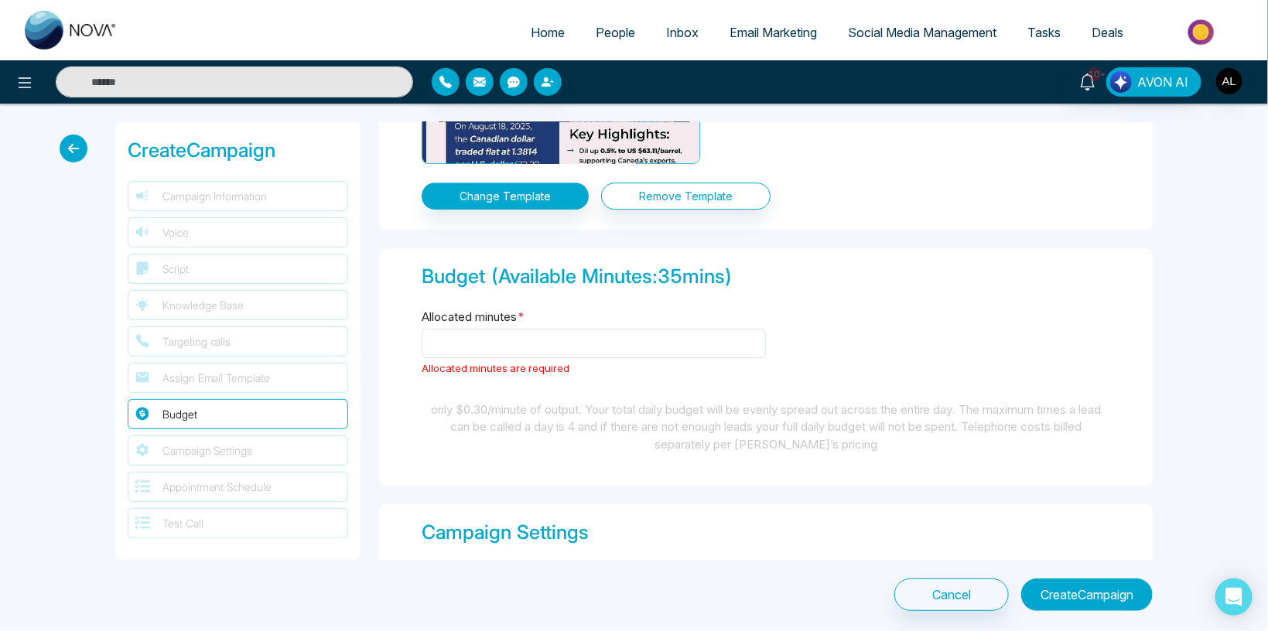
scroll to position [2131, 0]
click at [460, 332] on input "Allocated minutes *" at bounding box center [594, 344] width 344 height 29
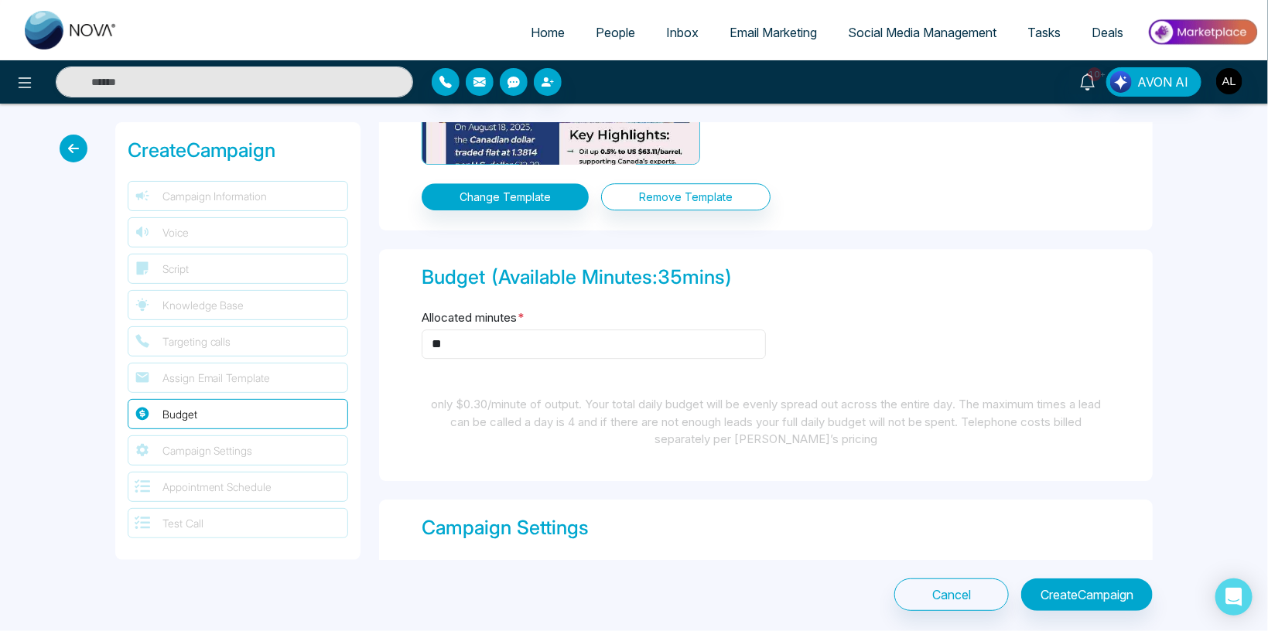
type input "**"
click at [1056, 594] on button "Create Campaign" at bounding box center [1087, 595] width 132 height 33
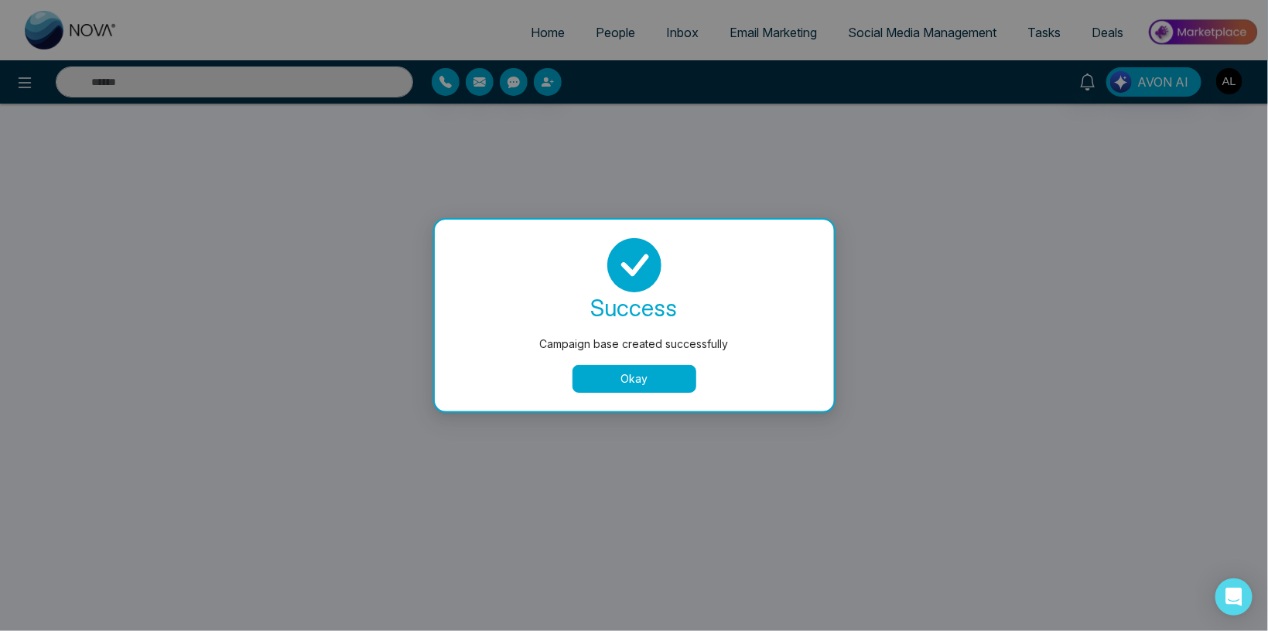
click at [613, 372] on button "Okay" at bounding box center [635, 379] width 124 height 28
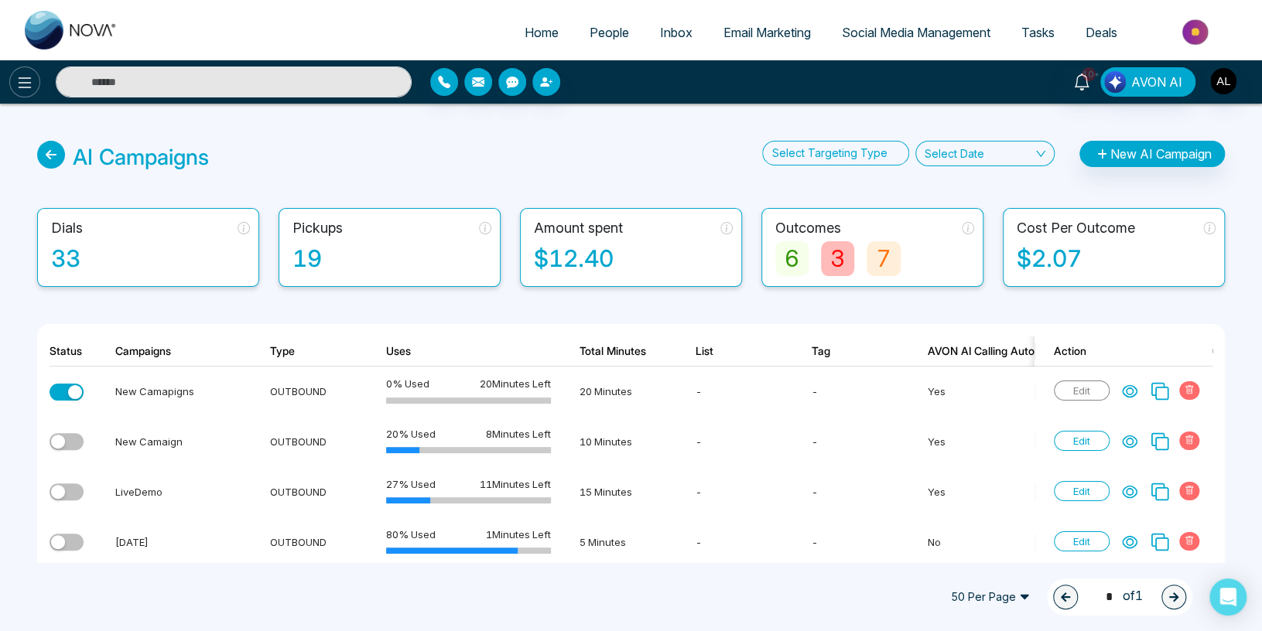
click at [27, 80] on icon at bounding box center [24, 83] width 19 height 19
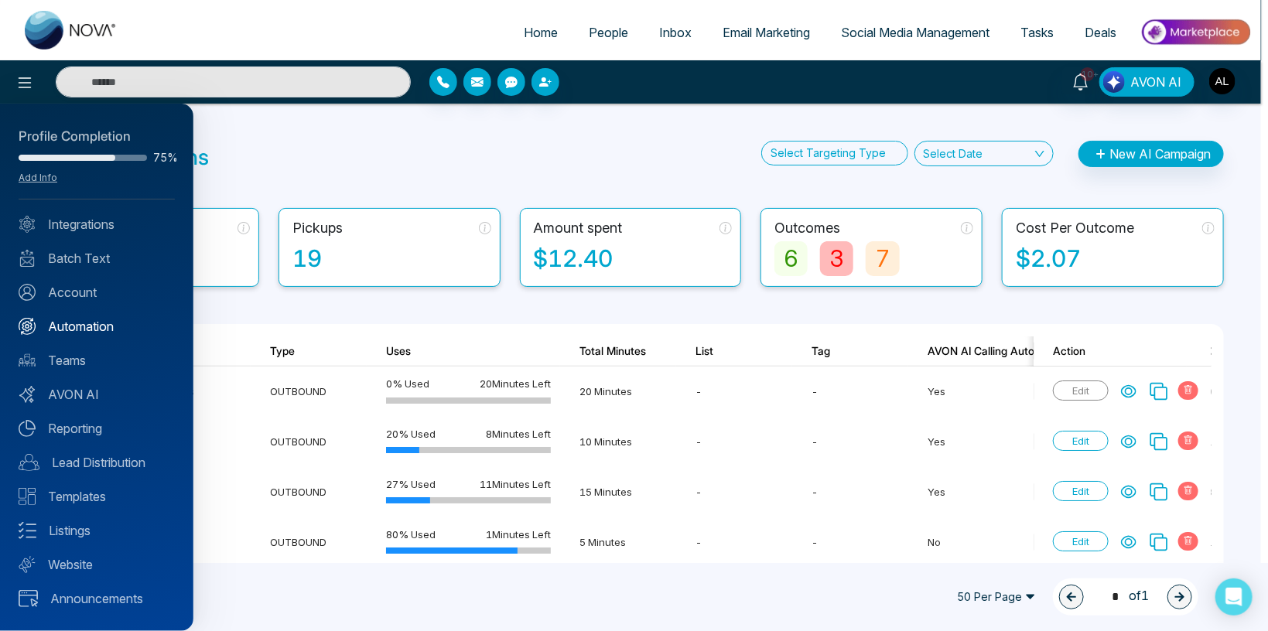
click at [84, 325] on link "Automation" at bounding box center [97, 326] width 156 height 19
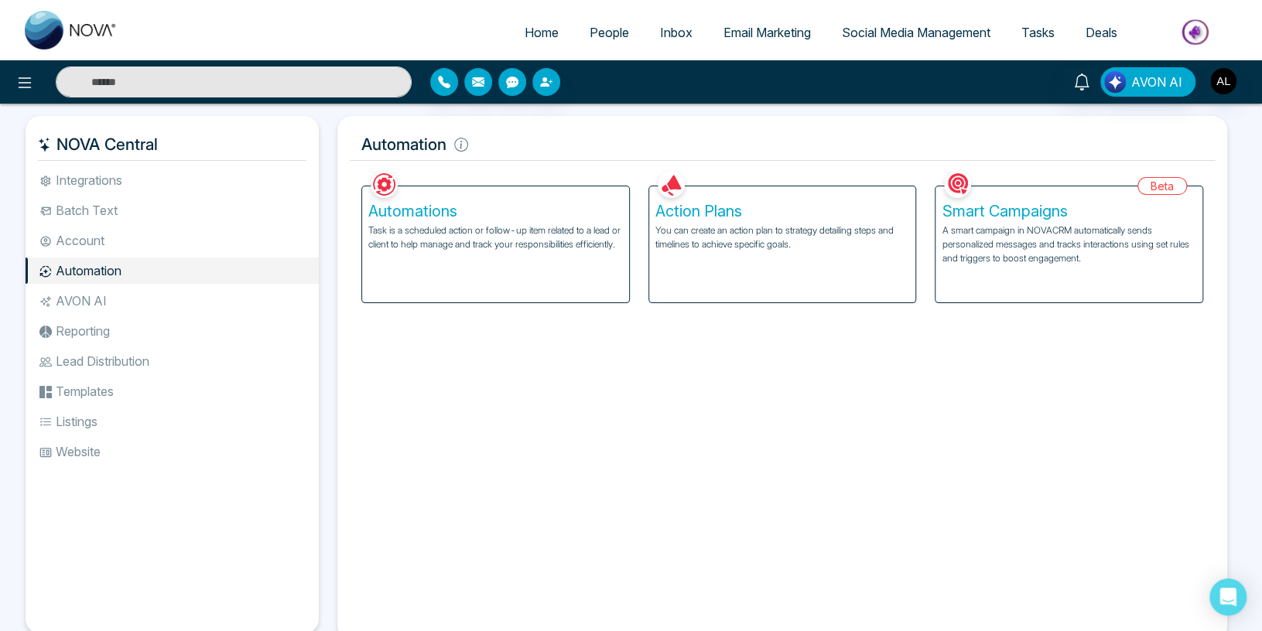
click at [772, 238] on p "You can create an action plan to strategy detailing steps and timelines to achi…" at bounding box center [782, 238] width 255 height 28
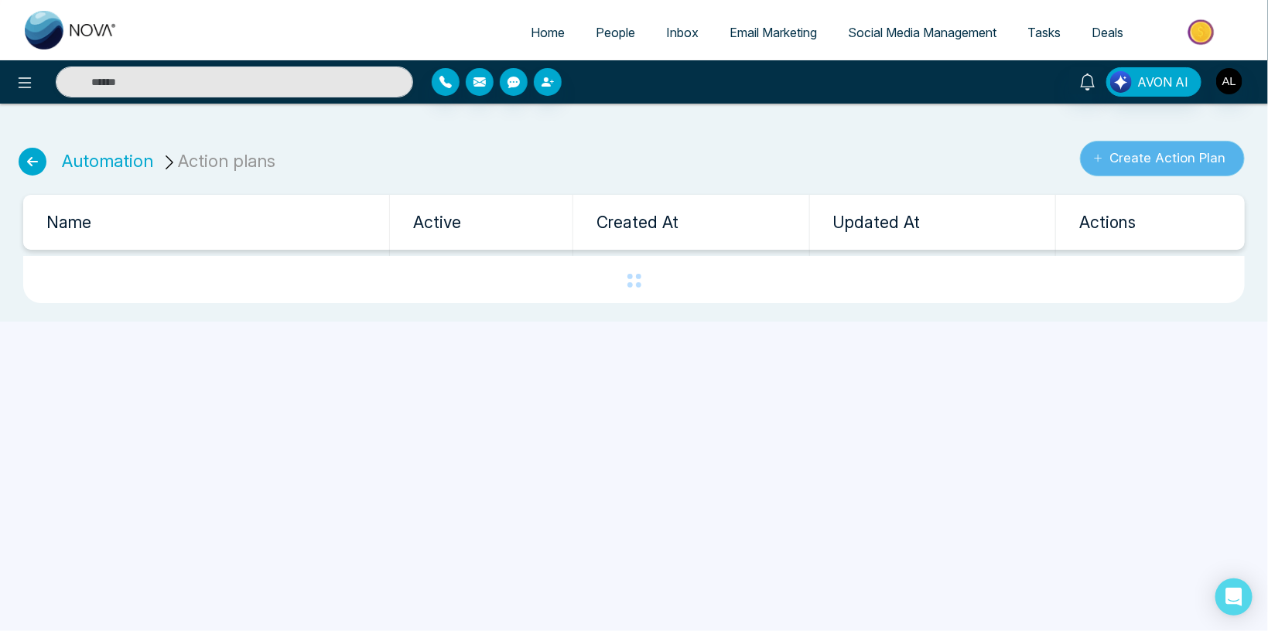
click at [1134, 167] on button "Create Action Plan" at bounding box center [1162, 159] width 165 height 36
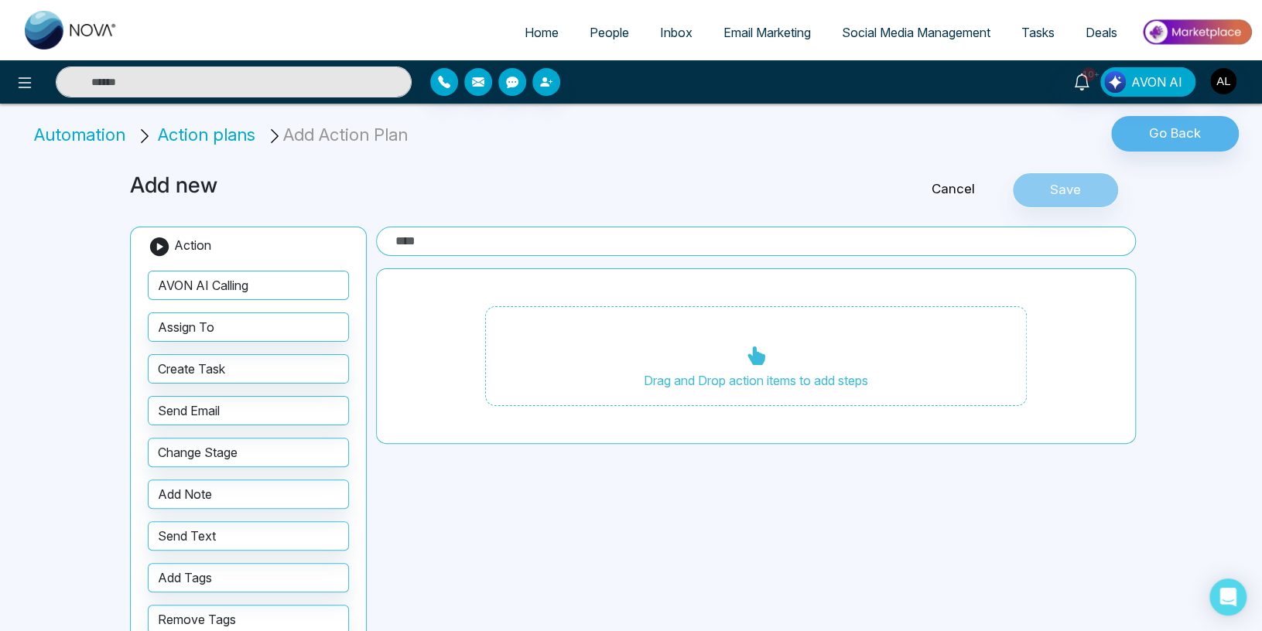
drag, startPoint x: 223, startPoint y: 275, endPoint x: 768, endPoint y: 335, distance: 548.9
click at [768, 335] on div "Add new Cancel Save Action AVON AI Calling Assign To Create Task Send Email Cha…" at bounding box center [631, 416] width 1021 height 525
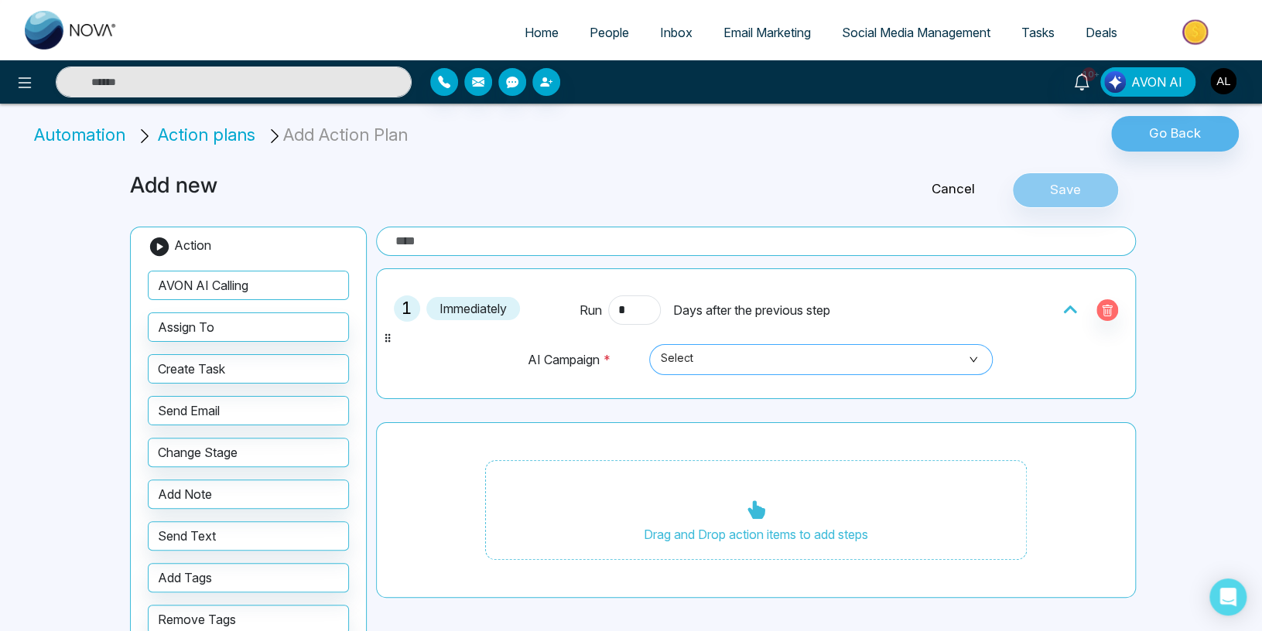
click at [713, 358] on span "Select" at bounding box center [821, 360] width 322 height 26
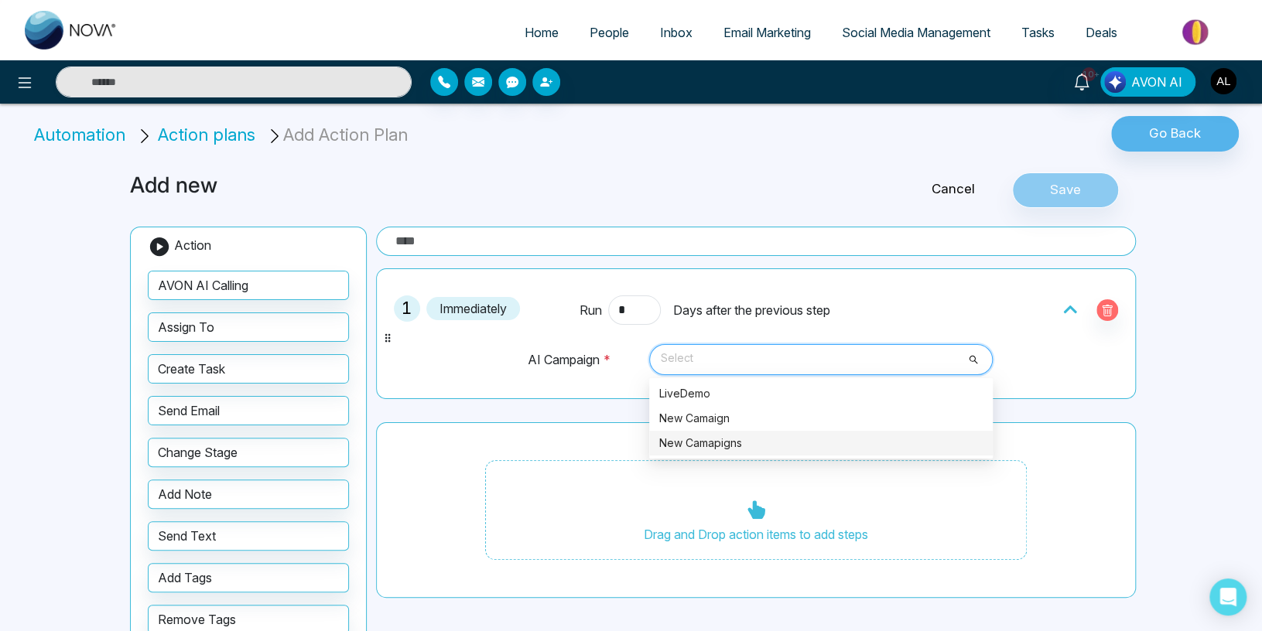
click at [692, 436] on div "New Camapigns" at bounding box center [821, 443] width 325 height 17
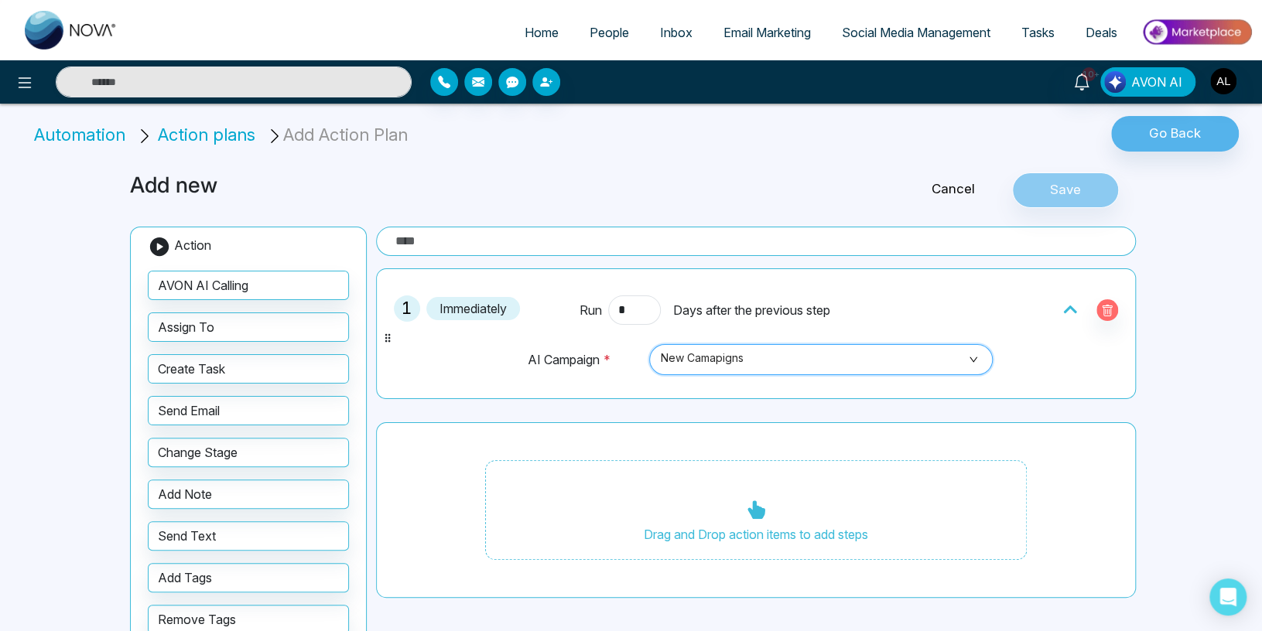
click at [423, 248] on input "text" at bounding box center [756, 241] width 760 height 29
type input "**********"
click at [1025, 181] on button "Save" at bounding box center [1065, 191] width 107 height 36
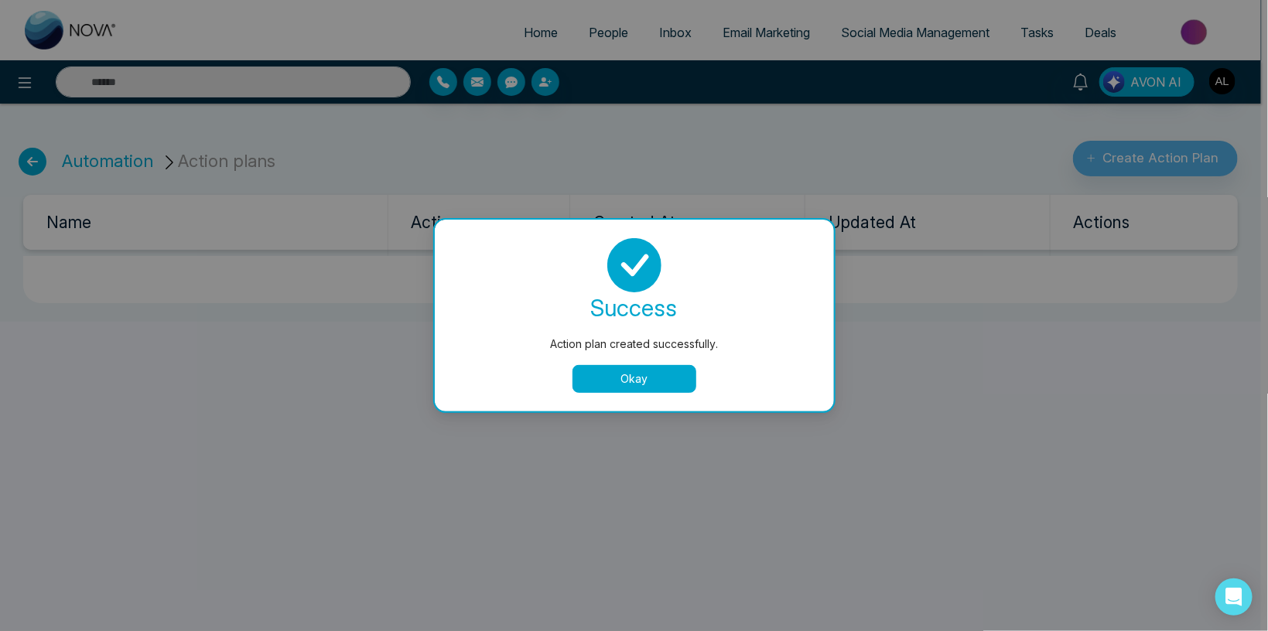
click at [618, 389] on button "Okay" at bounding box center [635, 379] width 124 height 28
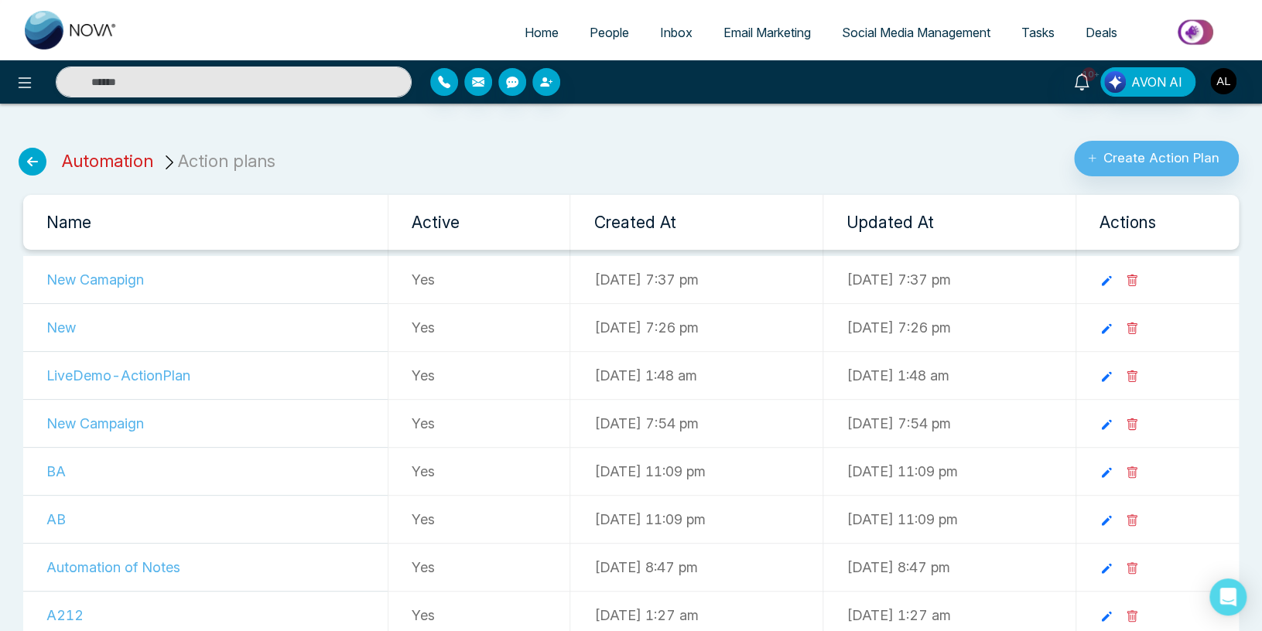
click at [85, 160] on link "Automation" at bounding box center [107, 161] width 91 height 20
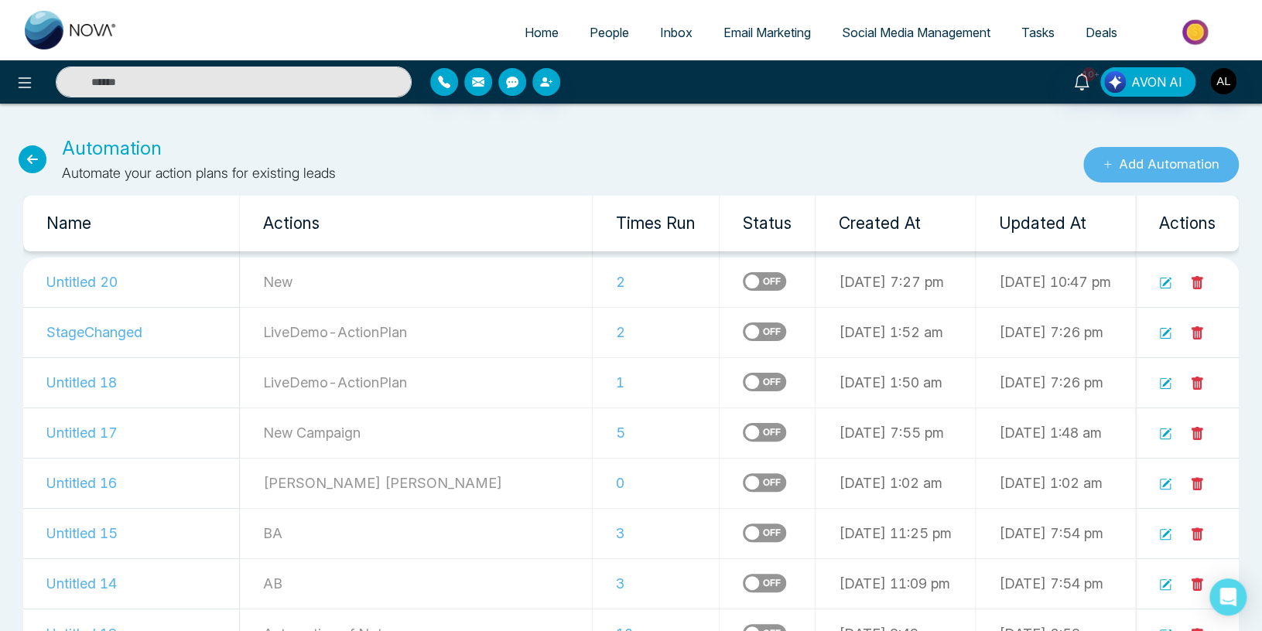
click at [1139, 166] on button "Add Automation" at bounding box center [1161, 165] width 156 height 36
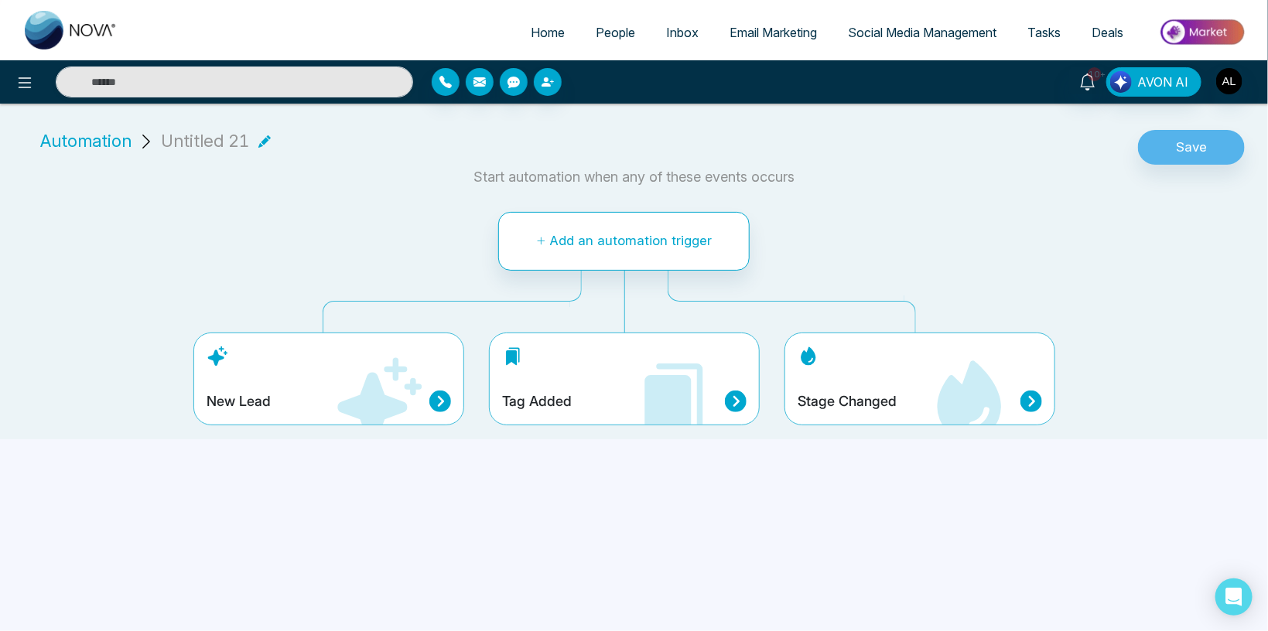
click at [973, 341] on div "Stage Changed" at bounding box center [920, 379] width 271 height 93
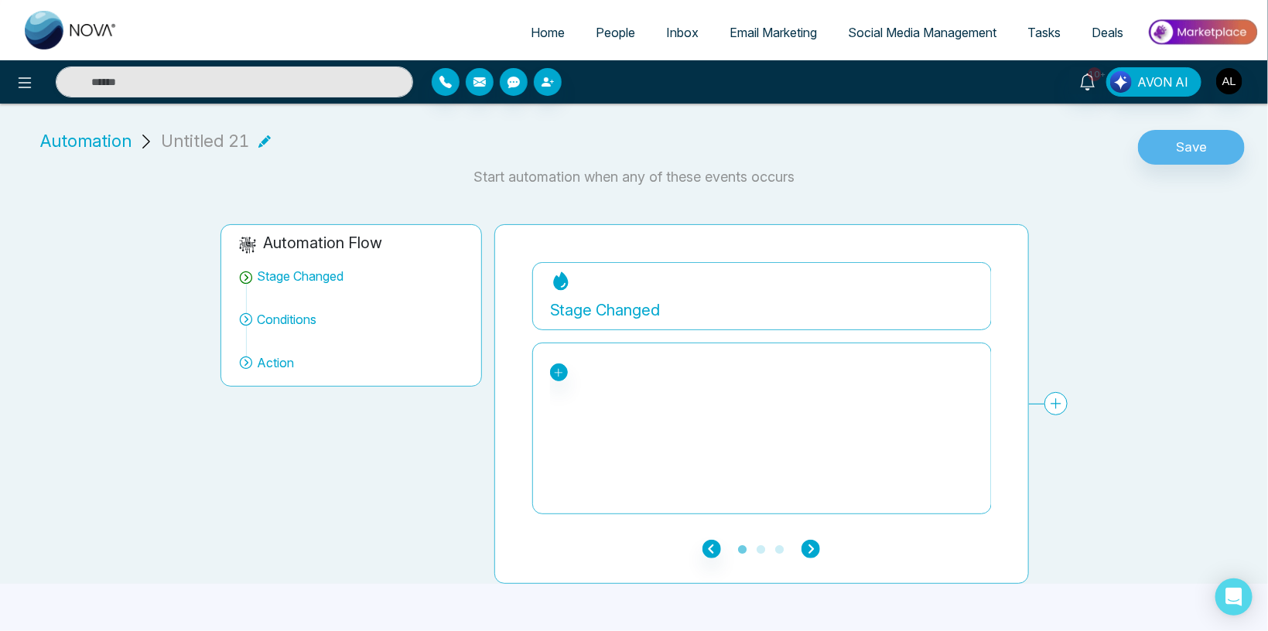
click at [814, 550] on icon "button" at bounding box center [811, 549] width 19 height 19
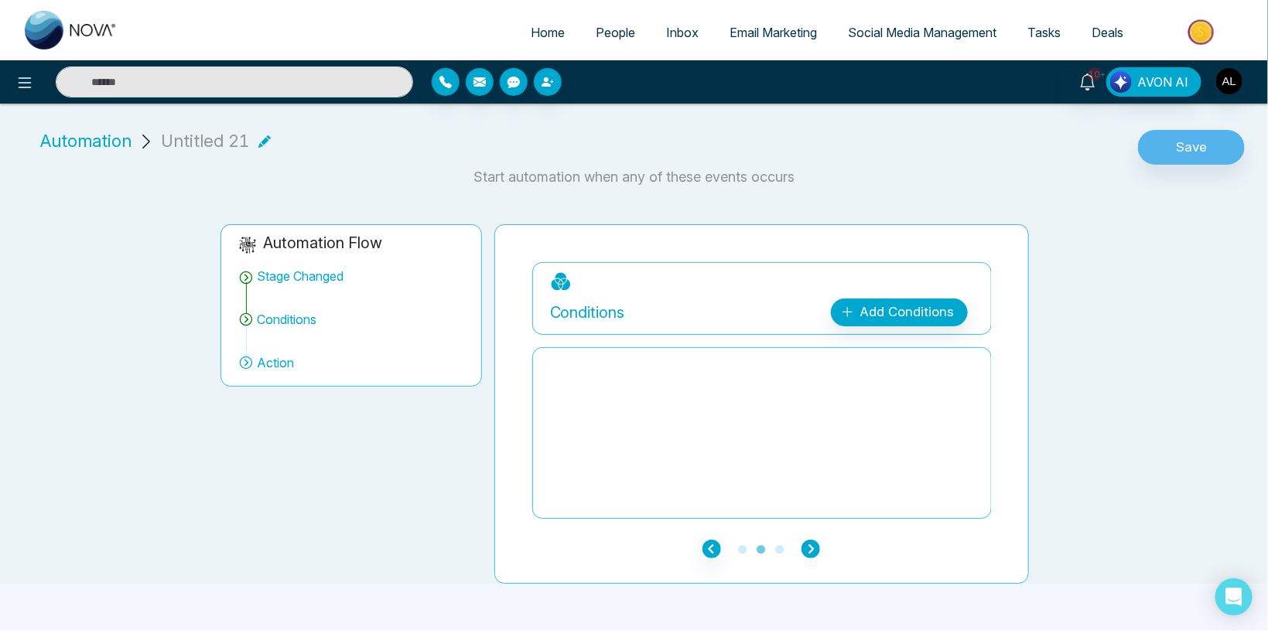
click at [814, 550] on icon "button" at bounding box center [811, 549] width 19 height 19
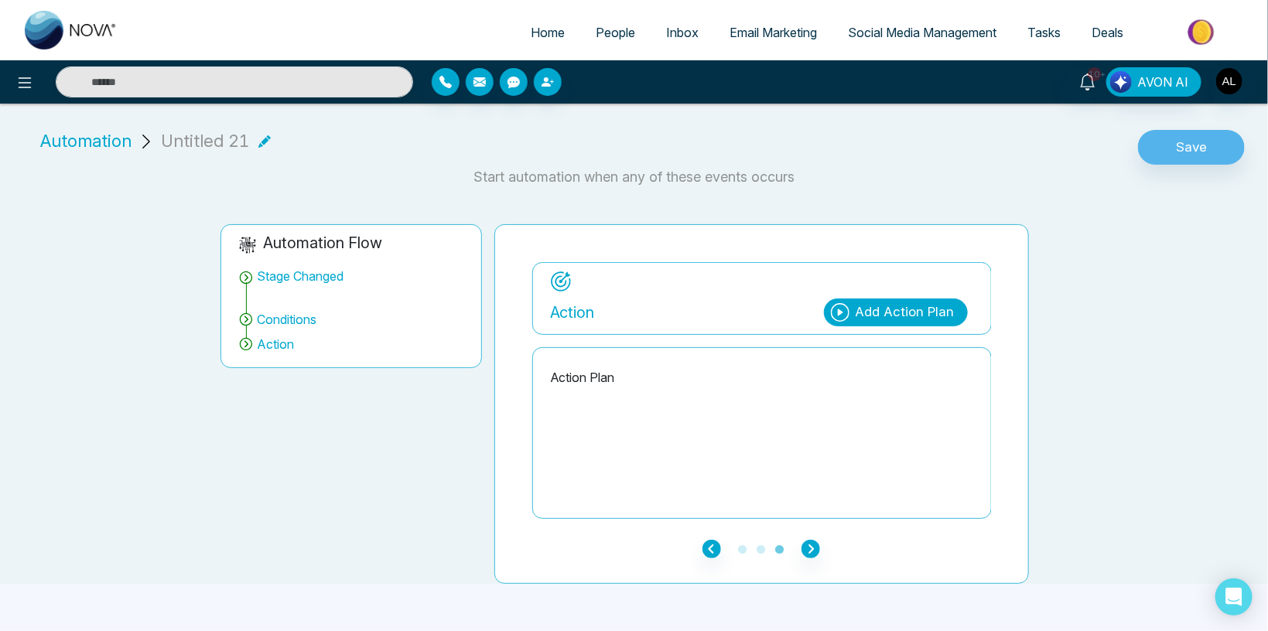
click at [872, 299] on div "Action Add Action Plan" at bounding box center [762, 310] width 424 height 34
click at [858, 312] on div "Add Action Plan" at bounding box center [905, 313] width 99 height 20
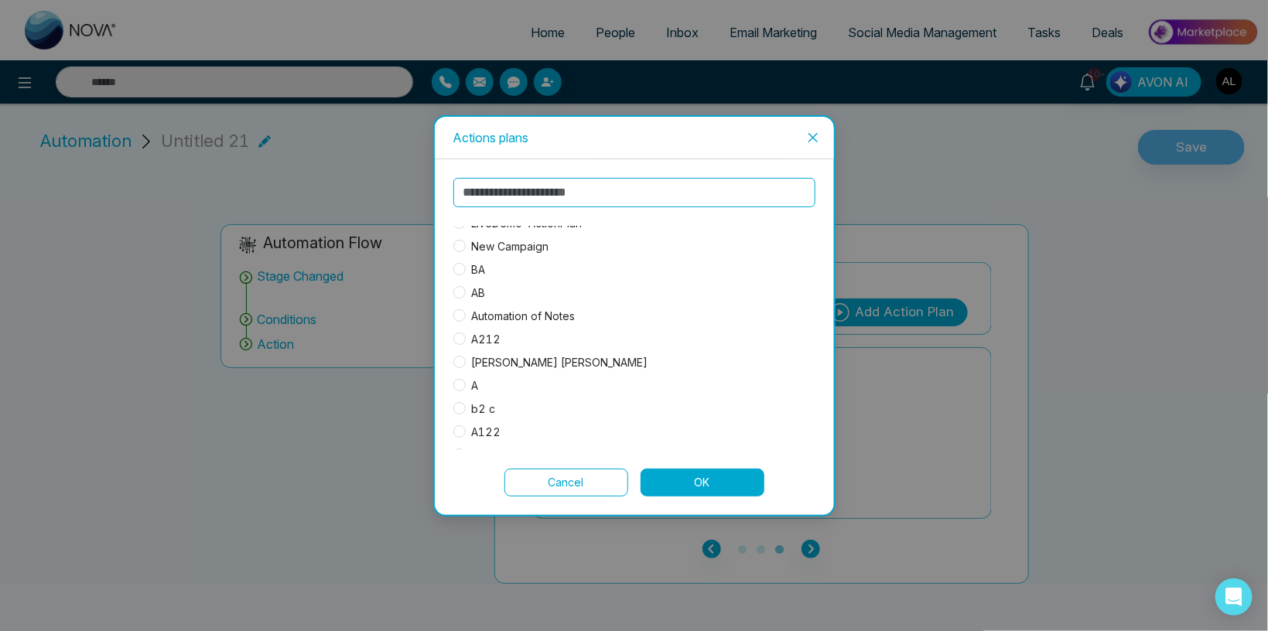
scroll to position [17, 0]
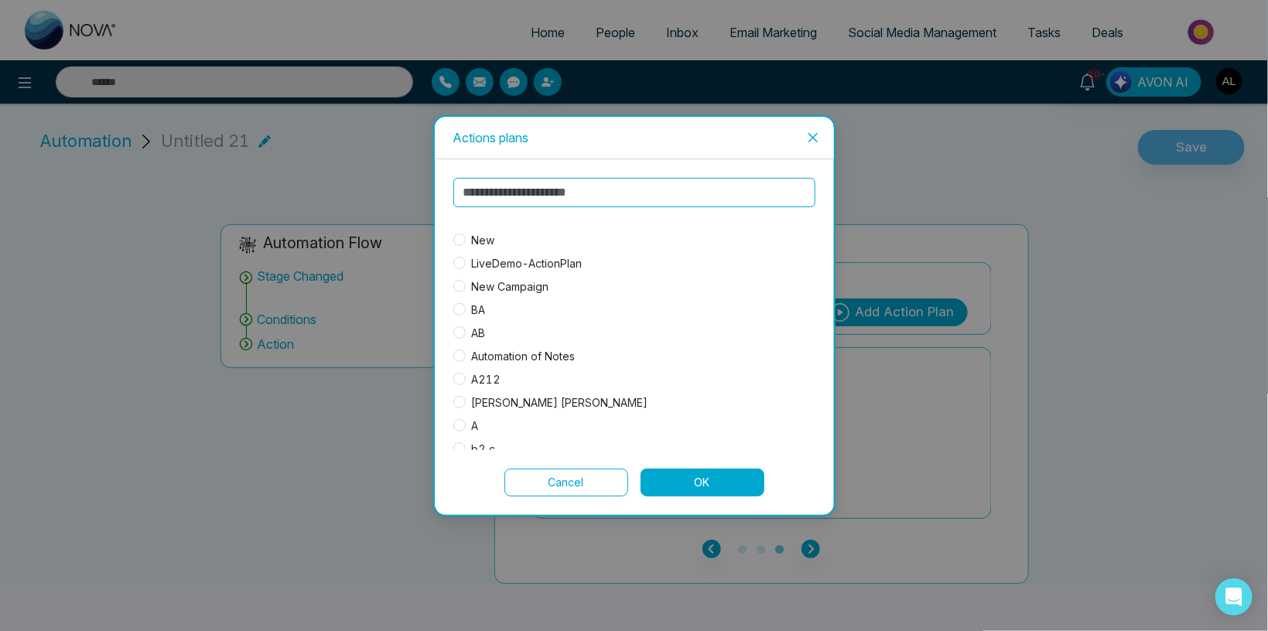
click at [535, 349] on span "Automation of Notes" at bounding box center [524, 356] width 116 height 17
click at [706, 483] on button "OK" at bounding box center [703, 483] width 124 height 28
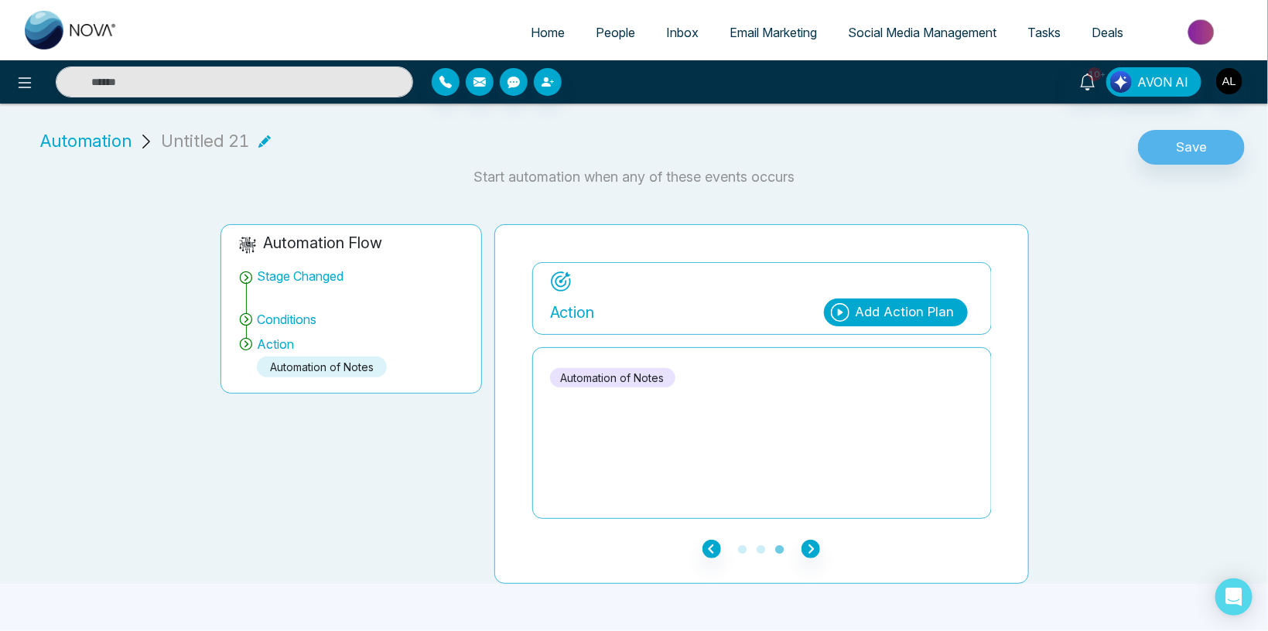
click at [858, 311] on div "Add Action Plan" at bounding box center [896, 313] width 144 height 28
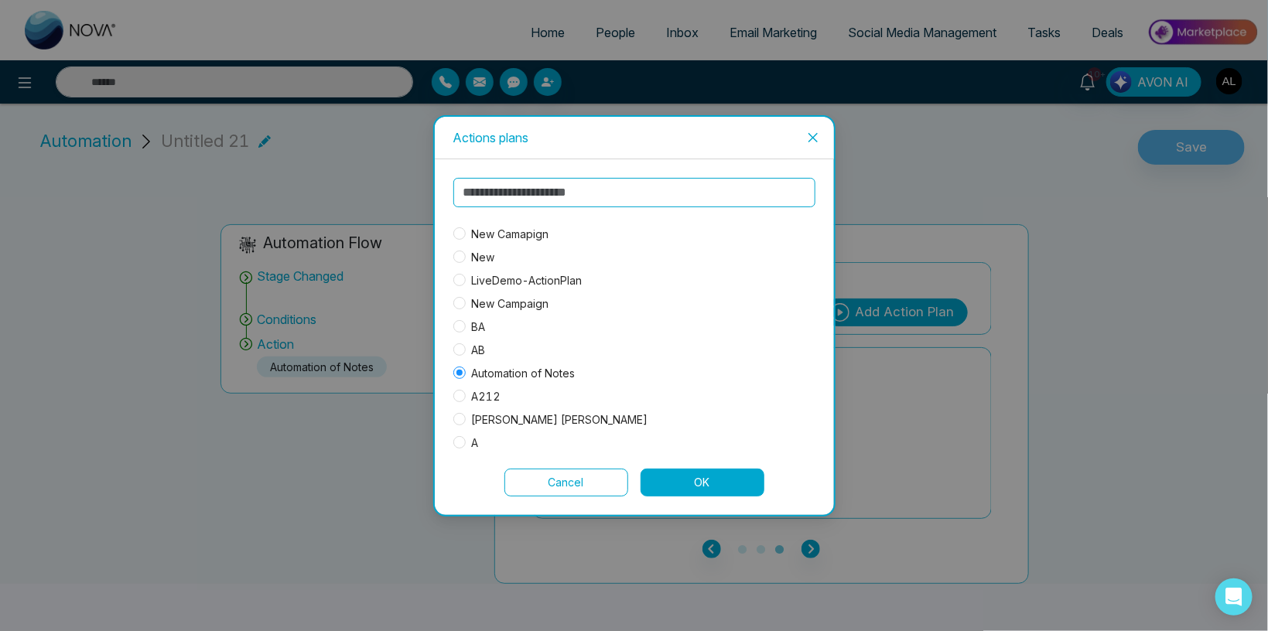
click at [508, 241] on span "New Camapign" at bounding box center [511, 234] width 90 height 17
click at [720, 489] on button "OK" at bounding box center [703, 483] width 124 height 28
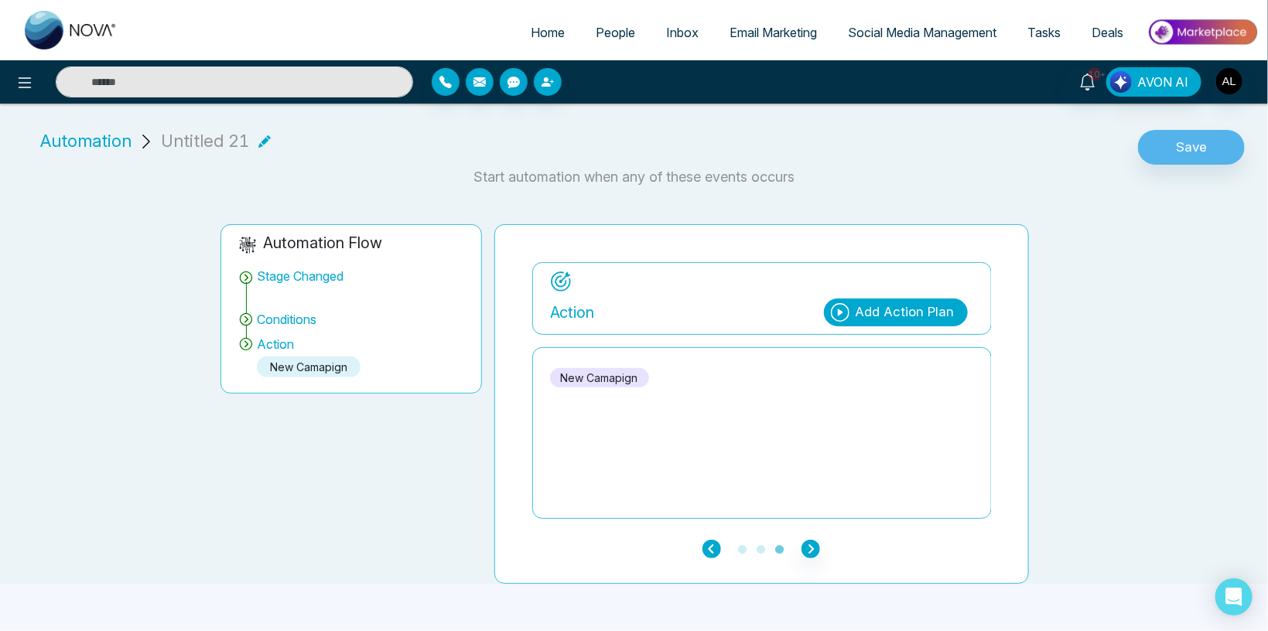
click at [711, 543] on icon "button" at bounding box center [712, 549] width 19 height 19
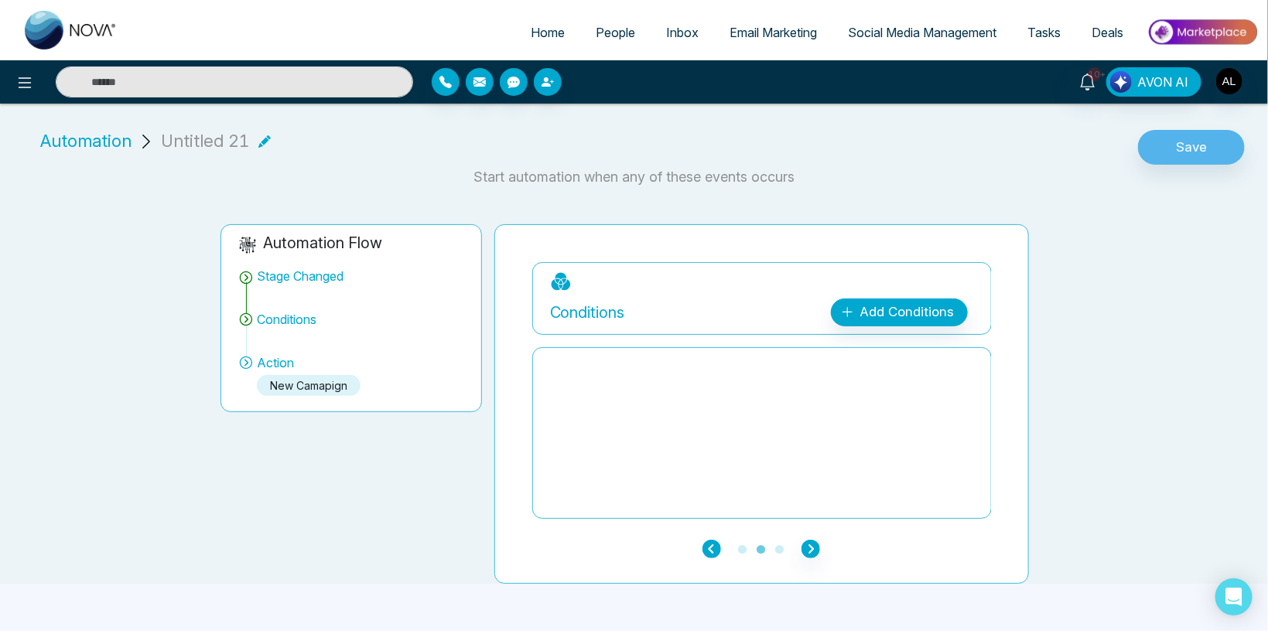
click at [712, 543] on icon "button" at bounding box center [712, 549] width 19 height 19
click at [706, 550] on icon "button" at bounding box center [712, 549] width 19 height 19
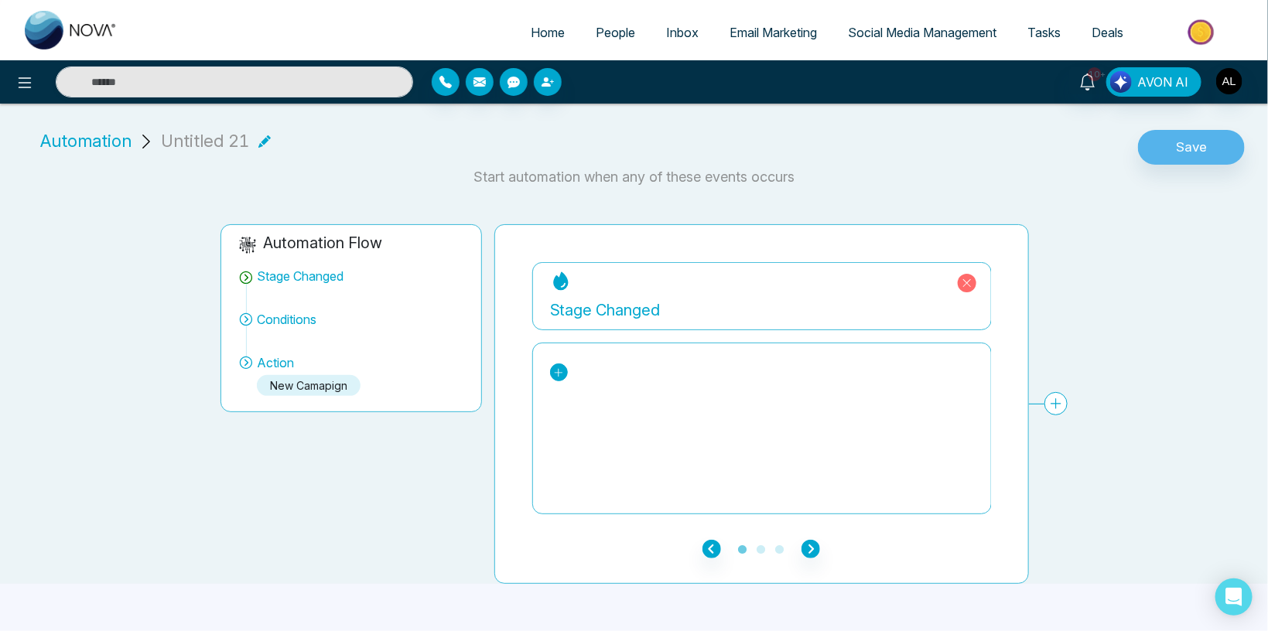
click at [556, 376] on icon at bounding box center [558, 373] width 11 height 11
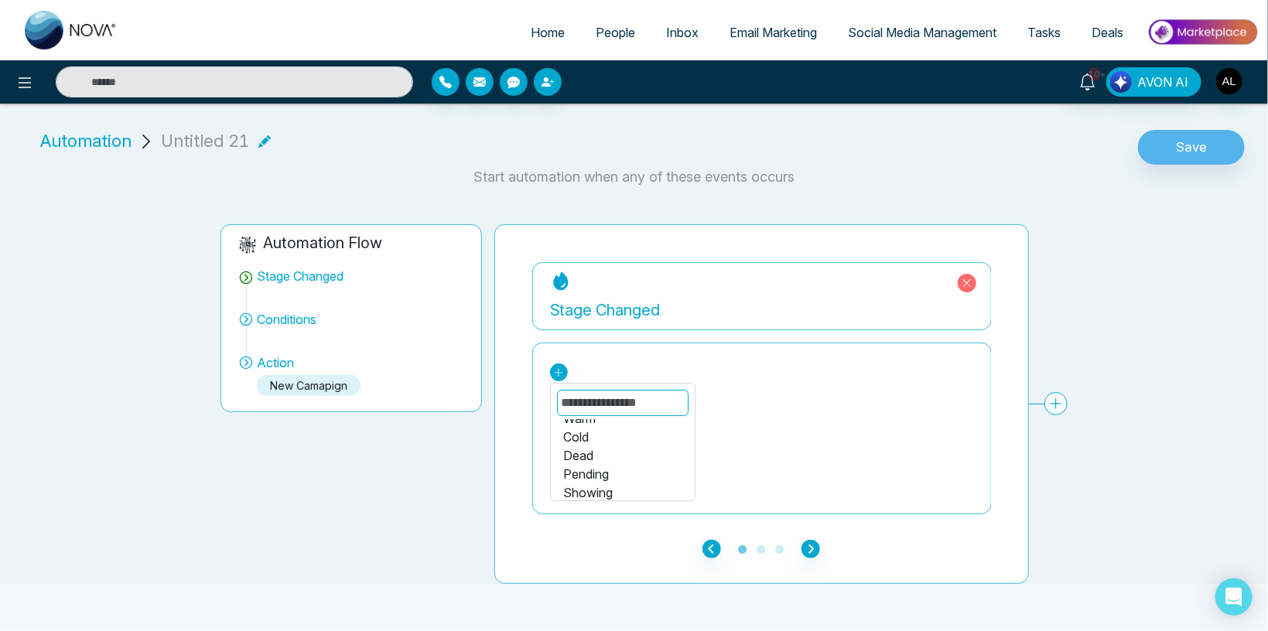
click at [578, 436] on div "Cold" at bounding box center [622, 437] width 119 height 19
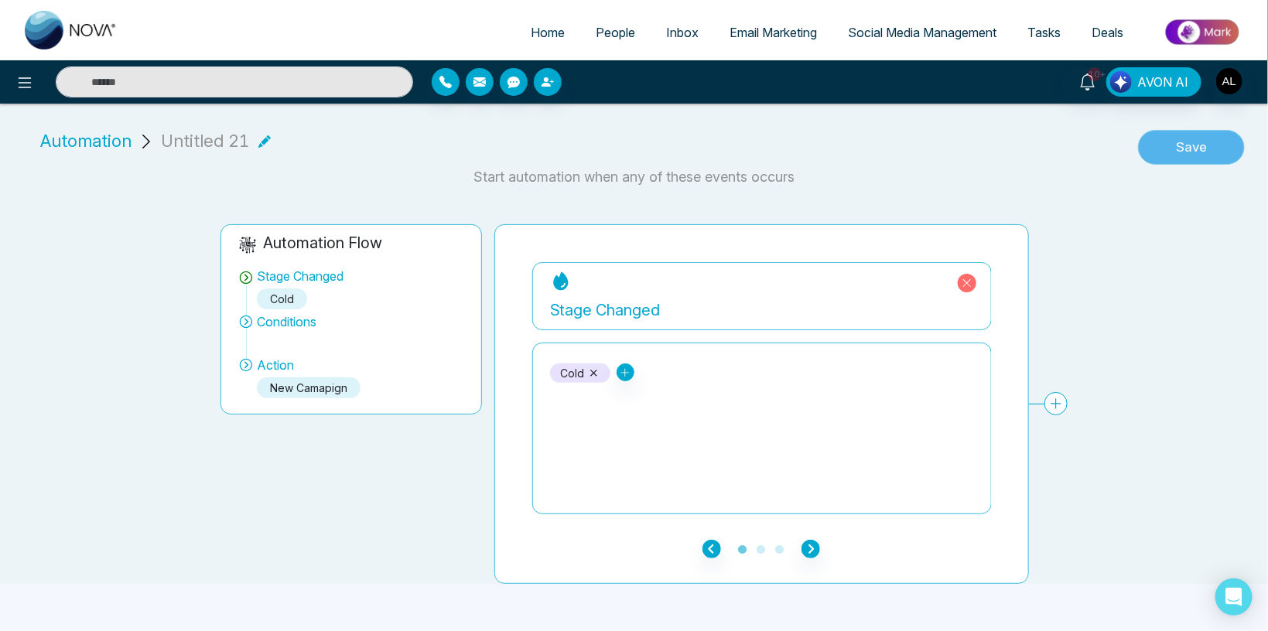
click at [1203, 147] on button "Save" at bounding box center [1191, 148] width 107 height 36
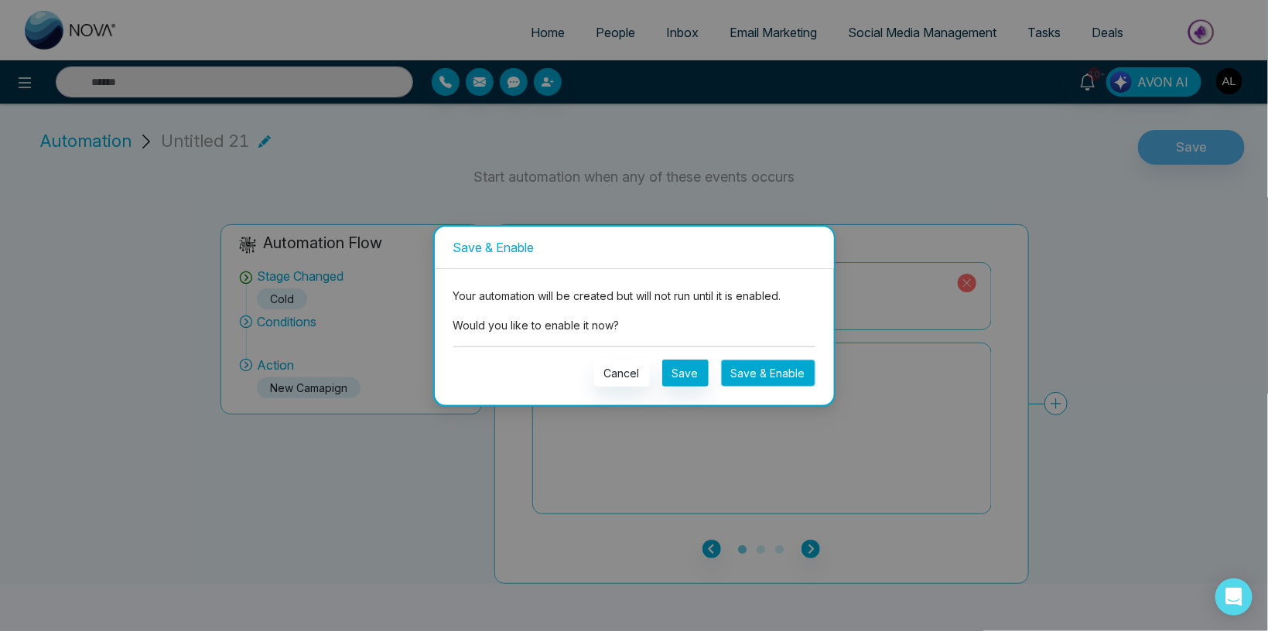
click at [811, 366] on button "Save & Enable" at bounding box center [768, 373] width 94 height 27
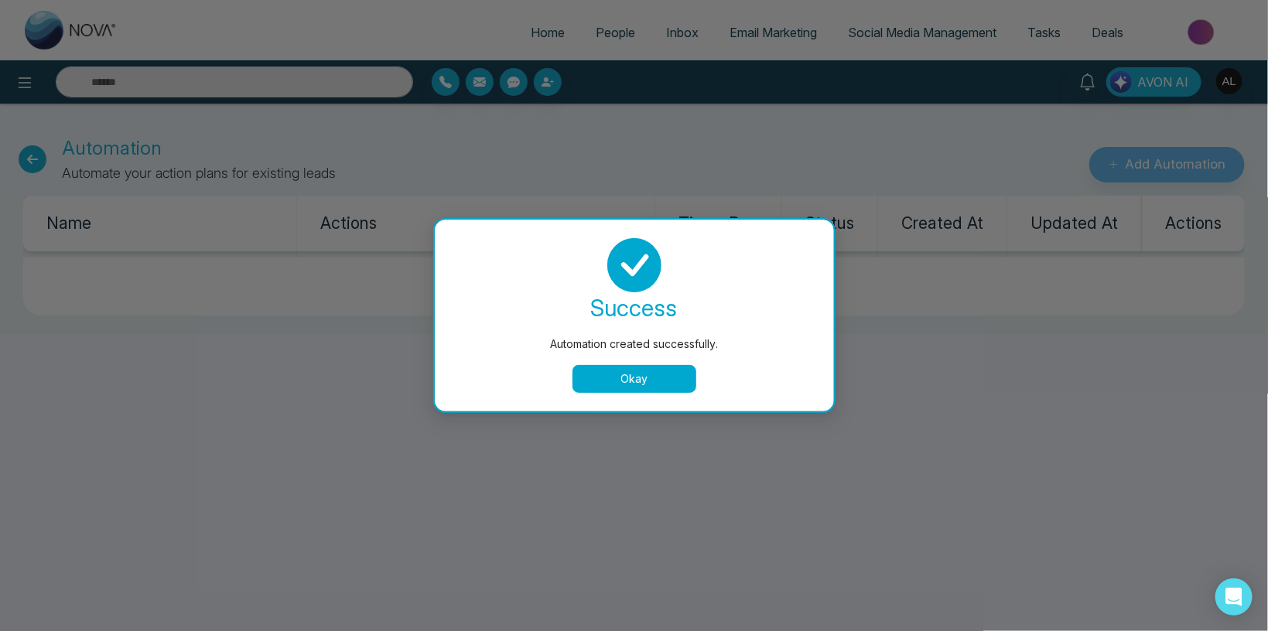
click at [611, 385] on button "Okay" at bounding box center [635, 379] width 124 height 28
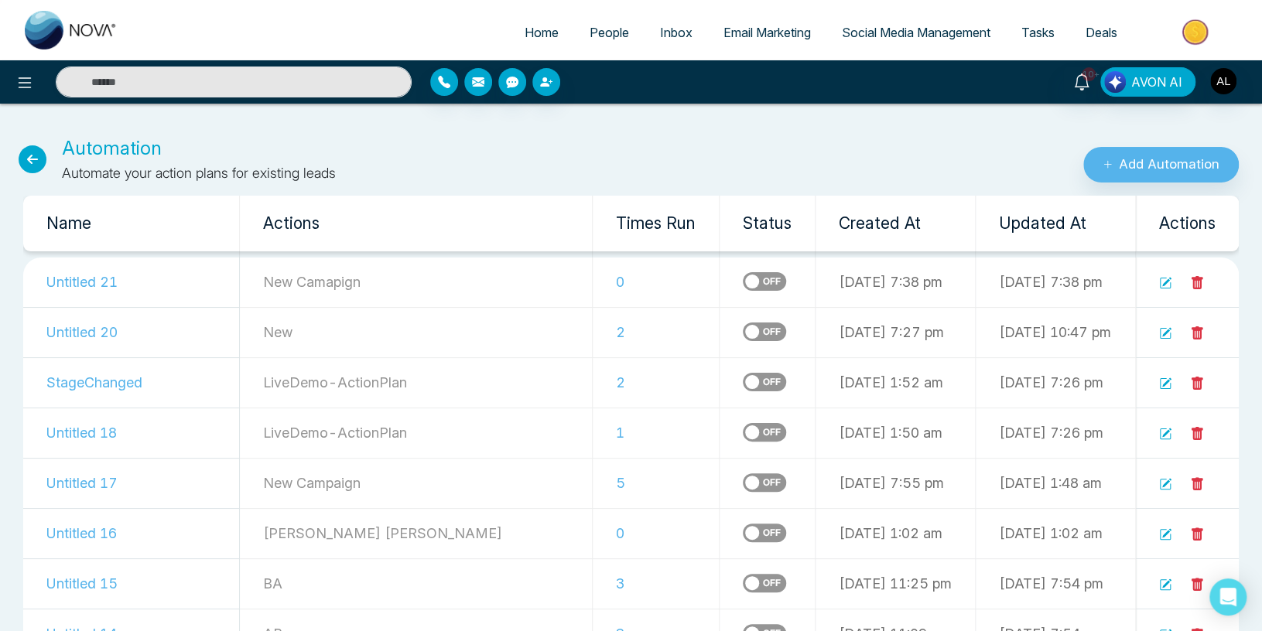
click at [743, 327] on label at bounding box center [764, 332] width 43 height 19
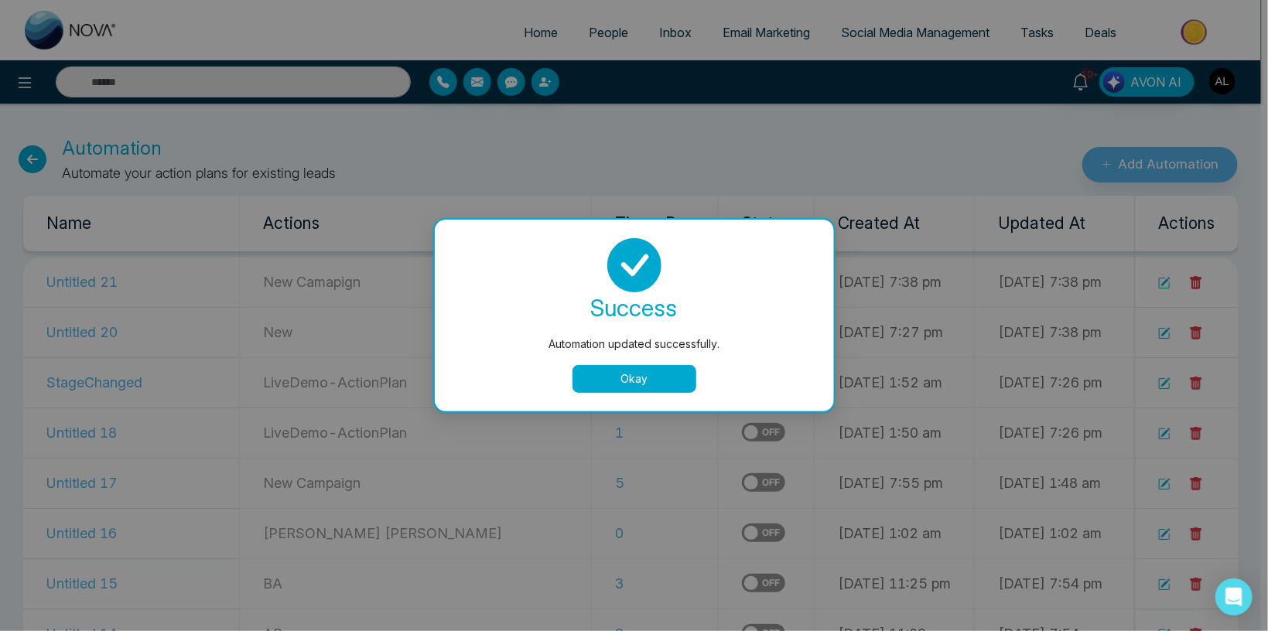
click at [638, 384] on button "Okay" at bounding box center [635, 379] width 124 height 28
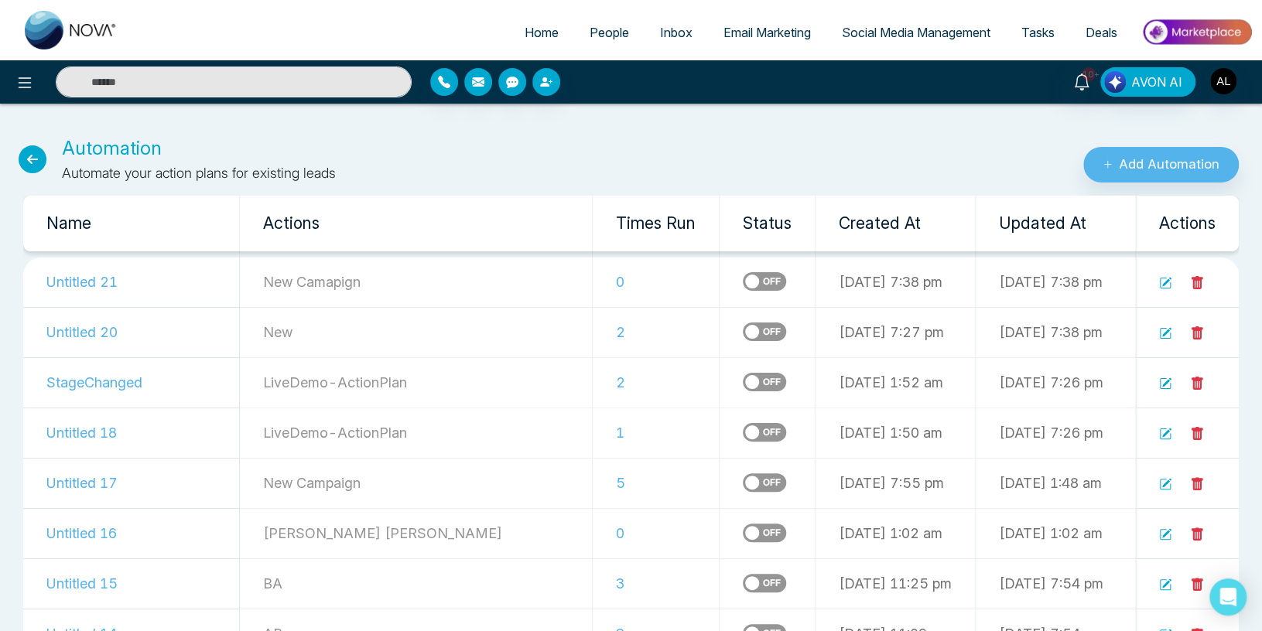
click at [611, 34] on span "People" at bounding box center [609, 32] width 39 height 15
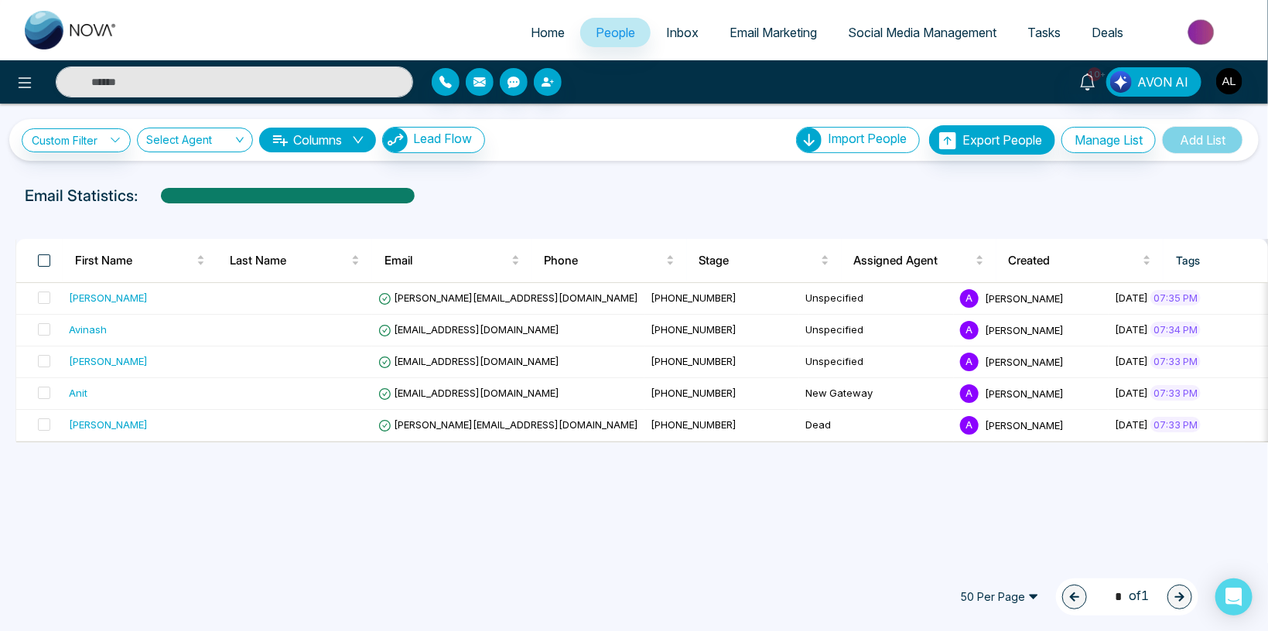
click at [43, 261] on span at bounding box center [44, 261] width 12 height 12
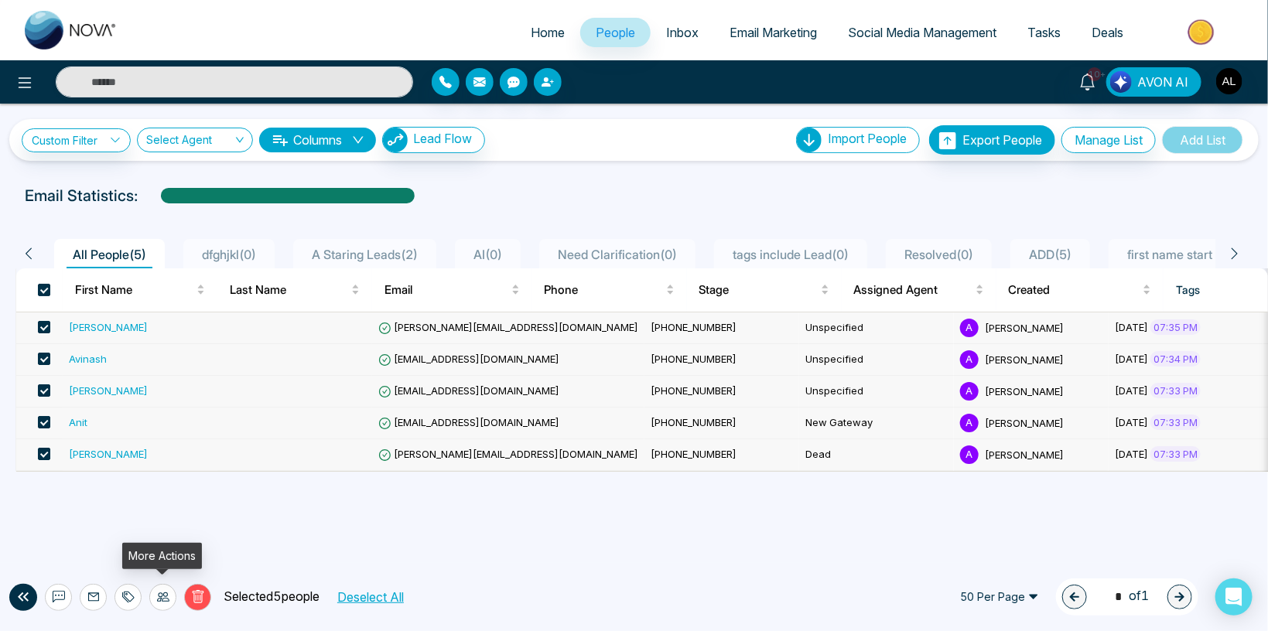
click at [158, 598] on icon at bounding box center [163, 597] width 12 height 12
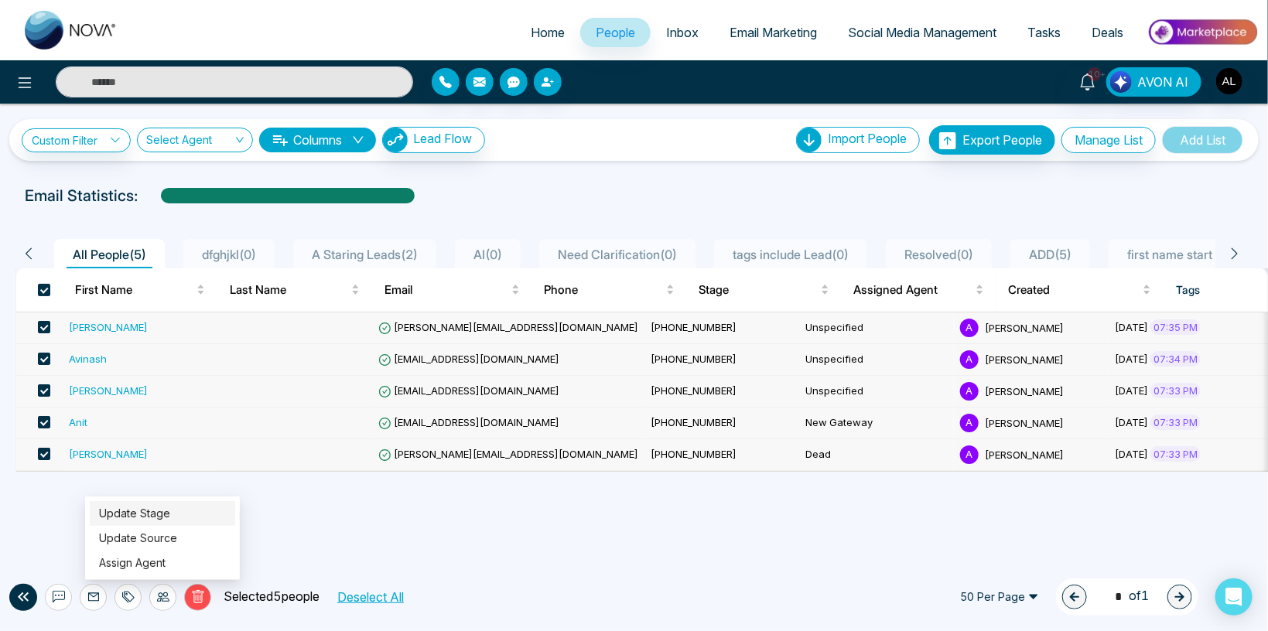
click at [152, 507] on link "Update Stage" at bounding box center [134, 513] width 71 height 13
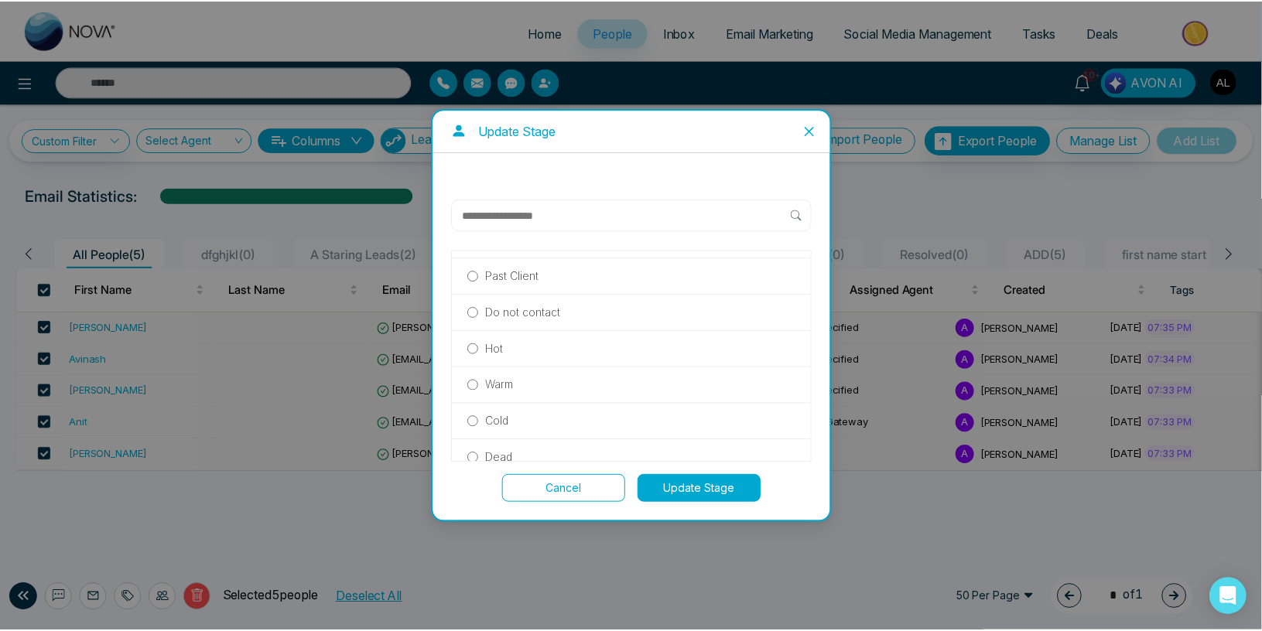
scroll to position [234, 0]
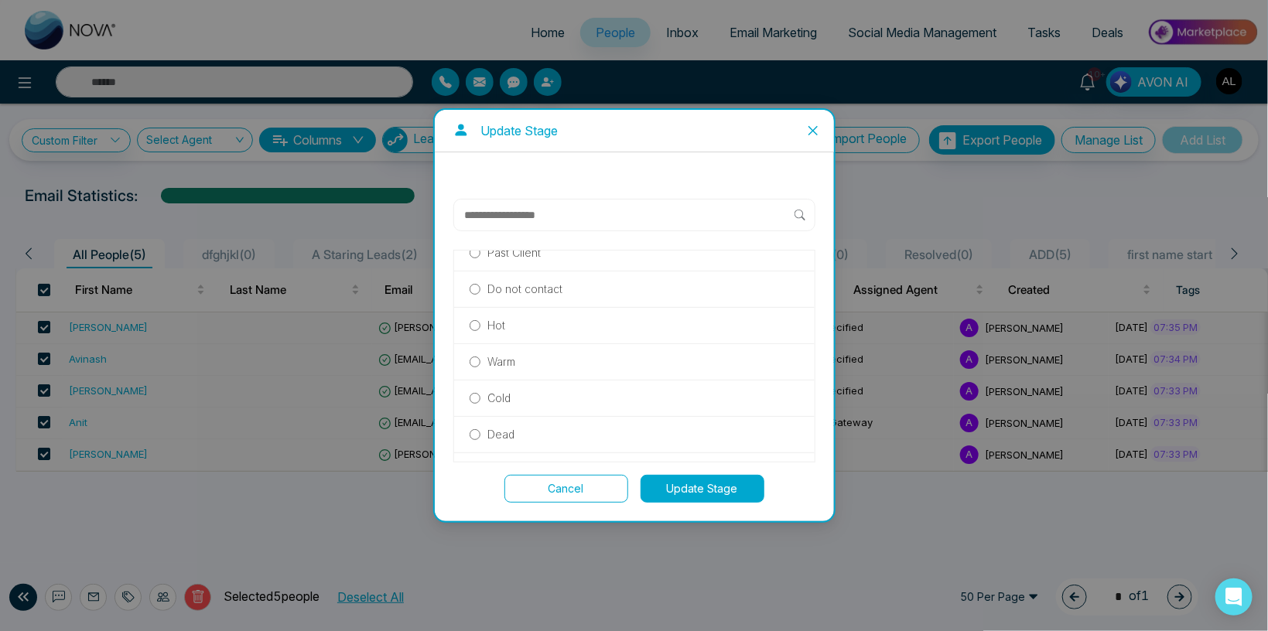
click at [510, 402] on p "Cold" at bounding box center [499, 398] width 23 height 17
click at [735, 497] on button "Update Stage" at bounding box center [703, 489] width 124 height 28
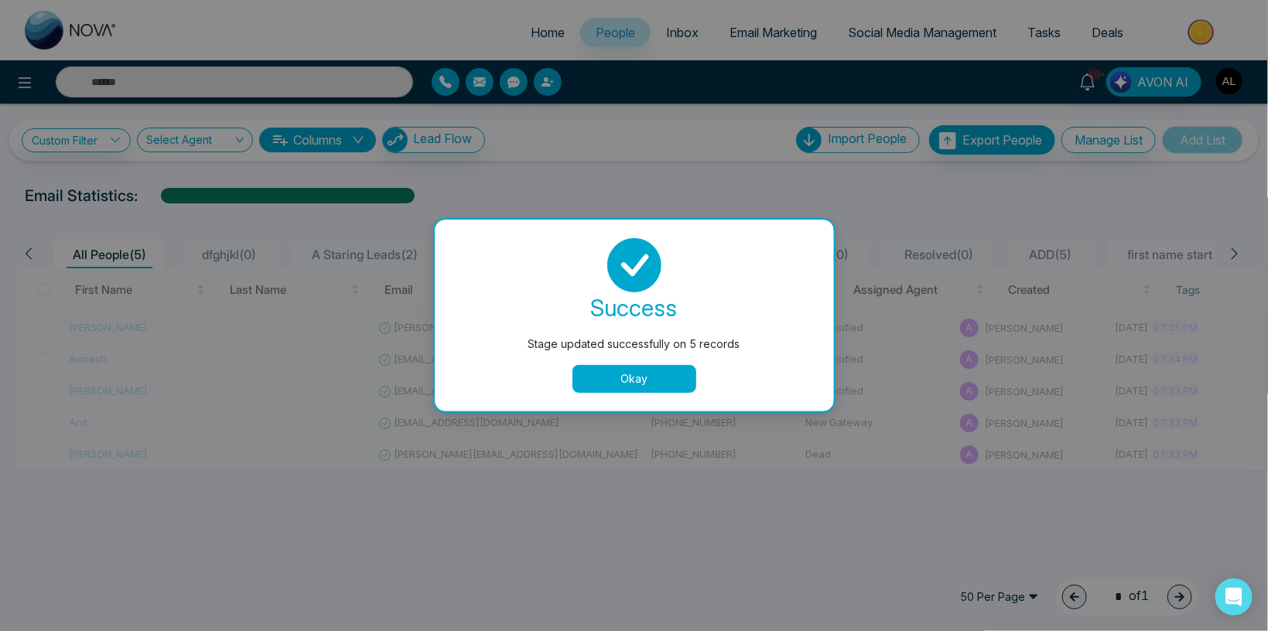
click at [635, 386] on button "Okay" at bounding box center [635, 379] width 124 height 28
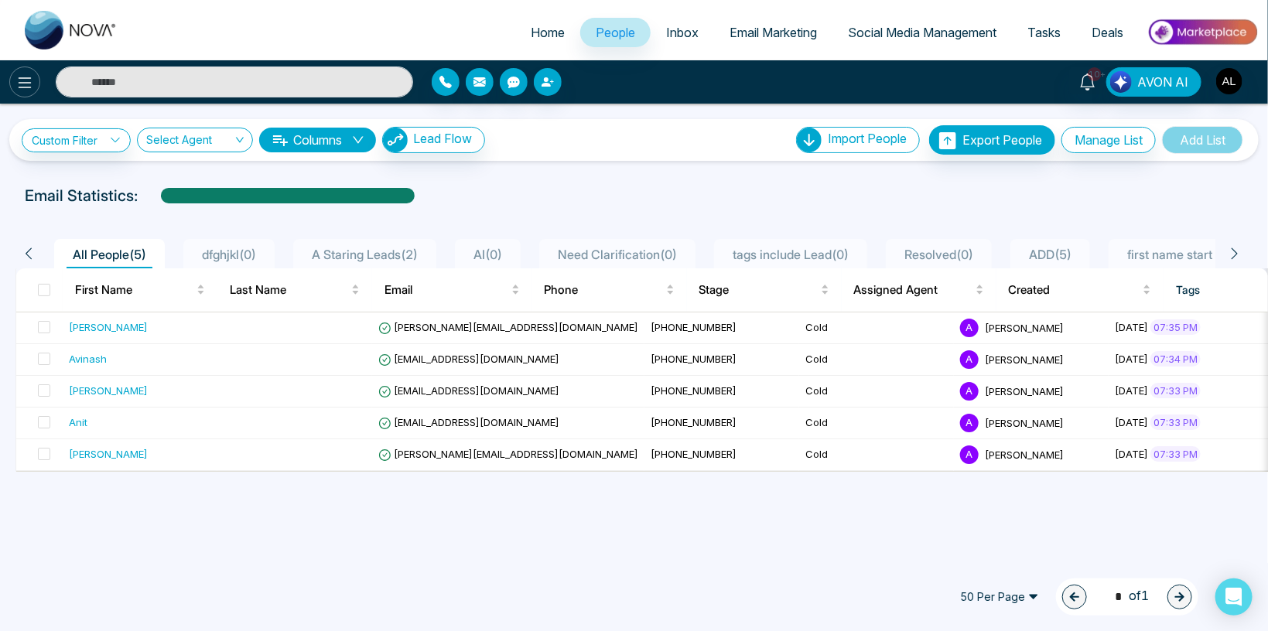
click at [19, 76] on icon at bounding box center [24, 83] width 19 height 19
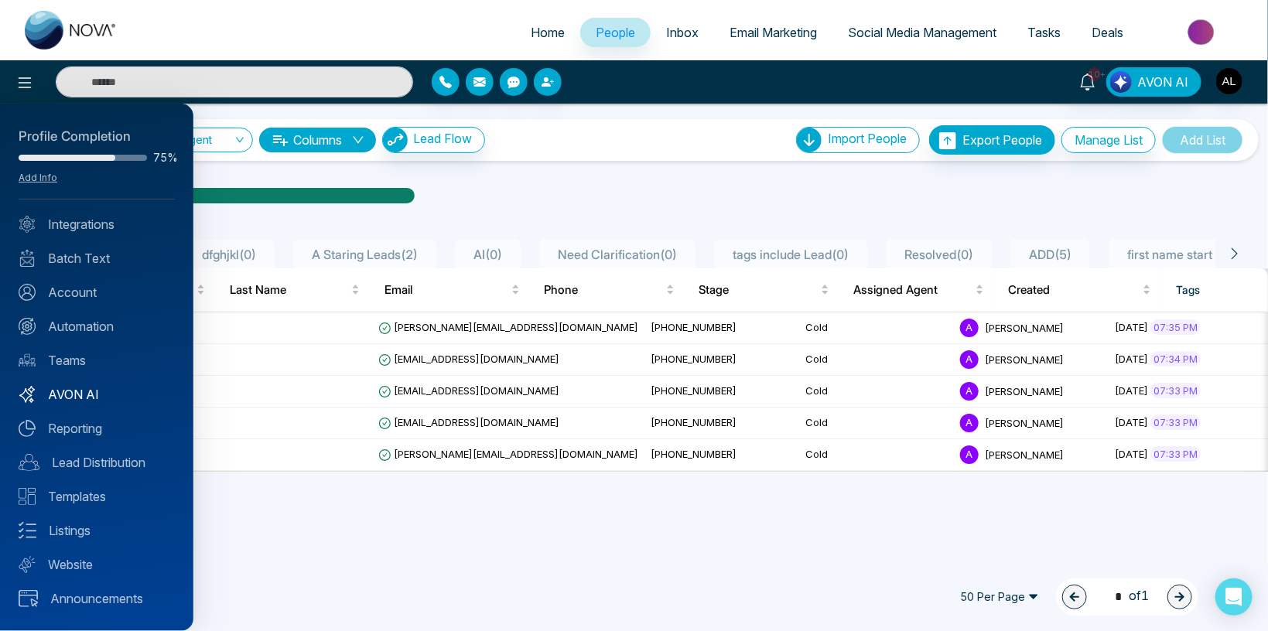
click at [80, 391] on link "AVON AI" at bounding box center [97, 394] width 156 height 19
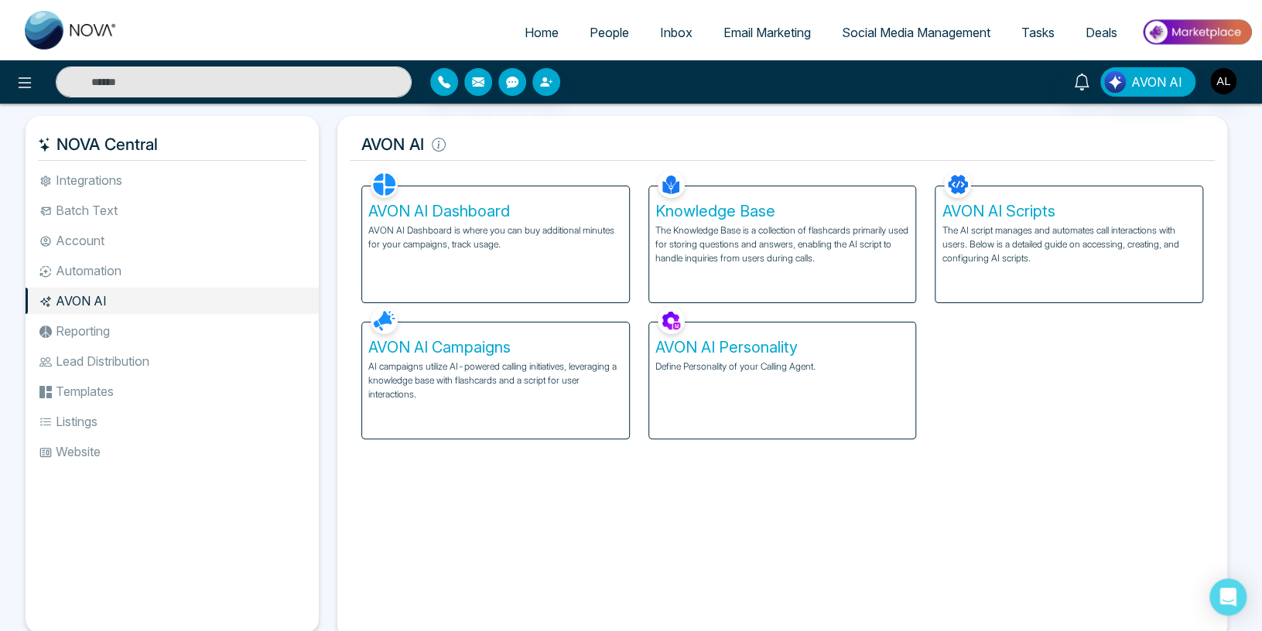
click at [507, 369] on p "AI campaigns utilize AI-powered calling initiatives, leveraging a knowledge bas…" at bounding box center [495, 381] width 255 height 42
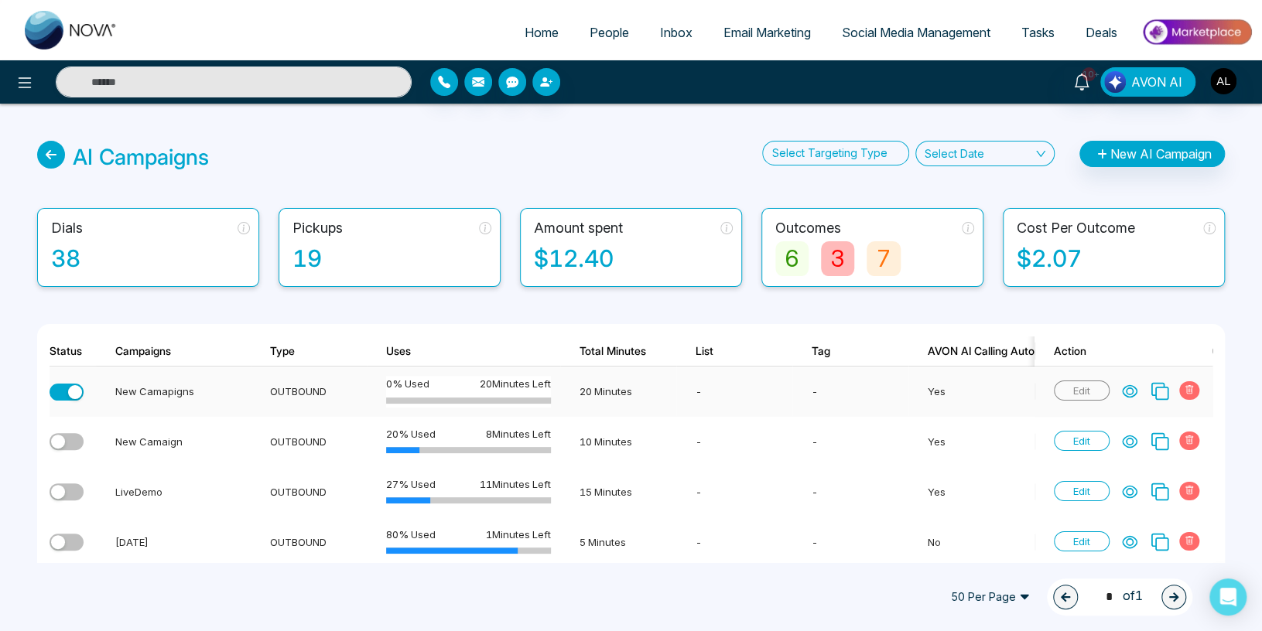
click at [1128, 391] on icon at bounding box center [1129, 391] width 15 height 15
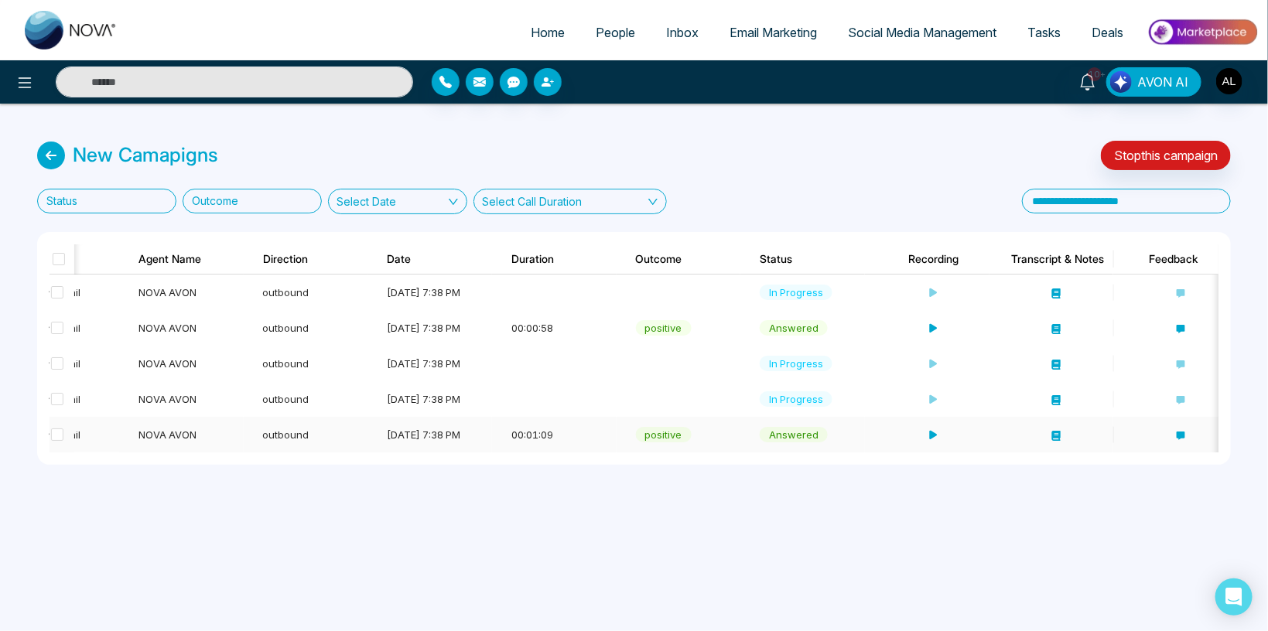
scroll to position [0, 346]
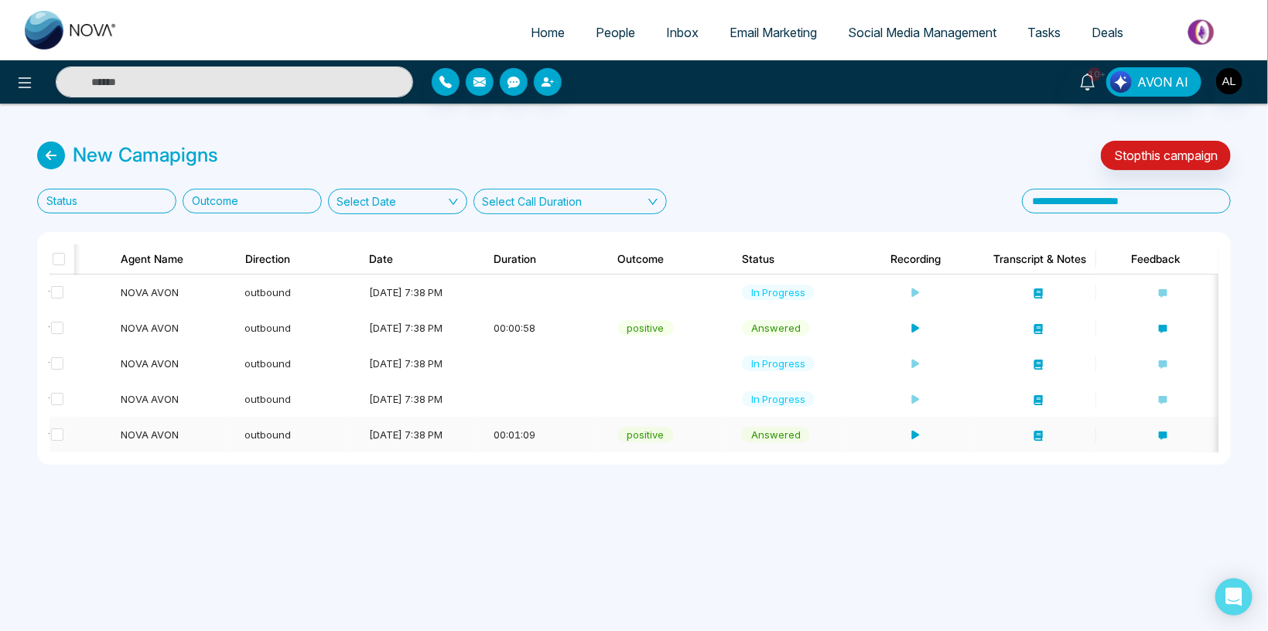
click at [1032, 436] on td at bounding box center [1034, 435] width 125 height 36
click at [1039, 436] on icon at bounding box center [1039, 436] width 9 height 10
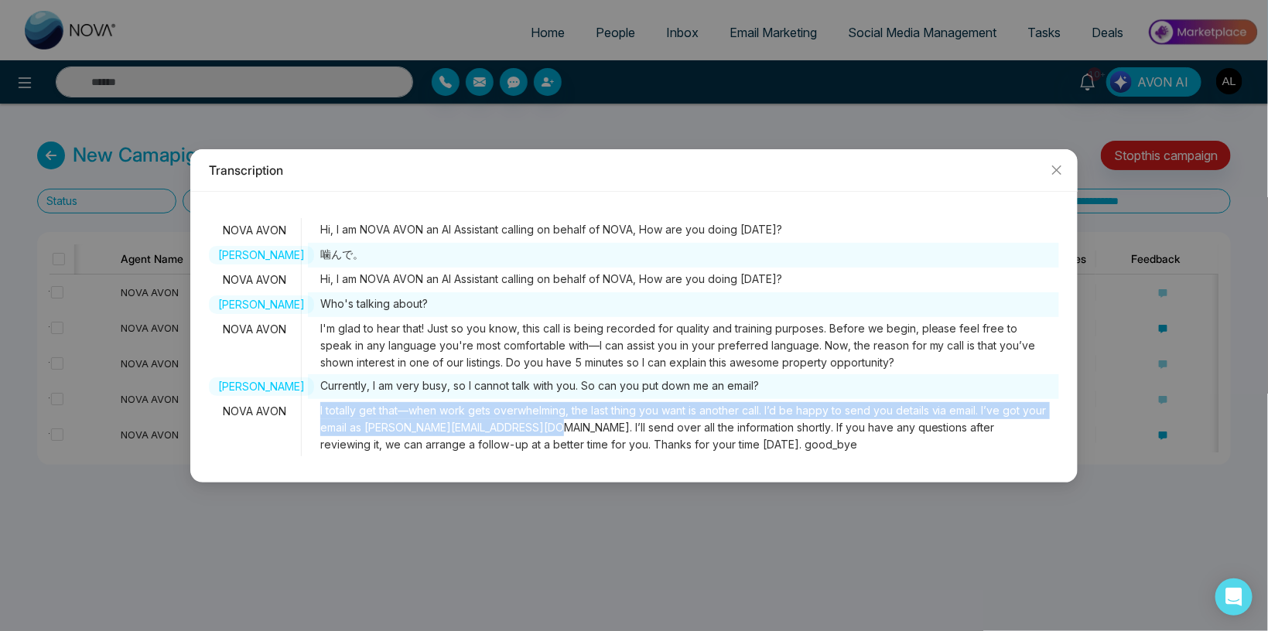
drag, startPoint x: 320, startPoint y: 409, endPoint x: 511, endPoint y: 435, distance: 192.9
click at [511, 435] on span "I totally get that—when work gets overwhelming, the last thing you want is anot…" at bounding box center [683, 427] width 751 height 57
click at [460, 423] on span "I totally get that—when work gets overwhelming, the last thing you want is anot…" at bounding box center [683, 427] width 751 height 57
drag, startPoint x: 701, startPoint y: 428, endPoint x: 308, endPoint y: 406, distance: 393.7
click at [308, 406] on span "I totally get that—when work gets overwhelming, the last thing you want is anot…" at bounding box center [683, 427] width 751 height 57
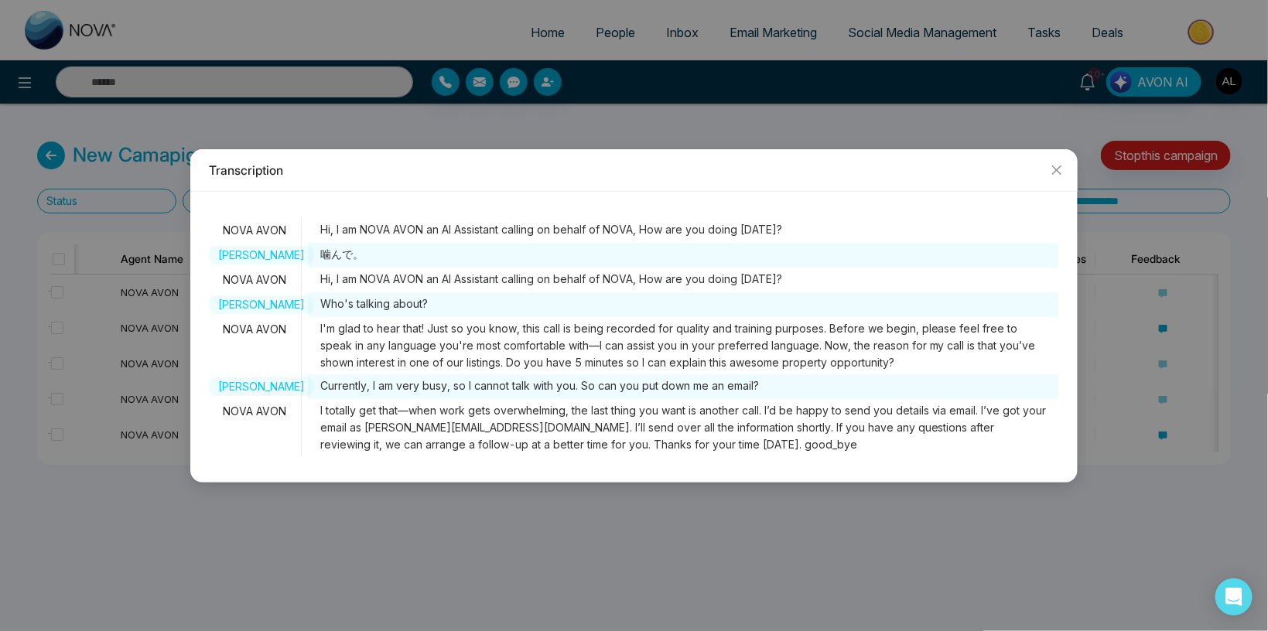
click at [396, 419] on span "I totally get that—when work gets overwhelming, the last thing you want is anot…" at bounding box center [683, 427] width 751 height 57
click at [1056, 168] on icon "close" at bounding box center [1056, 169] width 9 height 9
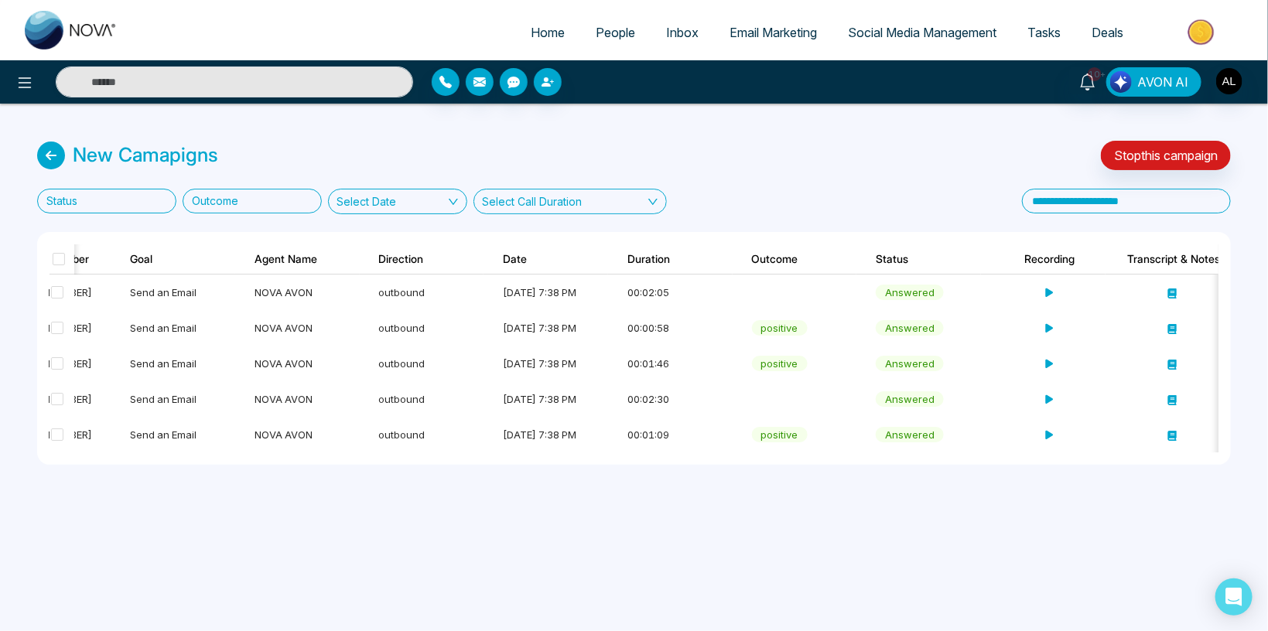
scroll to position [0, 0]
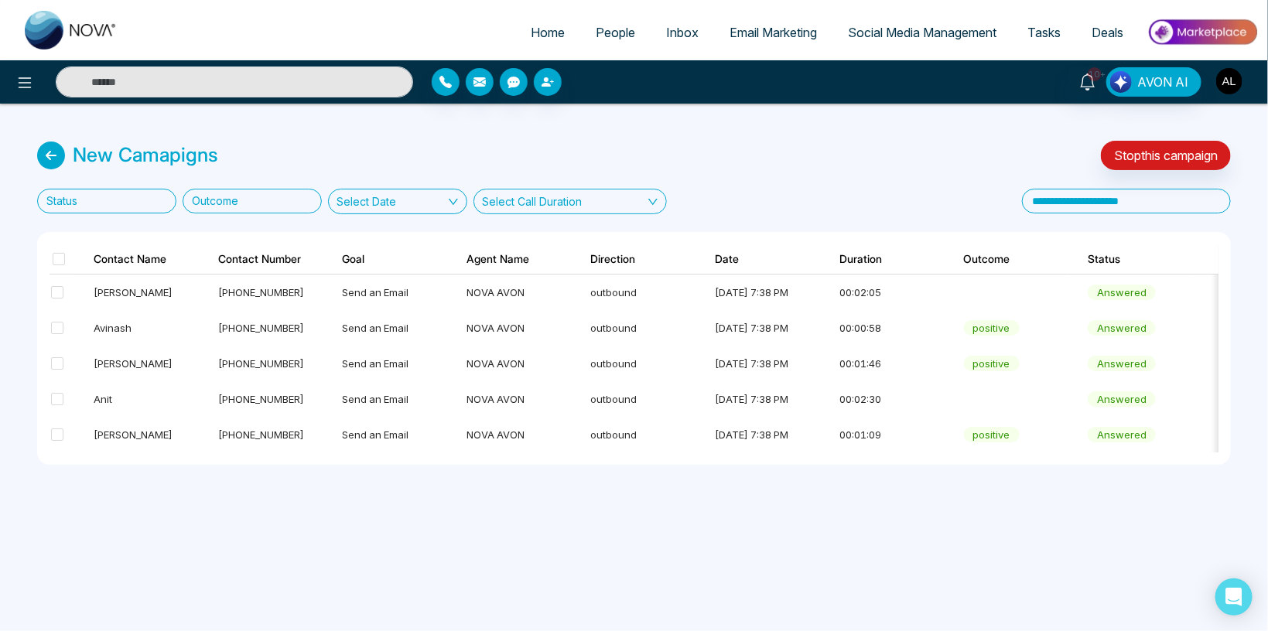
click at [1238, 74] on img "button" at bounding box center [1230, 81] width 26 height 26
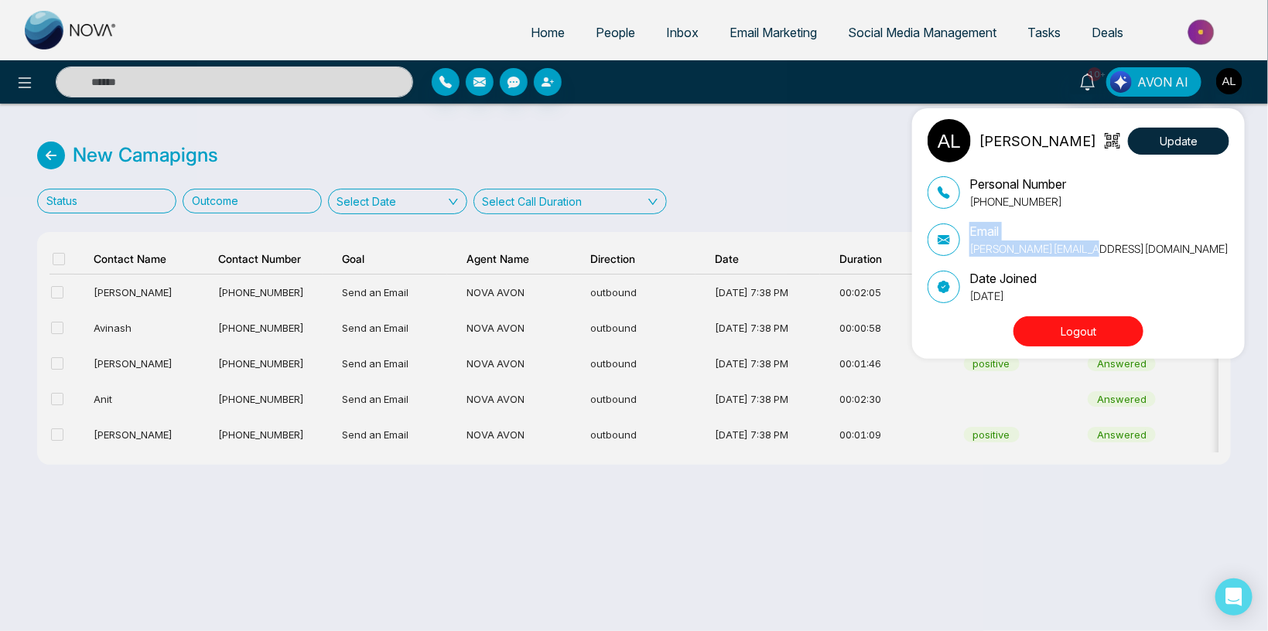
drag, startPoint x: 1117, startPoint y: 249, endPoint x: 952, endPoint y: 245, distance: 165.7
click at [952, 245] on div "Email [PERSON_NAME][EMAIL_ADDRESS][DOMAIN_NAME]" at bounding box center [1079, 239] width 302 height 35
copy div "Email [PERSON_NAME][EMAIL_ADDRESS][DOMAIN_NAME]"
click at [557, 126] on div "ADMIN [PERSON_NAME] Update Personal Number [PHONE_NUMBER] Email [PERSON_NAME][E…" at bounding box center [634, 315] width 1268 height 631
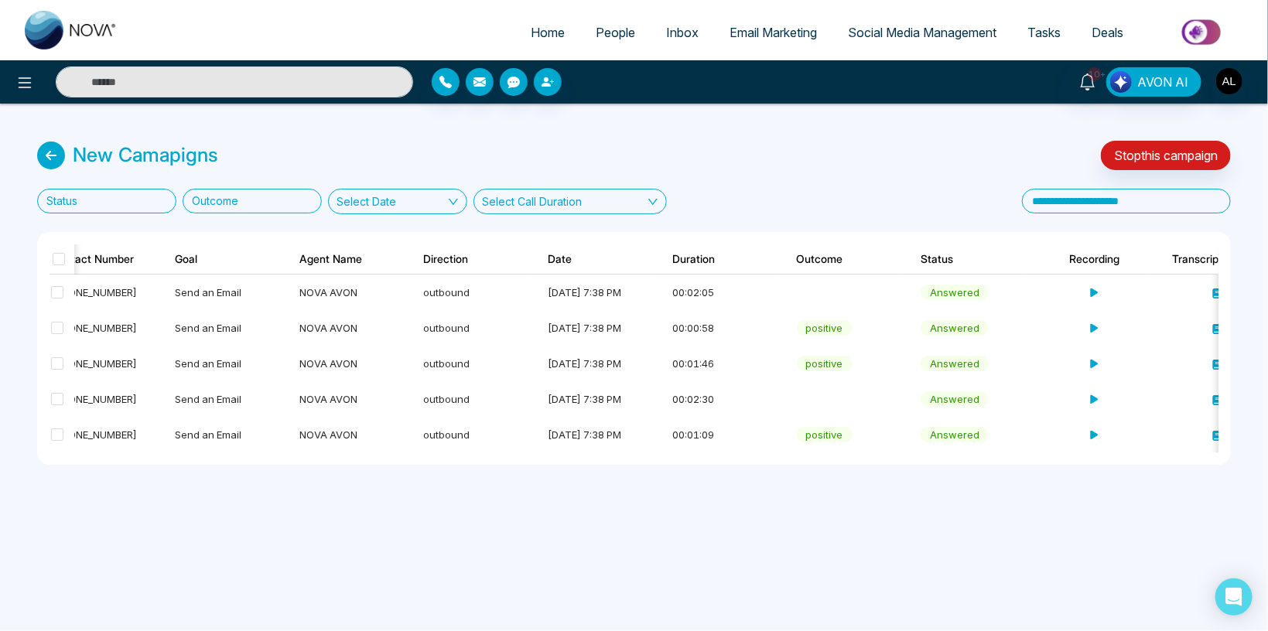
scroll to position [0, 199]
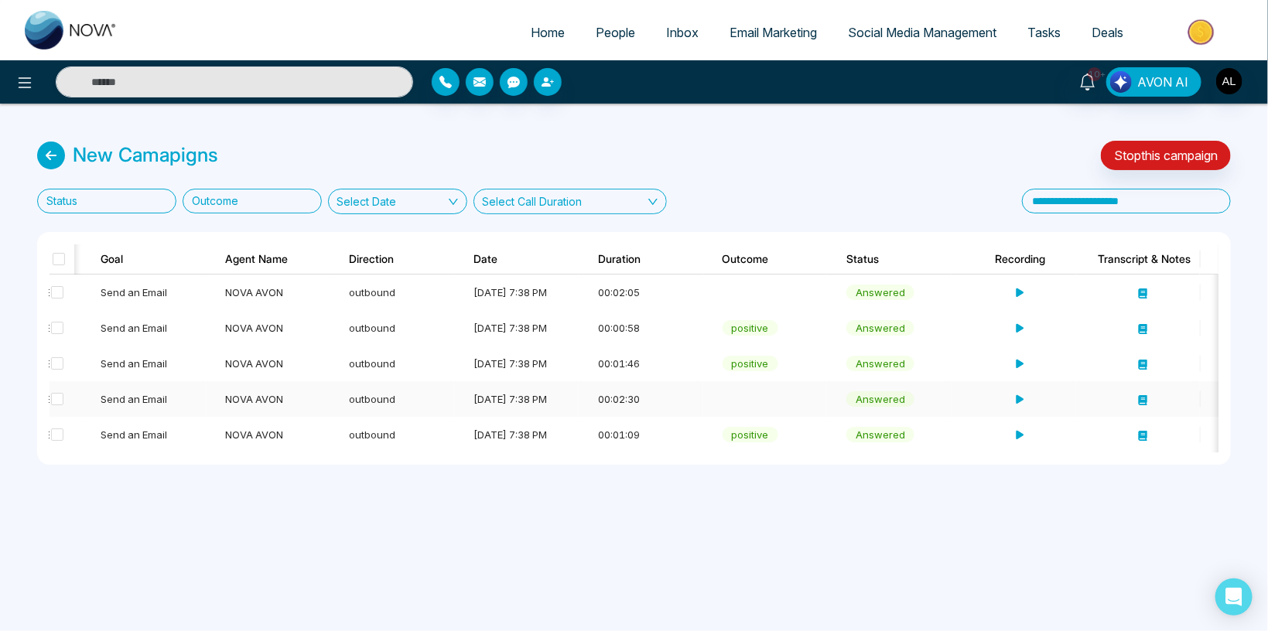
click at [1145, 401] on icon at bounding box center [1143, 400] width 9 height 10
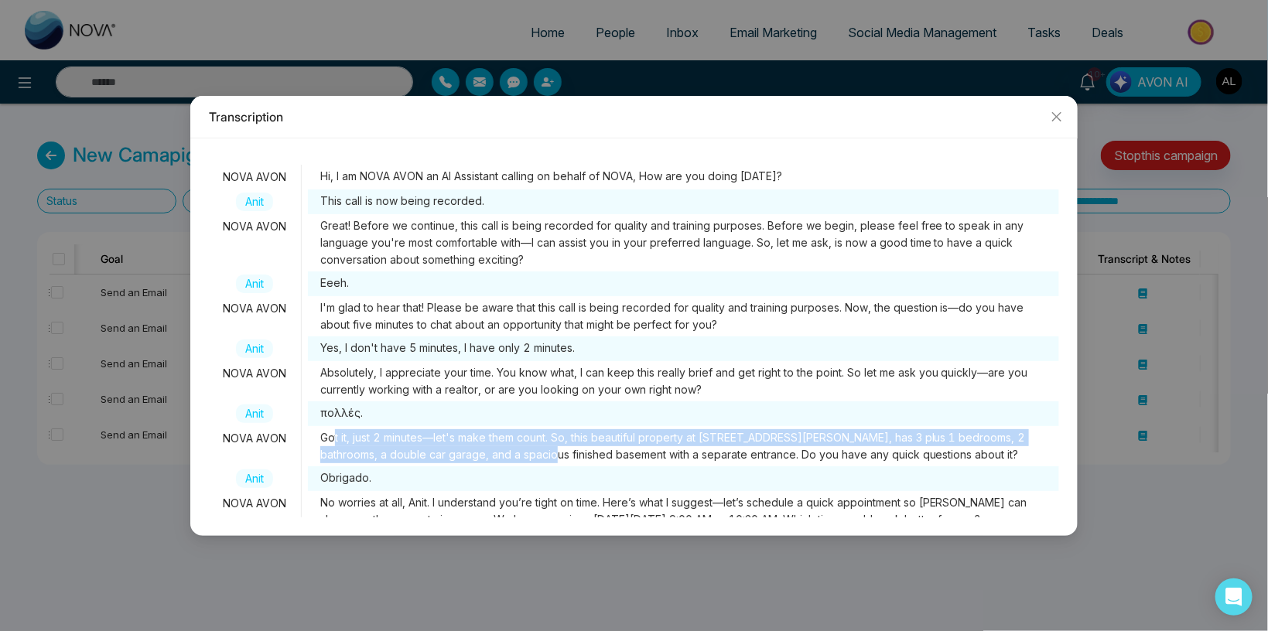
drag, startPoint x: 340, startPoint y: 443, endPoint x: 512, endPoint y: 457, distance: 172.4
click at [512, 457] on span "Got it, just 2 minutes—let's make them count. So, this beautiful property at [S…" at bounding box center [683, 446] width 751 height 40
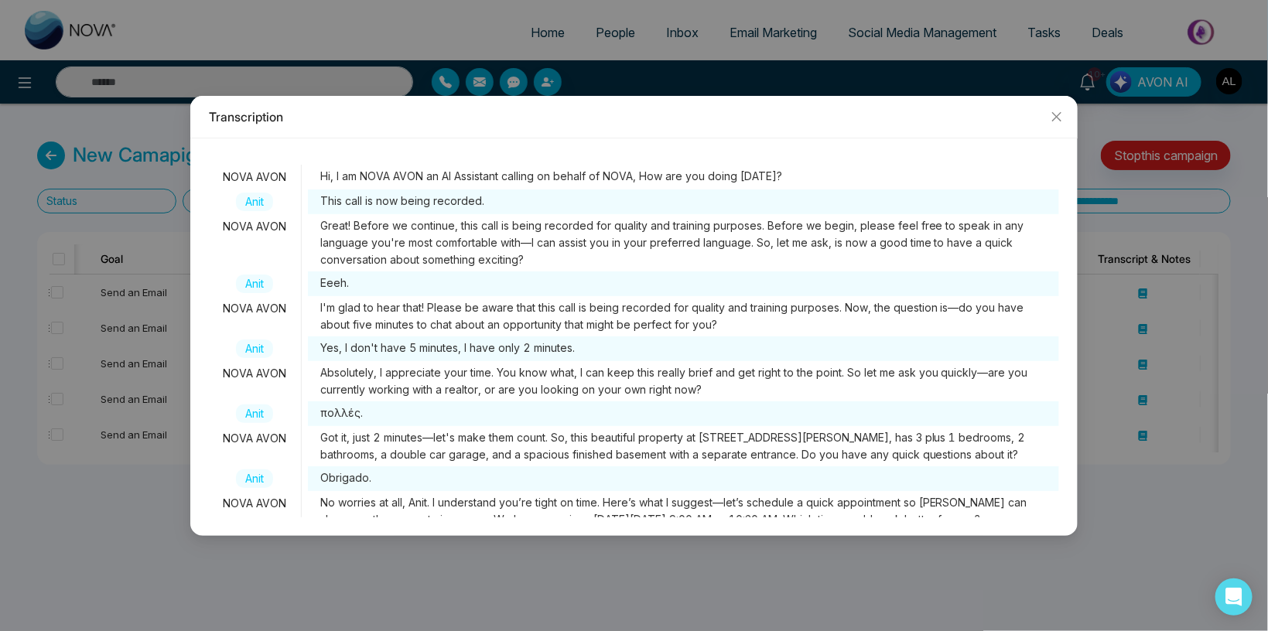
click at [525, 453] on span "Got it, just 2 minutes—let's make them count. So, this beautiful property at [S…" at bounding box center [683, 446] width 751 height 40
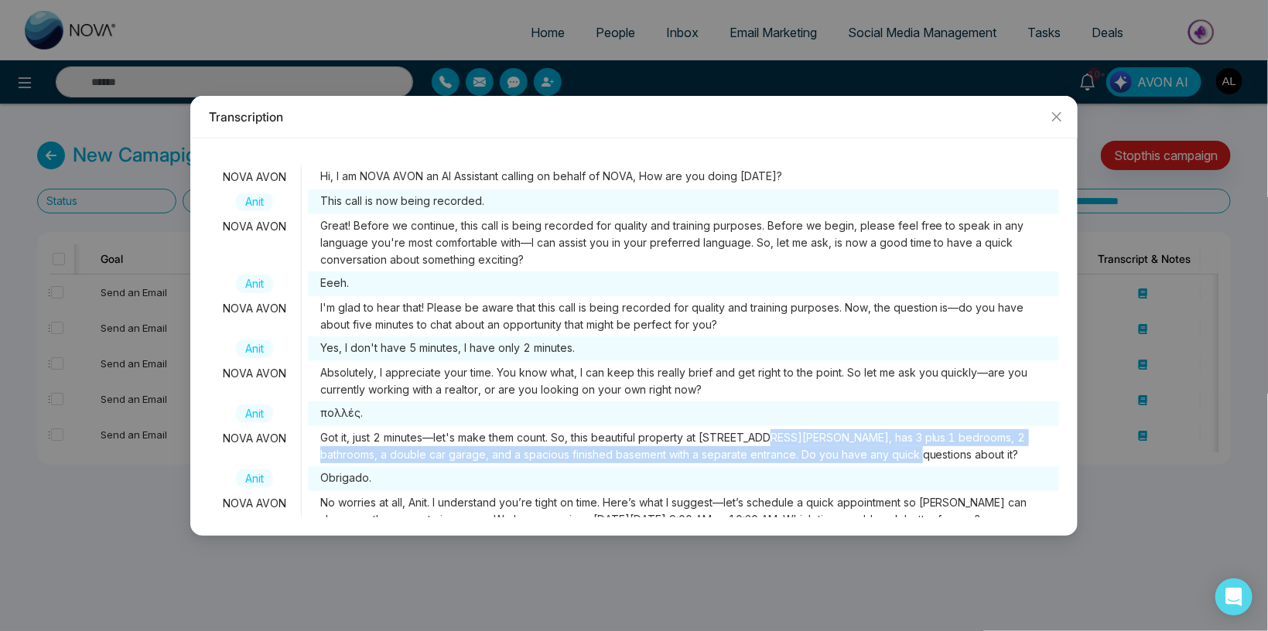
drag, startPoint x: 760, startPoint y: 435, endPoint x: 916, endPoint y: 450, distance: 157.0
click at [906, 452] on span "Got it, just 2 minutes—let's make them count. So, this beautiful property at [S…" at bounding box center [683, 446] width 751 height 40
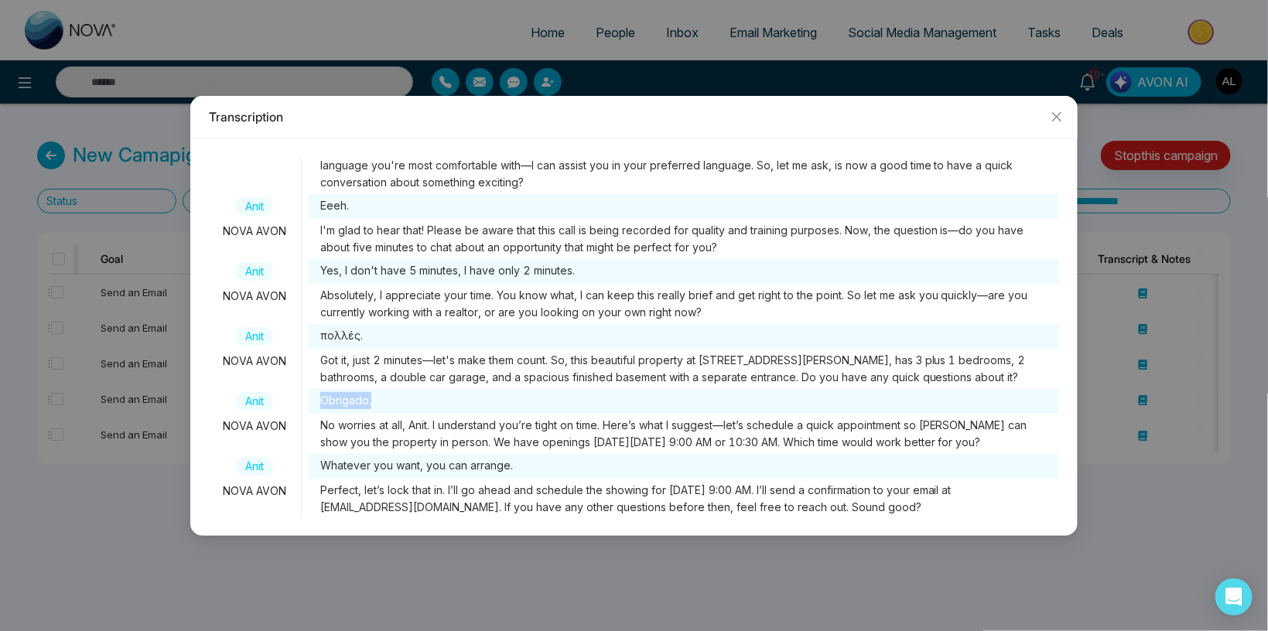
drag, startPoint x: 323, startPoint y: 402, endPoint x: 380, endPoint y: 399, distance: 56.5
click at [380, 399] on span "Obrigado." at bounding box center [683, 401] width 751 height 25
click at [344, 395] on span "Obrigado." at bounding box center [683, 401] width 751 height 25
drag, startPoint x: 325, startPoint y: 399, endPoint x: 393, endPoint y: 399, distance: 68.1
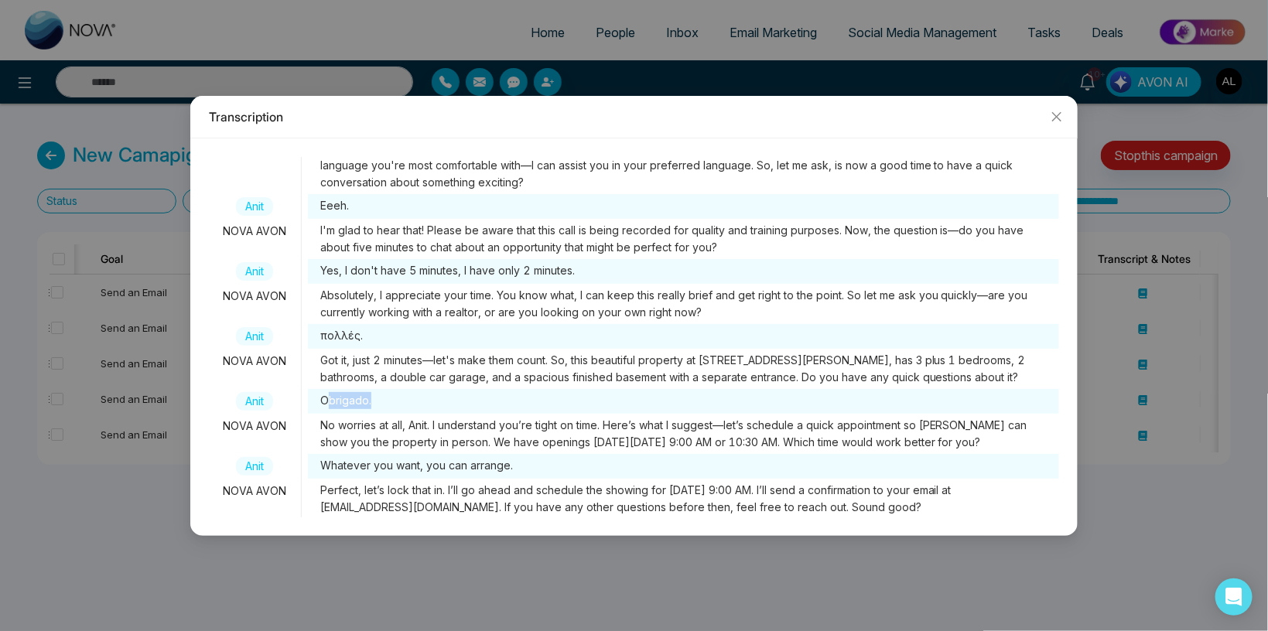
click at [393, 399] on span "Obrigado." at bounding box center [683, 401] width 751 height 25
click at [347, 397] on span "Obrigado." at bounding box center [683, 401] width 751 height 25
click at [335, 402] on span "Obrigado." at bounding box center [683, 401] width 751 height 25
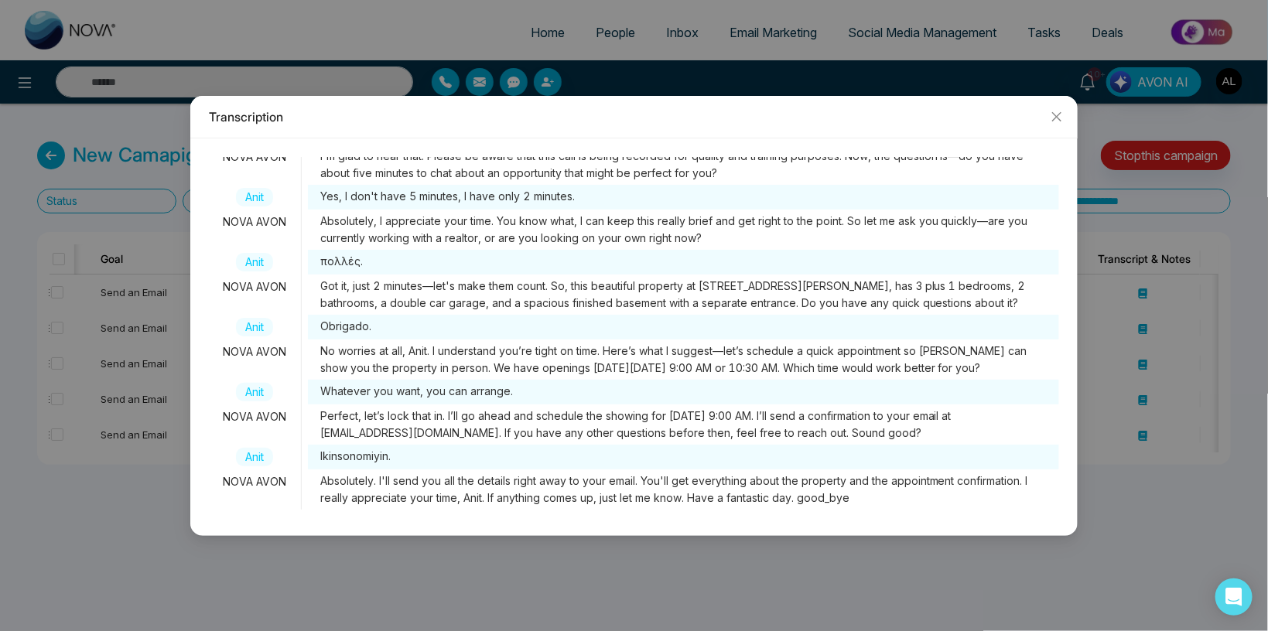
drag, startPoint x: 413, startPoint y: 442, endPoint x: 863, endPoint y: 437, distance: 449.6
click at [863, 437] on span "Perfect, let’s lock that in. I’ll go ahead and schedule the showing for [DATE] …" at bounding box center [683, 425] width 751 height 40
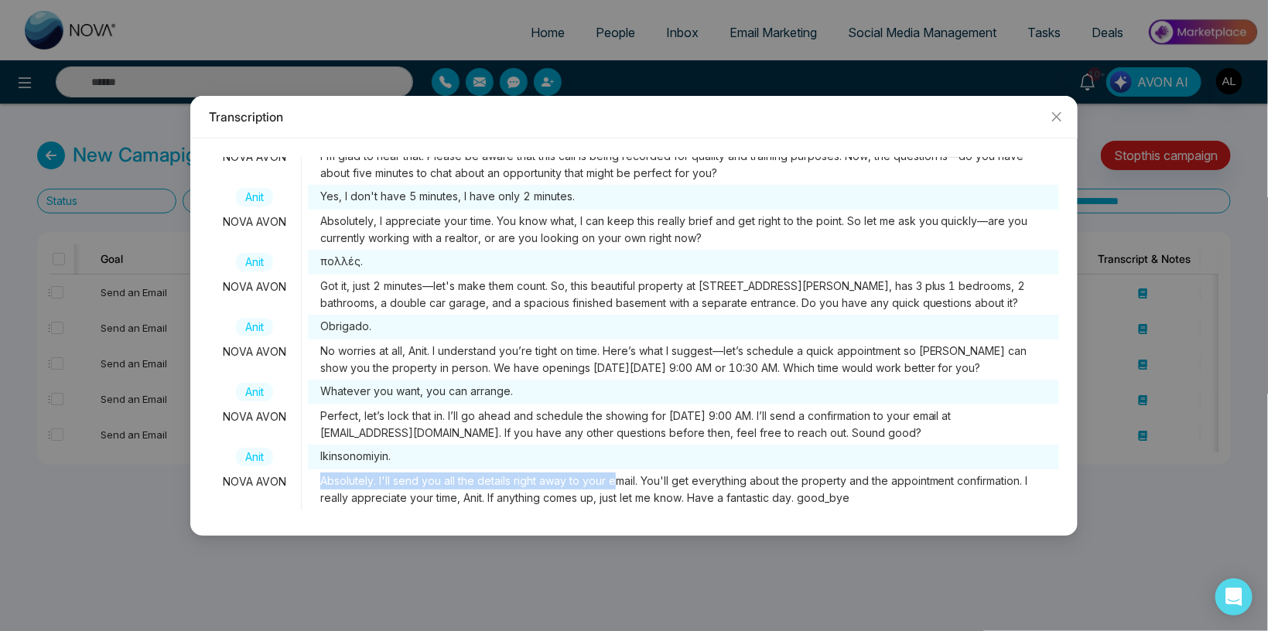
drag, startPoint x: 318, startPoint y: 483, endPoint x: 618, endPoint y: 488, distance: 300.3
click at [618, 488] on span "Absolutely. I'll send you all the details right away to your email. You'll get …" at bounding box center [683, 490] width 751 height 40
click at [1059, 120] on icon "close" at bounding box center [1057, 117] width 12 height 12
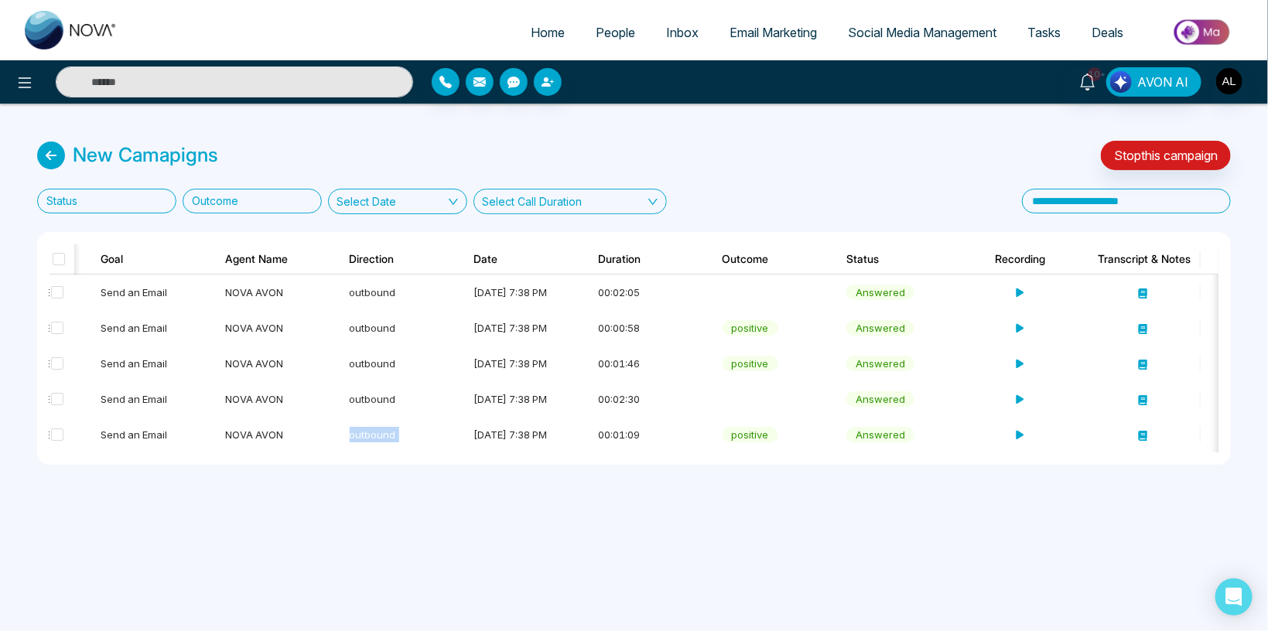
drag, startPoint x: 456, startPoint y: 452, endPoint x: 347, endPoint y: 459, distance: 108.6
click at [347, 453] on div "[PERSON_NAME] [PHONE_NUMBER] Send an Email NOVA AVON outbound [DATE] 7:38 PM 00…" at bounding box center [634, 364] width 1169 height 178
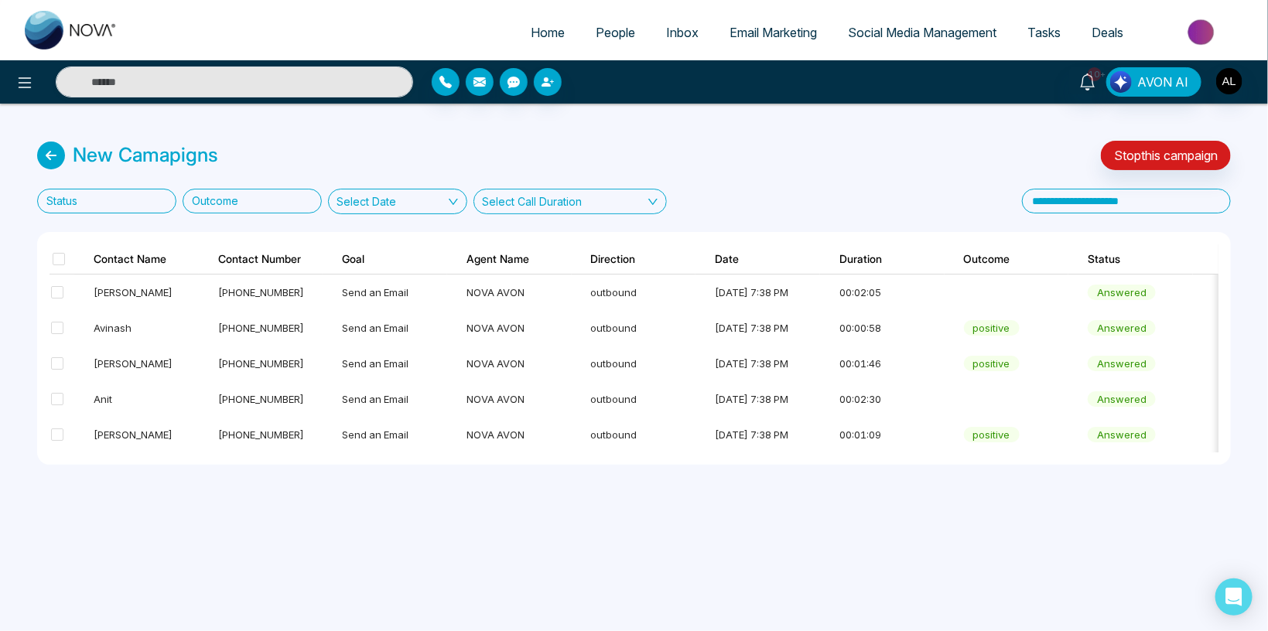
drag, startPoint x: 521, startPoint y: 463, endPoint x: 627, endPoint y: 467, distance: 106.1
click at [611, 474] on div "New Camapigns Stop this campaign Status Outcome Select Date Select Call Duratio…" at bounding box center [634, 303] width 1268 height 399
drag, startPoint x: 656, startPoint y: 461, endPoint x: 703, endPoint y: 462, distance: 46.4
click at [701, 462] on div "Contact Name Contact Number Goal Agent Name Direction Date Duration Outcome Sta…" at bounding box center [634, 348] width 1194 height 233
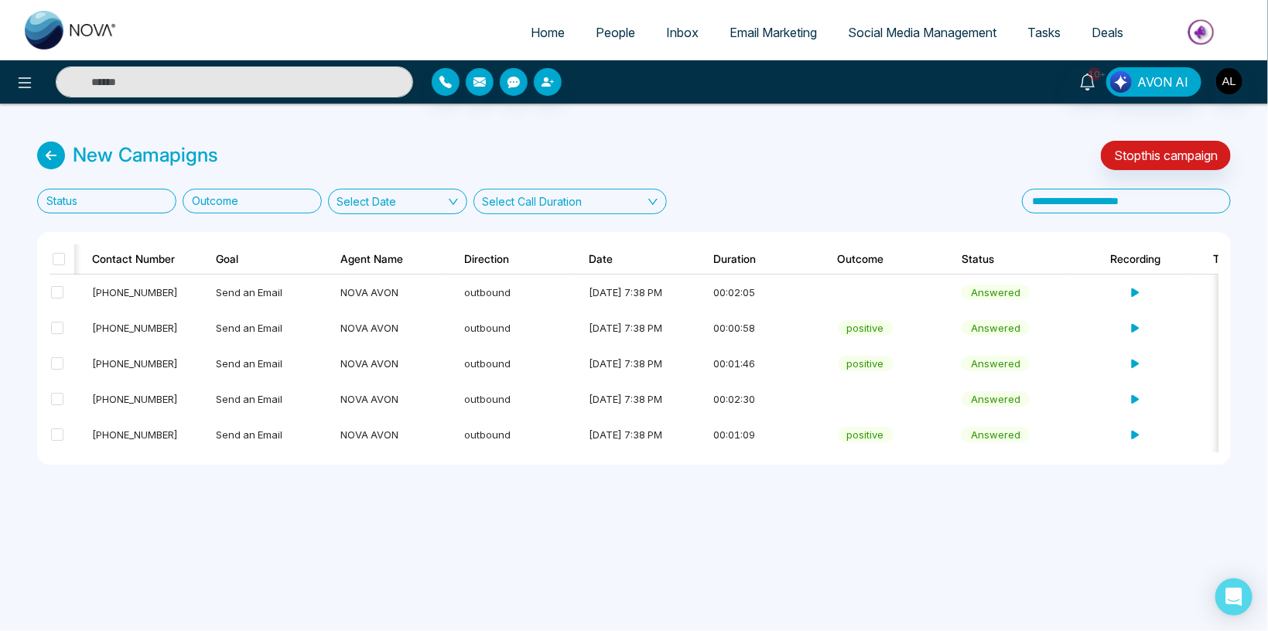
scroll to position [0, 131]
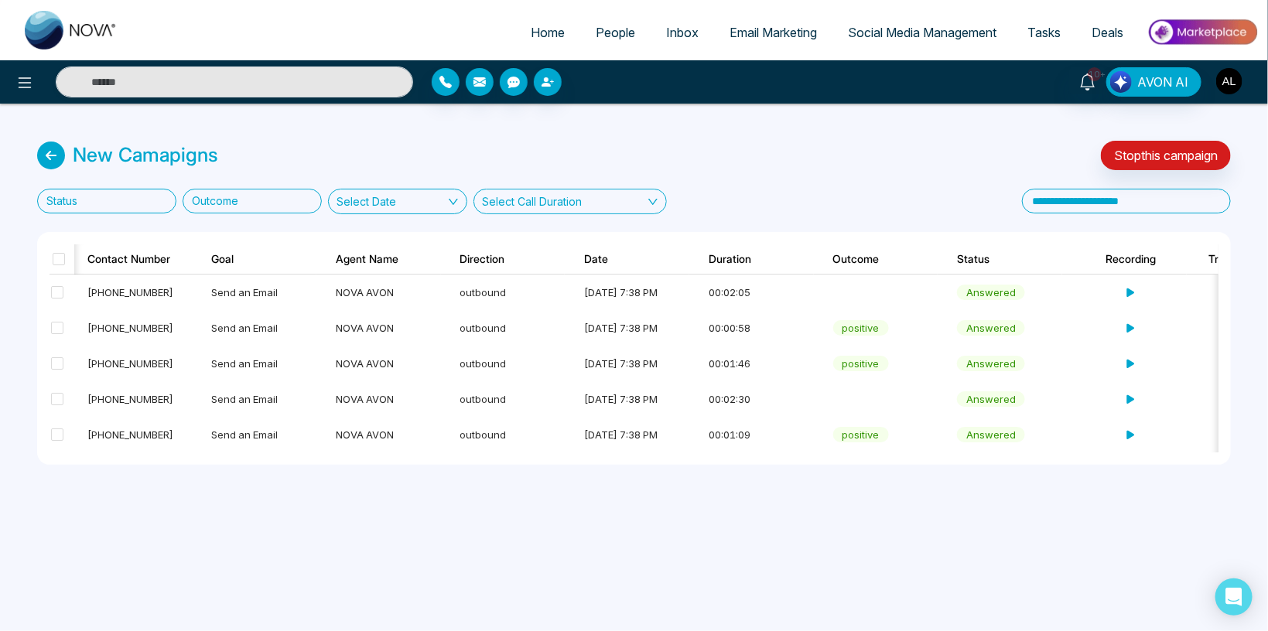
click at [1232, 78] on img "button" at bounding box center [1230, 81] width 26 height 26
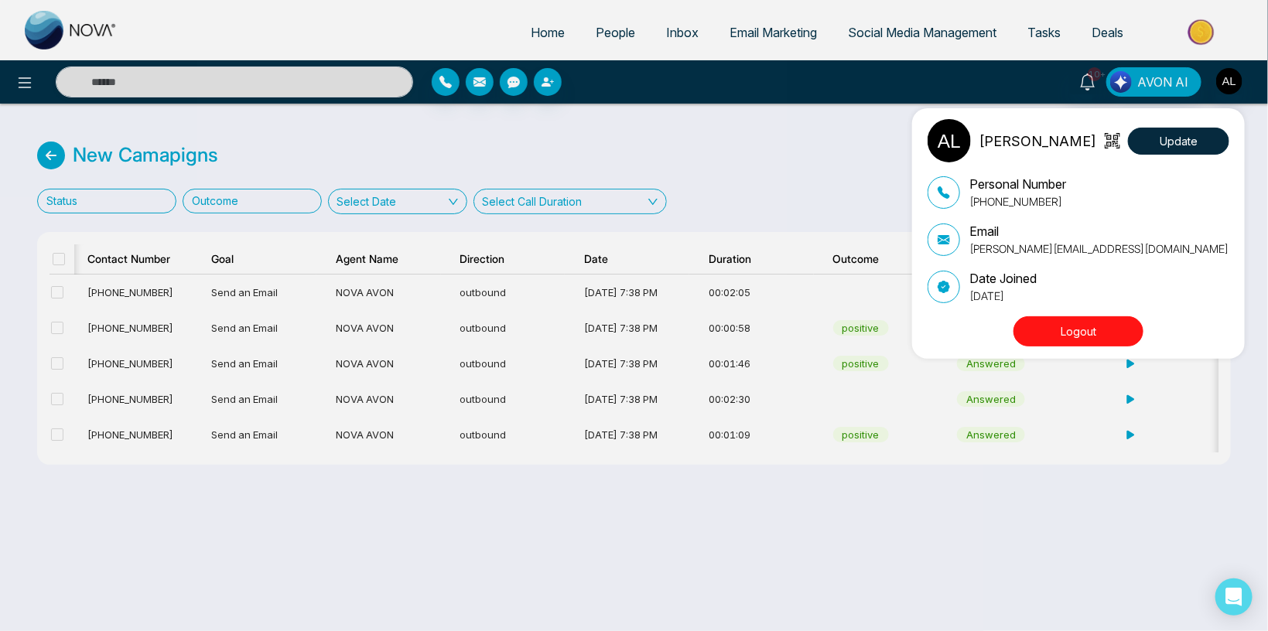
click at [772, 153] on div "ADMIN [PERSON_NAME] Update Personal Number [PHONE_NUMBER] Email [PERSON_NAME][E…" at bounding box center [634, 315] width 1268 height 631
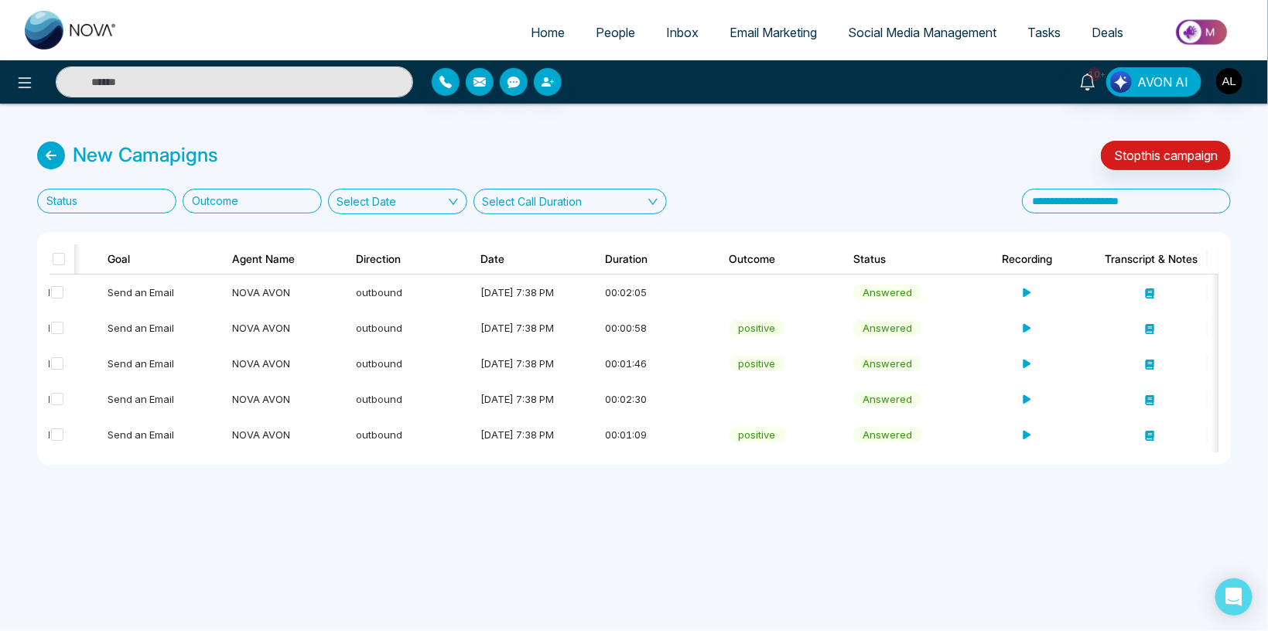
scroll to position [0, 274]
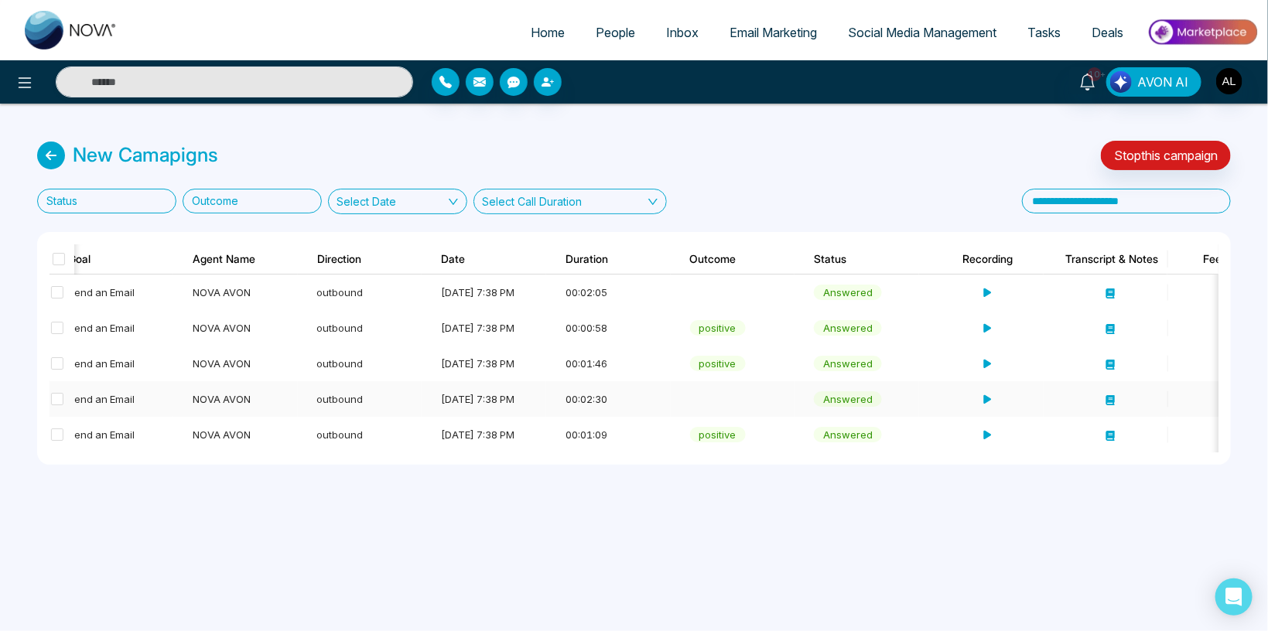
click at [1110, 408] on td at bounding box center [1106, 400] width 125 height 36
click at [1107, 402] on icon at bounding box center [1111, 400] width 9 height 10
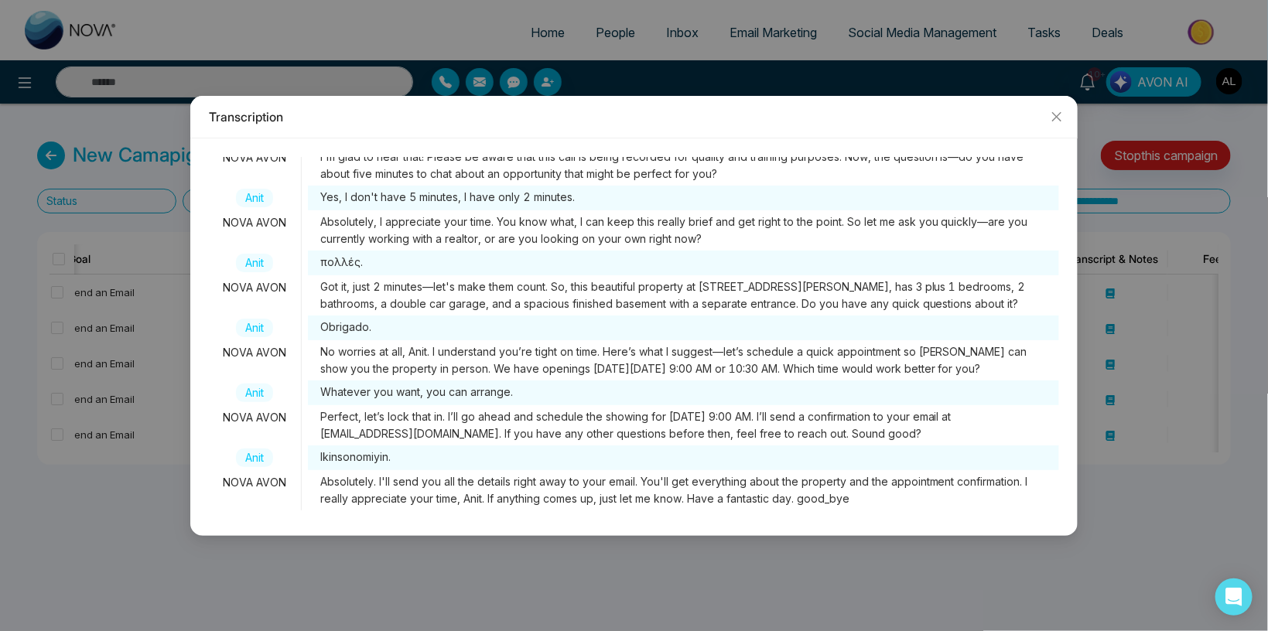
scroll to position [152, 0]
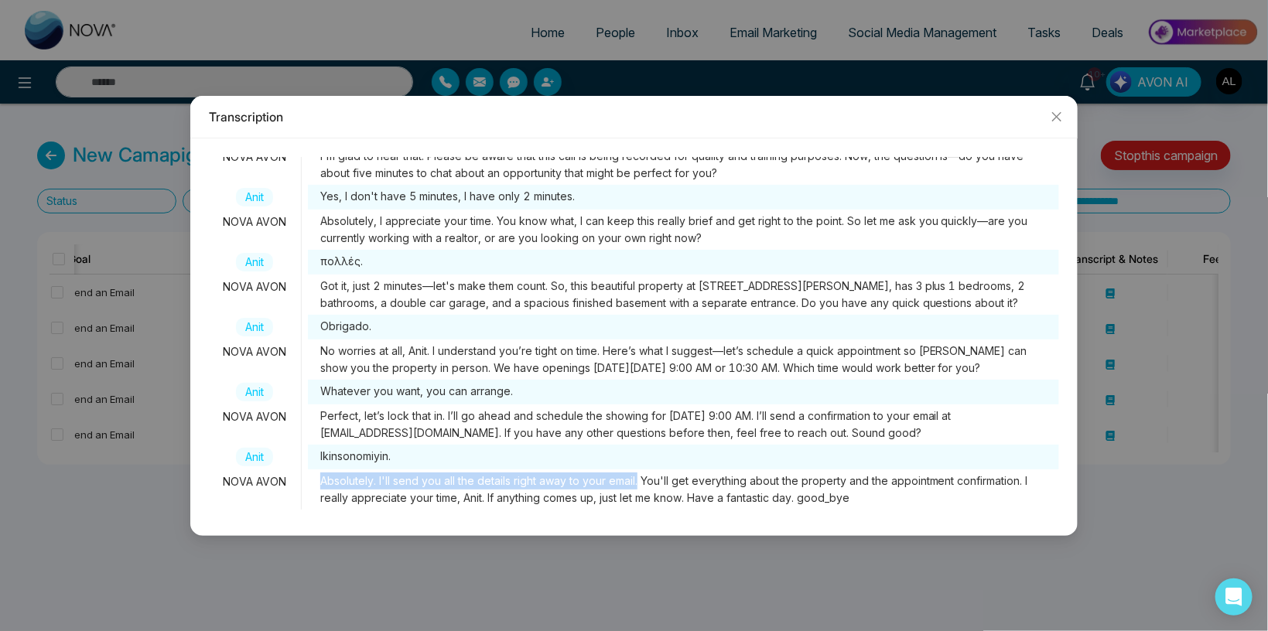
drag, startPoint x: 313, startPoint y: 481, endPoint x: 640, endPoint y: 484, distance: 326.6
click at [640, 484] on span "Absolutely. I'll send you all the details right away to your email. You'll get …" at bounding box center [683, 490] width 751 height 40
click at [1059, 108] on span "Close" at bounding box center [1057, 117] width 42 height 42
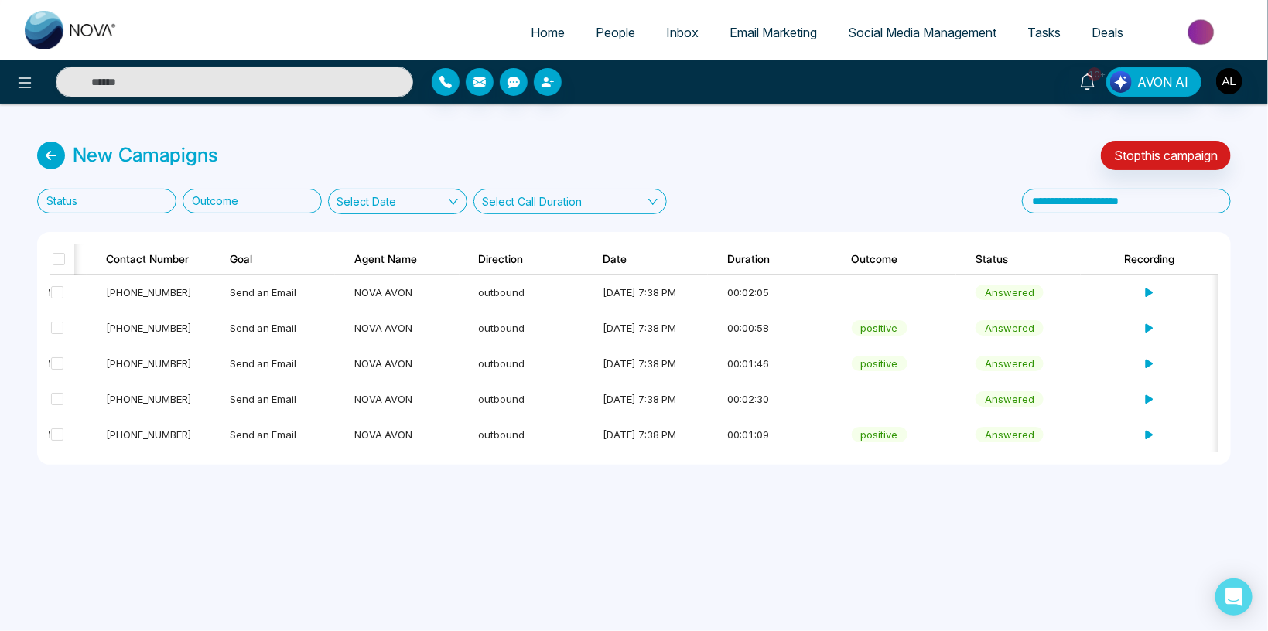
scroll to position [0, 0]
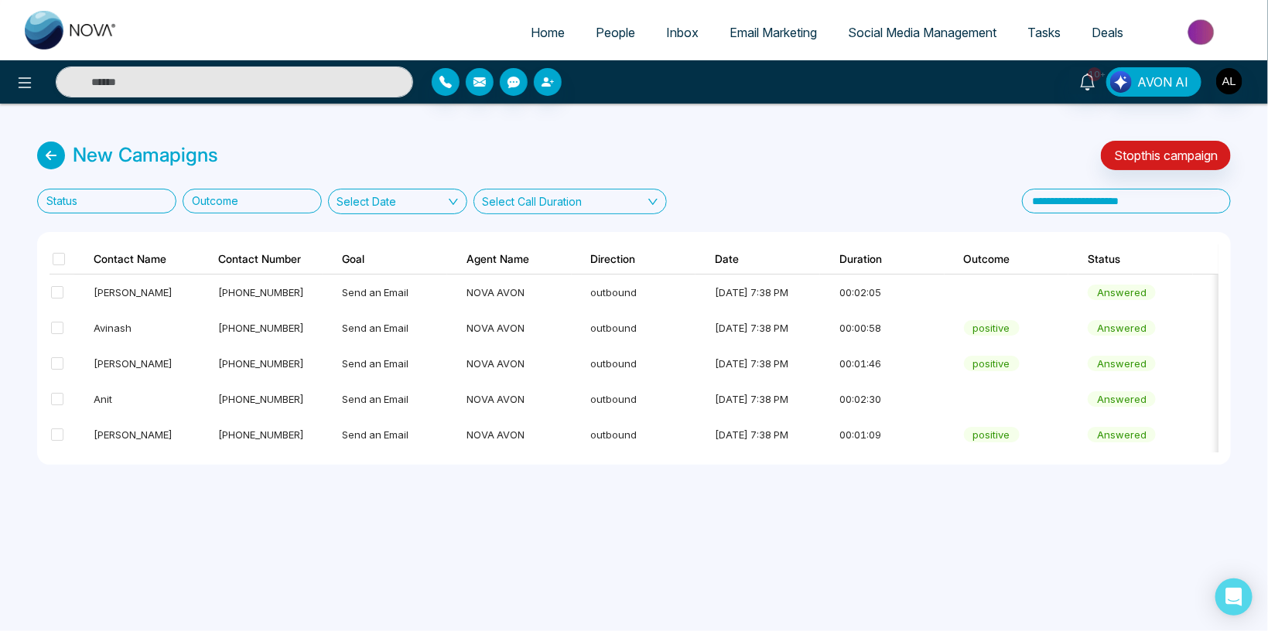
drag, startPoint x: 866, startPoint y: 453, endPoint x: 1023, endPoint y: 464, distance: 157.5
click at [1023, 453] on div "[PERSON_NAME] [PHONE_NUMBER] Send an Email NOVA AVON outbound [DATE] 7:38 PM 00…" at bounding box center [634, 364] width 1169 height 178
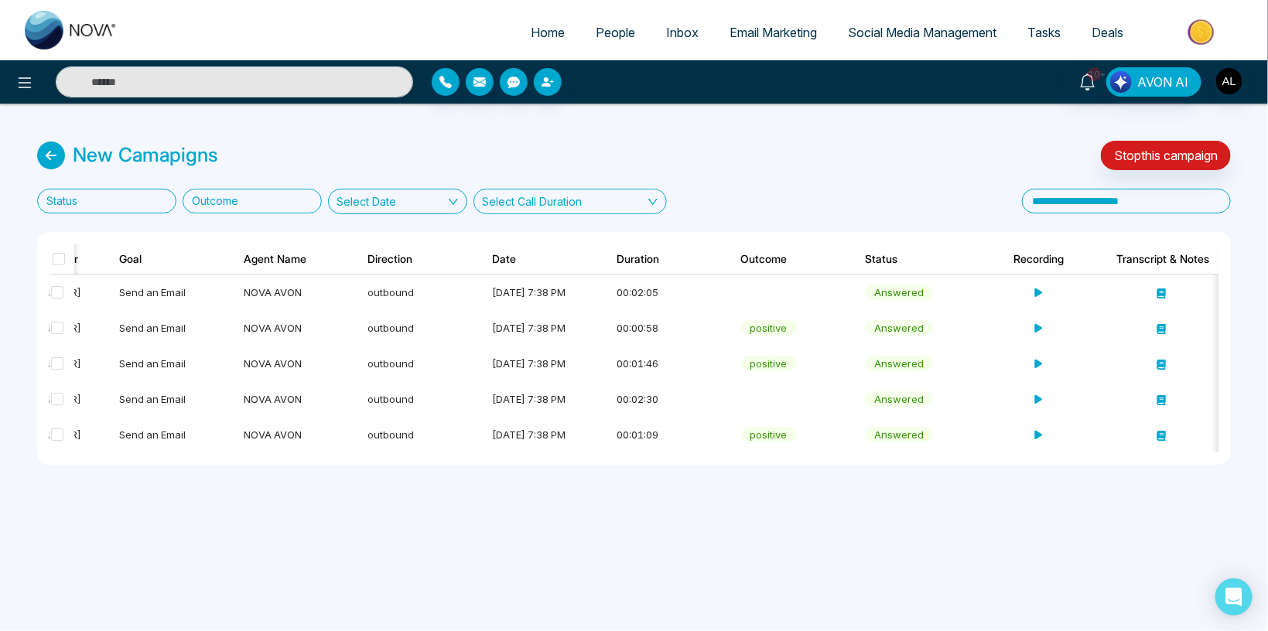
scroll to position [0, 245]
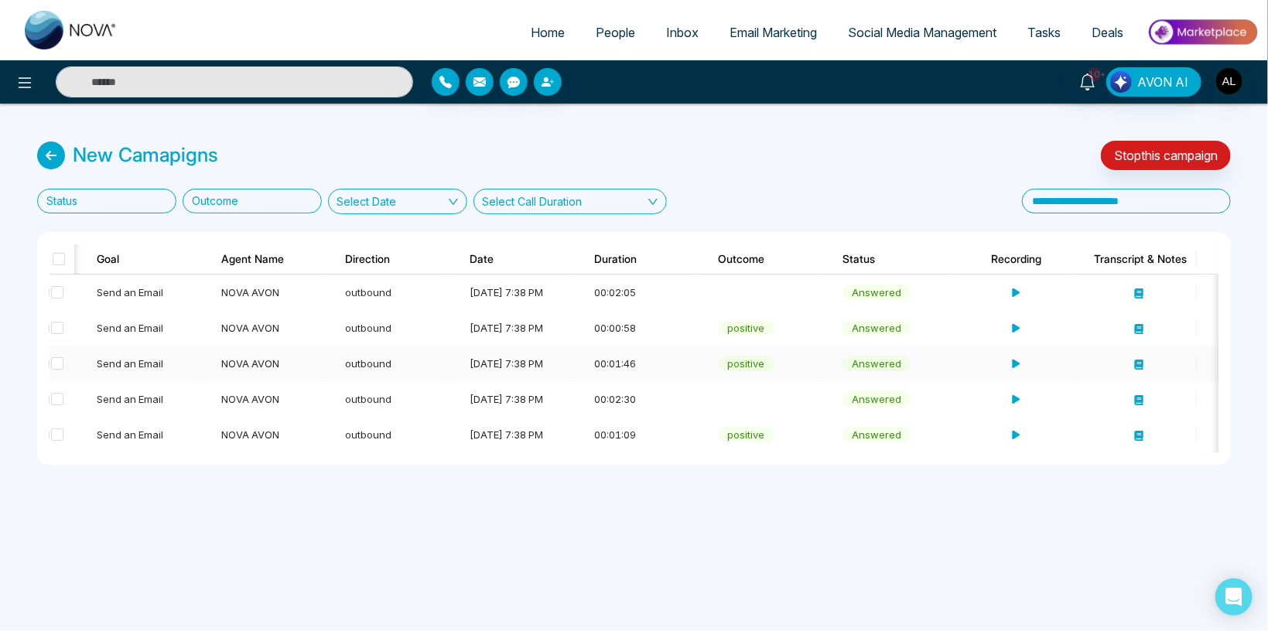
drag, startPoint x: 1137, startPoint y: 365, endPoint x: 1122, endPoint y: 371, distance: 16.0
click at [1136, 365] on icon at bounding box center [1139, 365] width 9 height 10
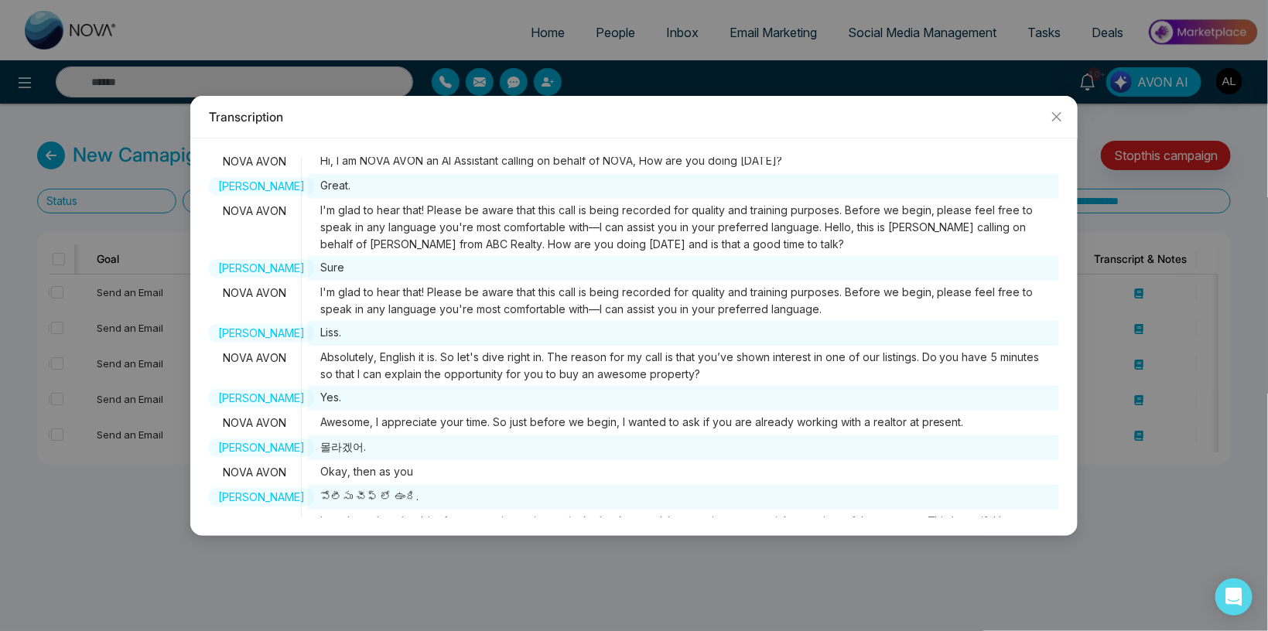
scroll to position [156, 0]
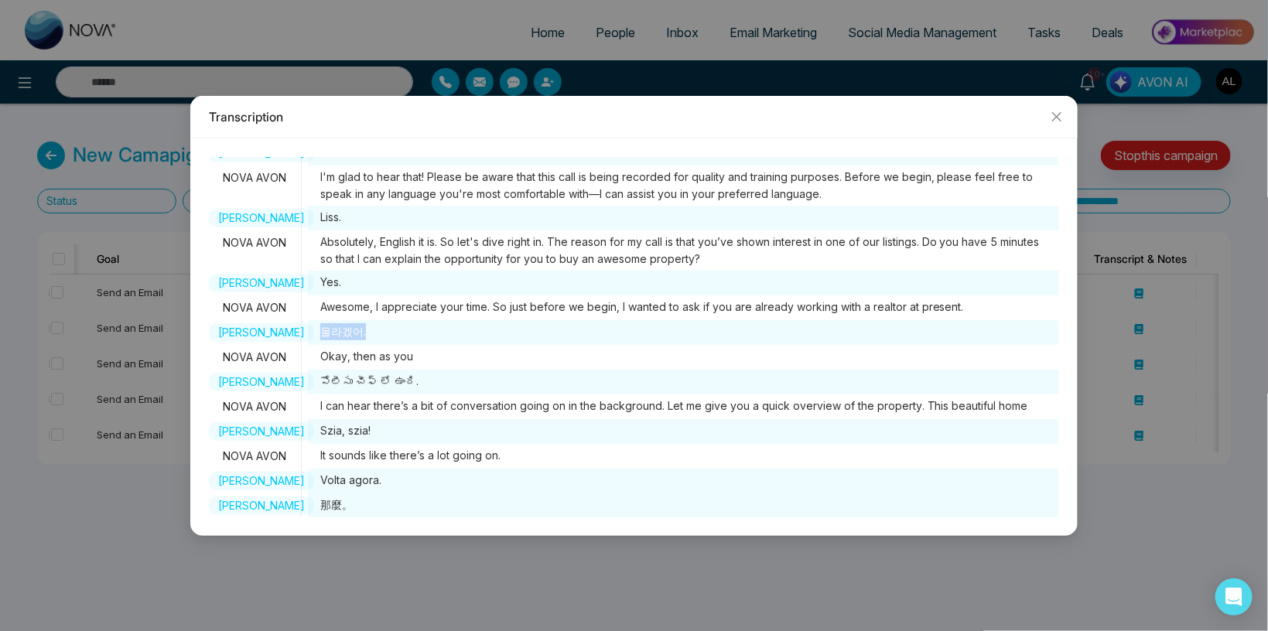
drag, startPoint x: 323, startPoint y: 331, endPoint x: 381, endPoint y: 331, distance: 58.0
click at [381, 331] on span "몰라겠어." at bounding box center [683, 332] width 751 height 25
click at [359, 330] on span "몰라겠어." at bounding box center [683, 332] width 751 height 25
drag, startPoint x: 339, startPoint y: 327, endPoint x: 364, endPoint y: 330, distance: 25.6
click at [364, 330] on span "몰라겠어." at bounding box center [683, 332] width 751 height 25
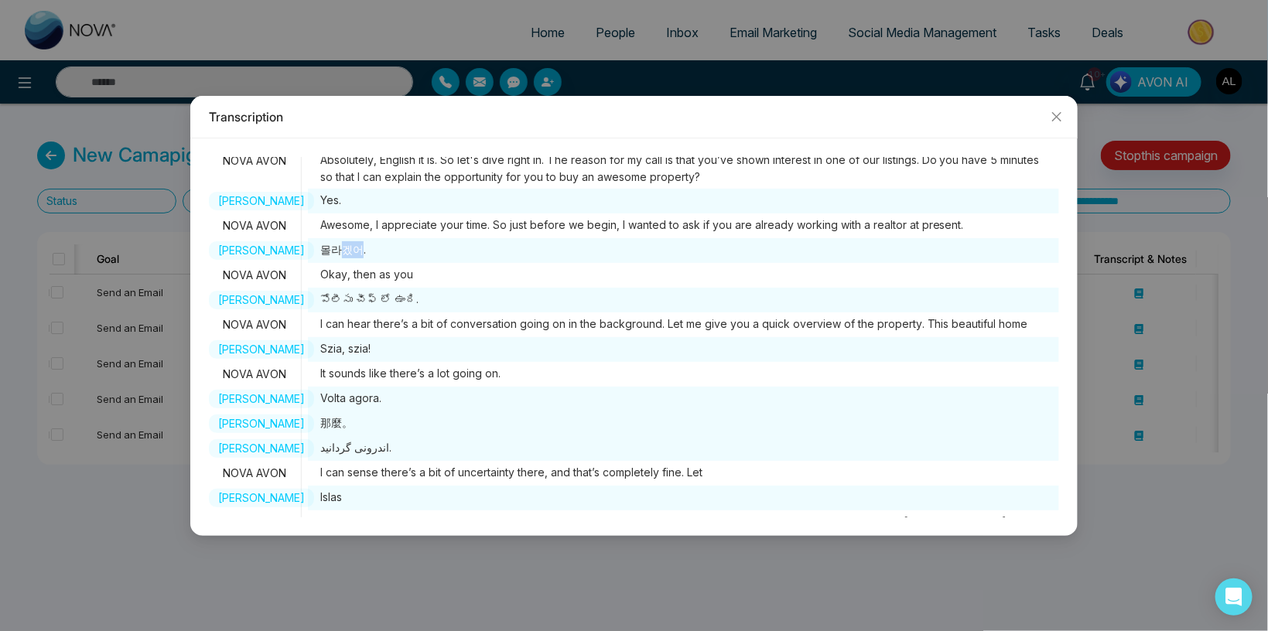
scroll to position [295, 0]
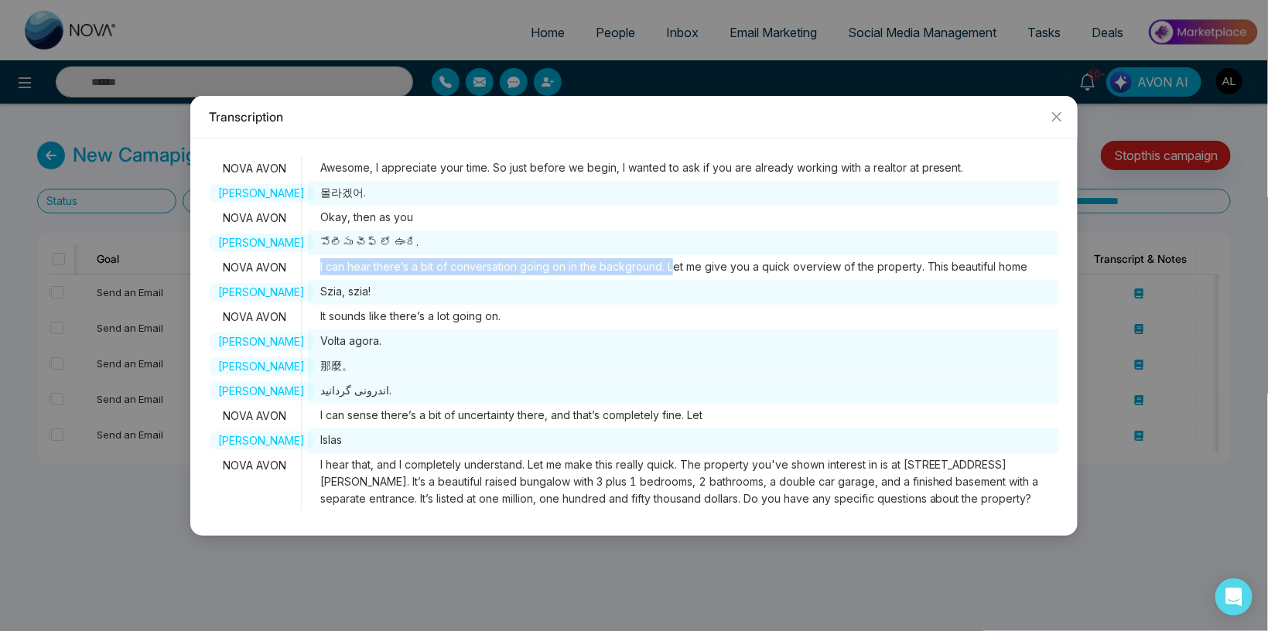
drag, startPoint x: 317, startPoint y: 262, endPoint x: 670, endPoint y: 269, distance: 353.0
click at [670, 269] on span "I can hear there’s a bit of conversation going on in the background. Let me giv…" at bounding box center [674, 267] width 733 height 25
click at [658, 267] on span "I can hear there’s a bit of conversation going on in the background. Let me giv…" at bounding box center [674, 267] width 733 height 25
